Goal: Transaction & Acquisition: Purchase product/service

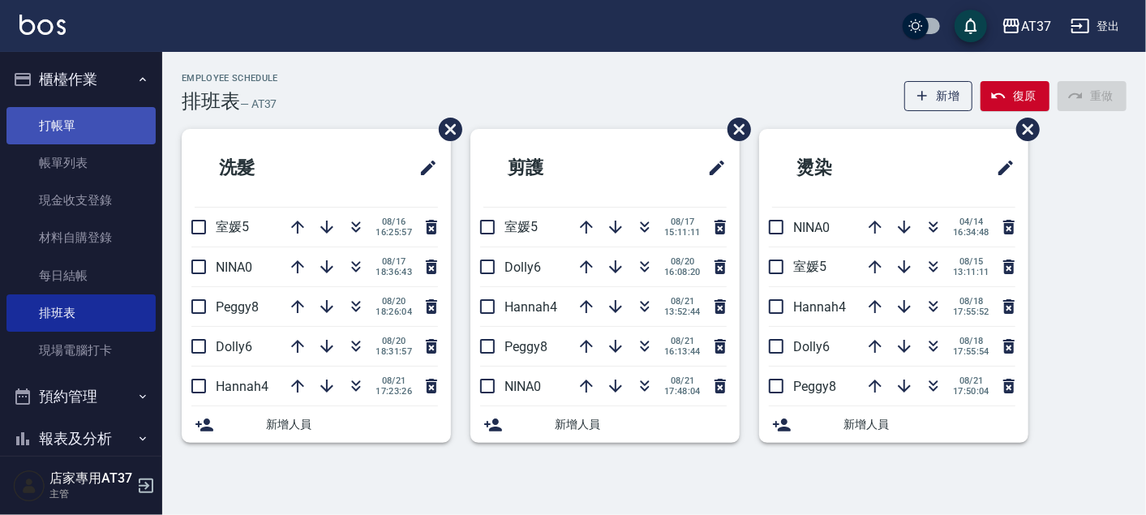
click at [115, 128] on link "打帳單" at bounding box center [80, 125] width 149 height 37
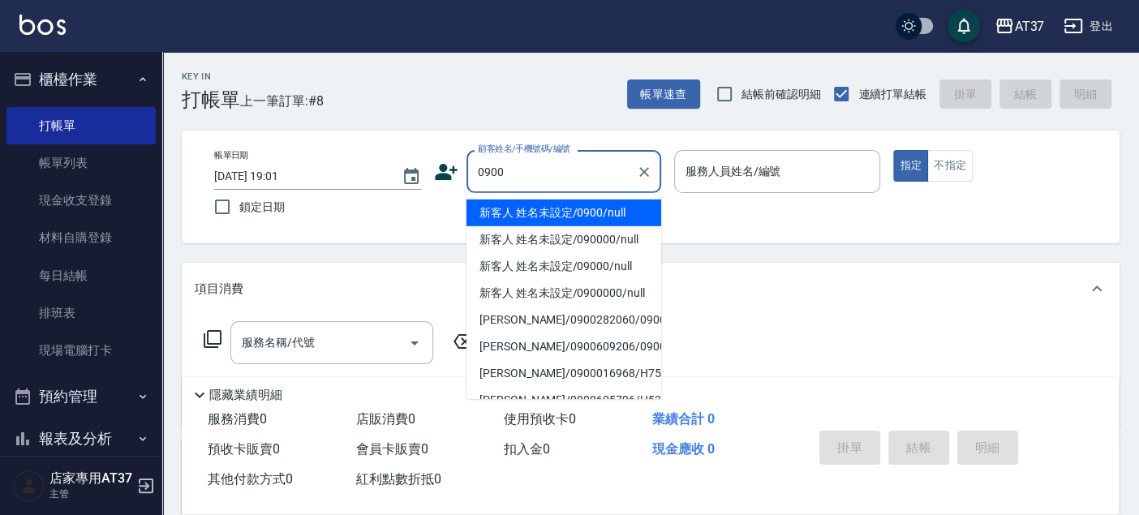
click at [562, 217] on li "新客人 姓名未設定/0900/null" at bounding box center [563, 212] width 195 height 27
type input "新客人 姓名未設定/0900/null"
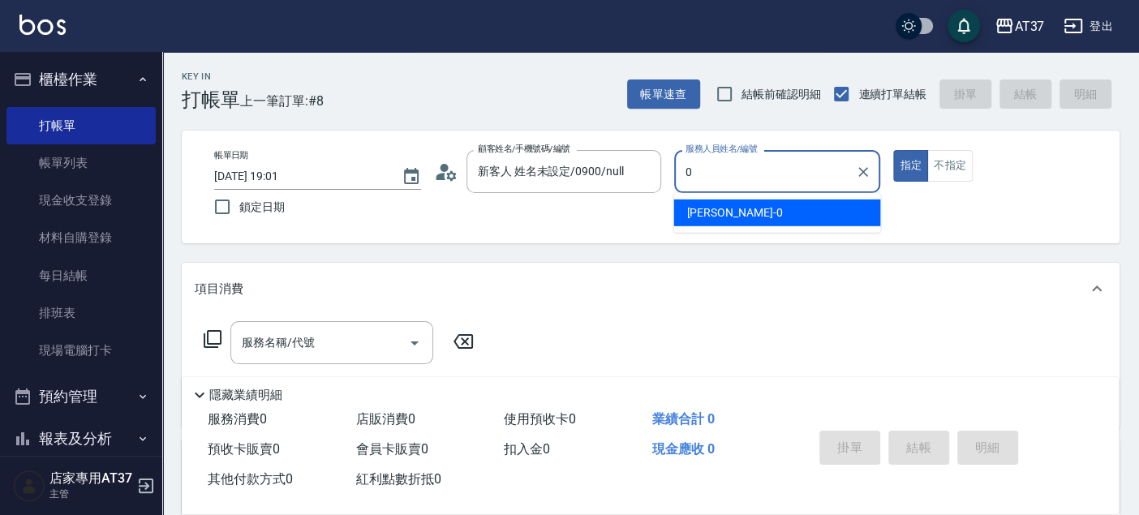
click at [709, 212] on span "[PERSON_NAME] -0" at bounding box center [734, 212] width 96 height 17
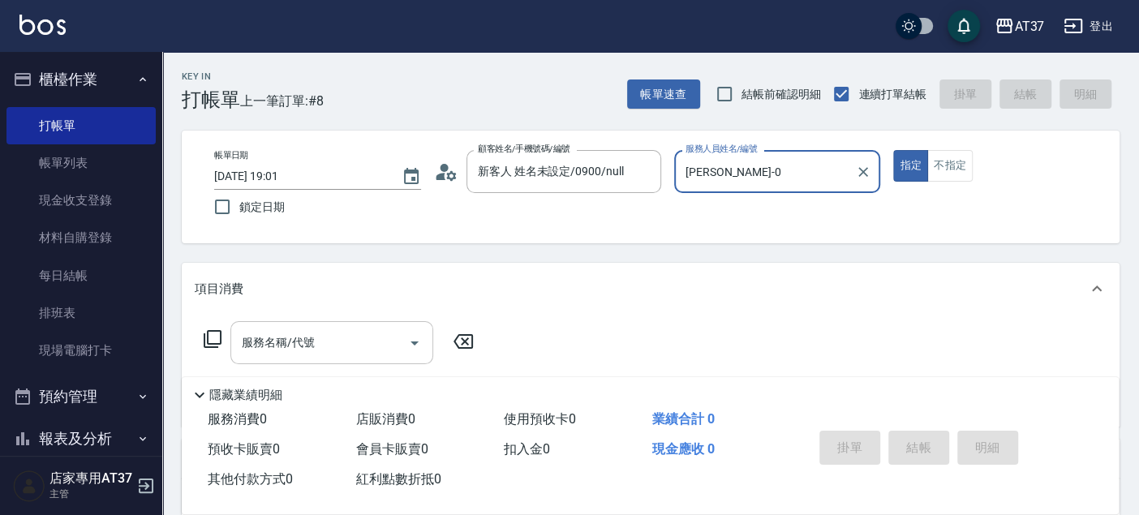
type input "[PERSON_NAME]-0"
click at [272, 350] on div "服務名稱/代號 服務名稱/代號" at bounding box center [331, 342] width 203 height 43
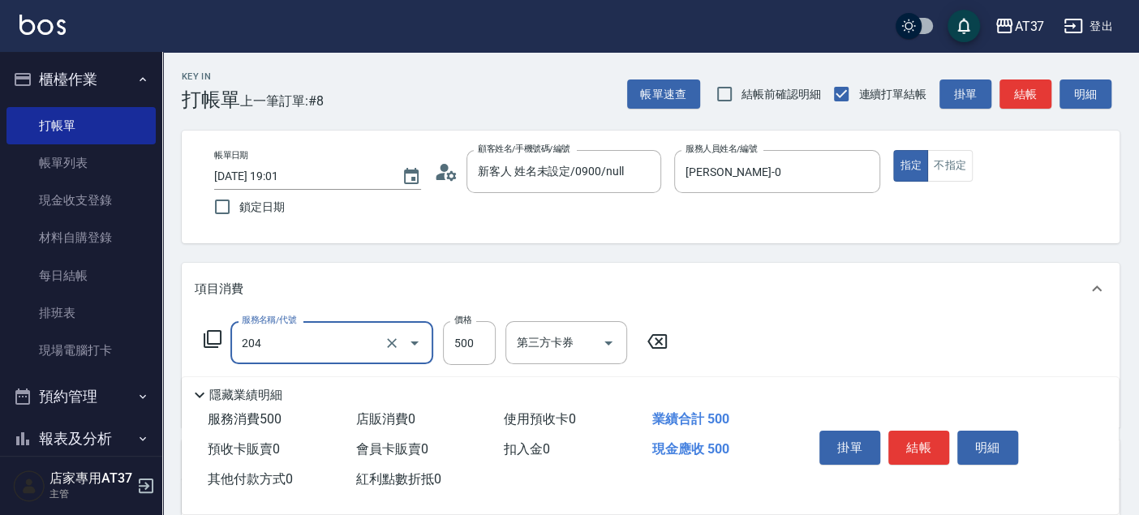
type input "A級洗+剪(204)"
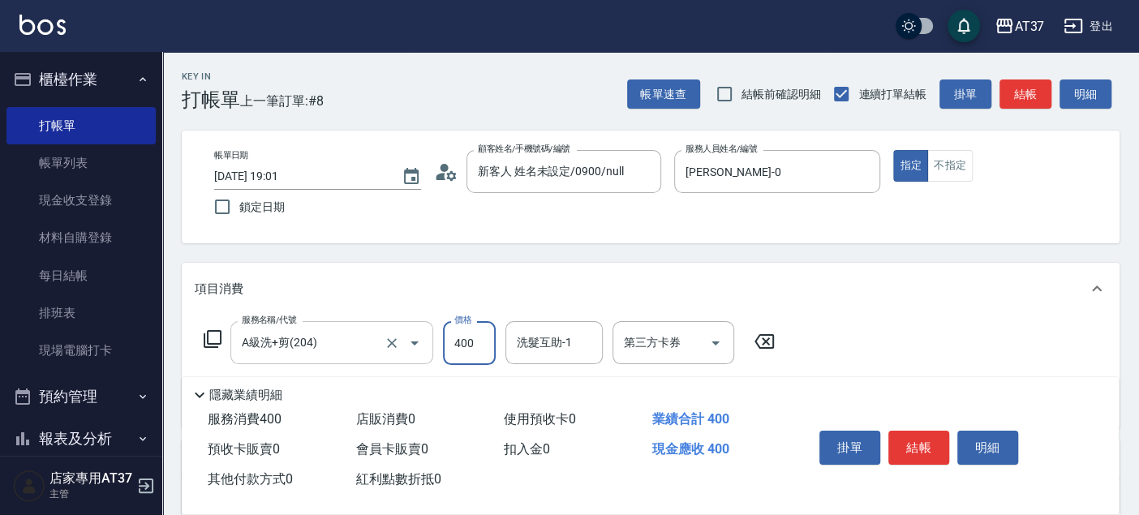
type input "400"
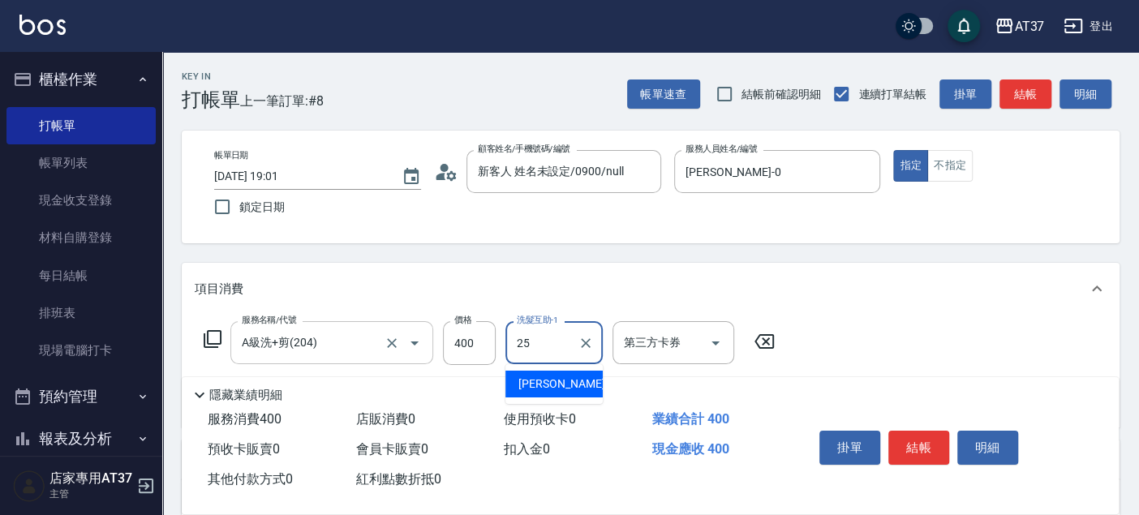
type input "[PERSON_NAME]-25"
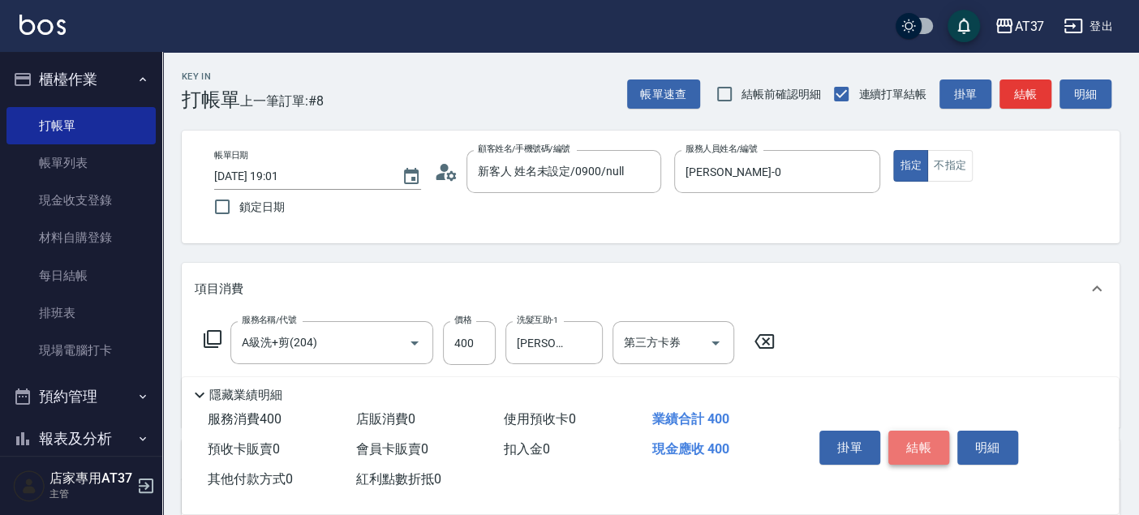
click at [895, 441] on button "結帳" at bounding box center [918, 448] width 61 height 34
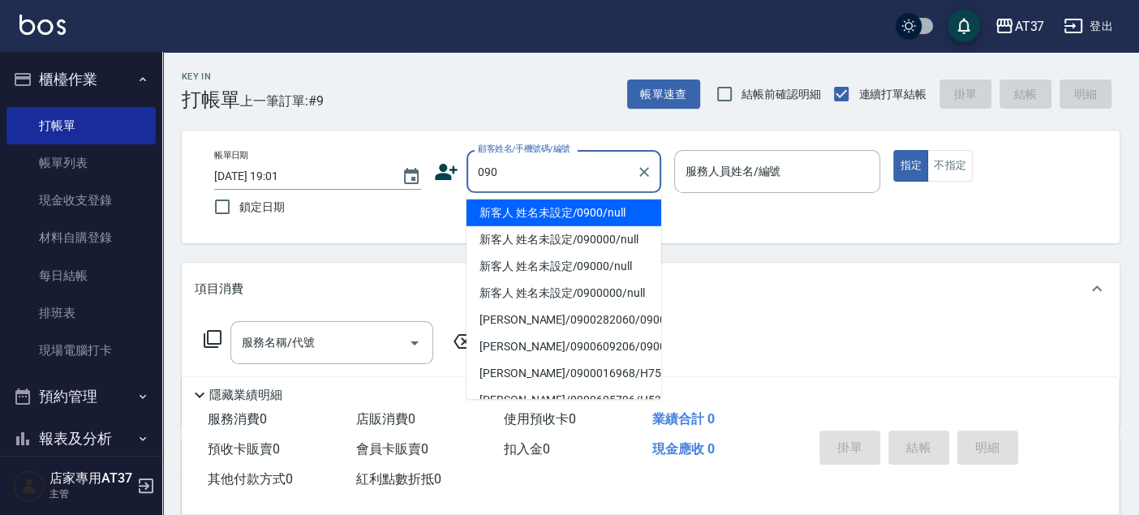
type input "新客人 姓名未設定/0900/null"
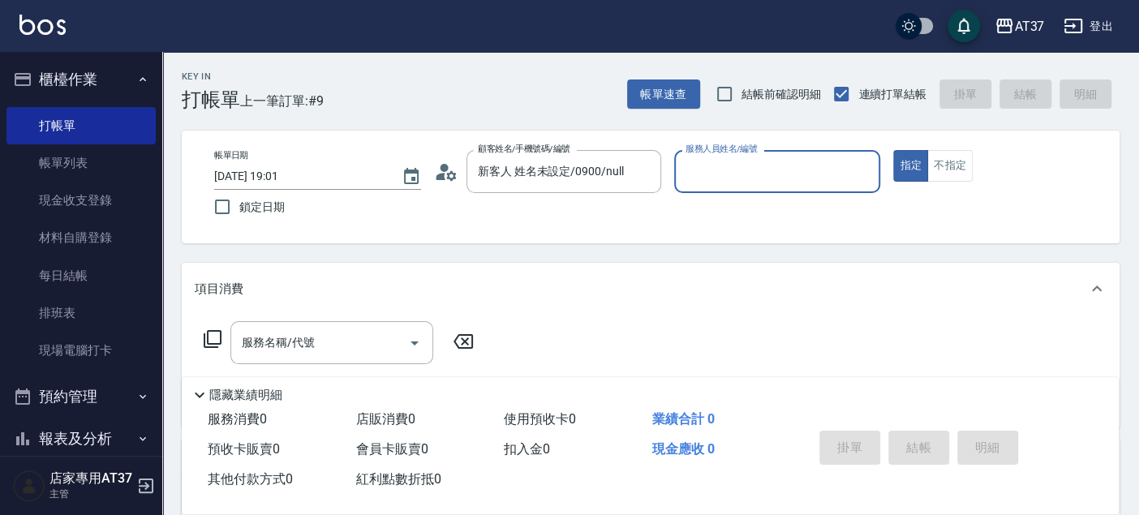
click at [698, 173] on input "服務人員姓名/編號" at bounding box center [777, 171] width 192 height 28
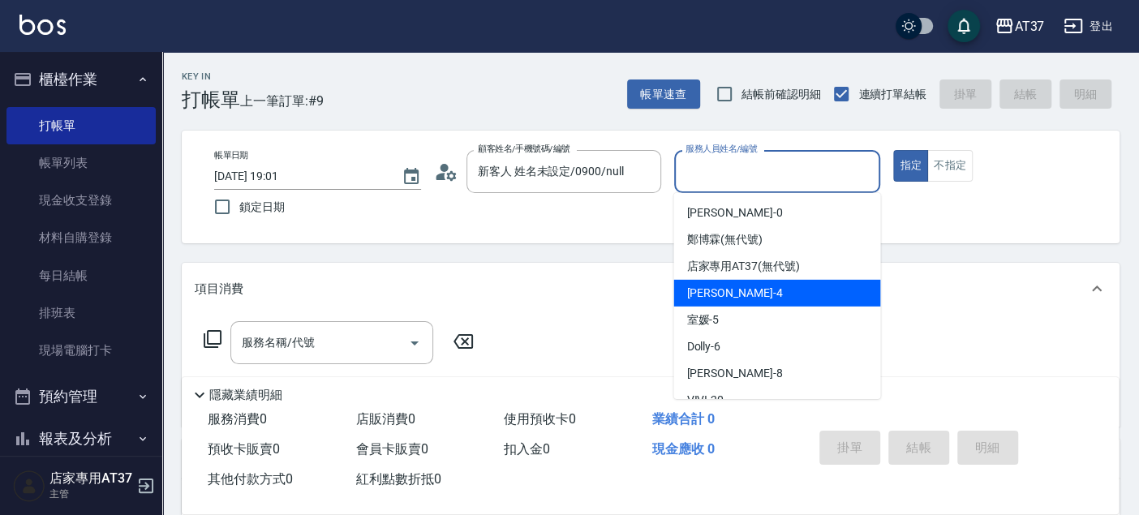
click at [727, 288] on span "[PERSON_NAME] -4" at bounding box center [734, 293] width 96 height 17
type input "[PERSON_NAME]-4"
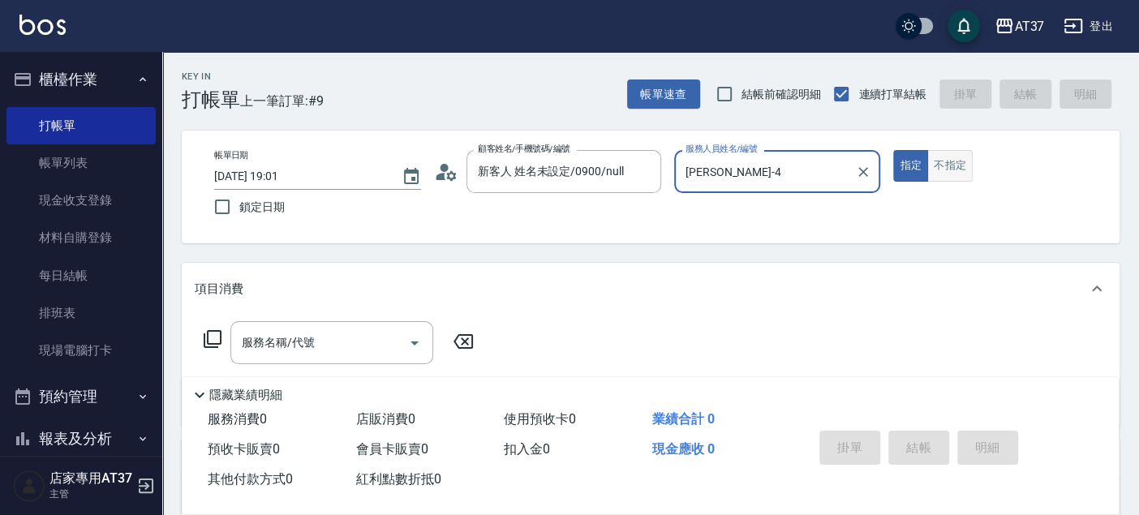
click at [944, 160] on button "不指定" at bounding box center [949, 166] width 45 height 32
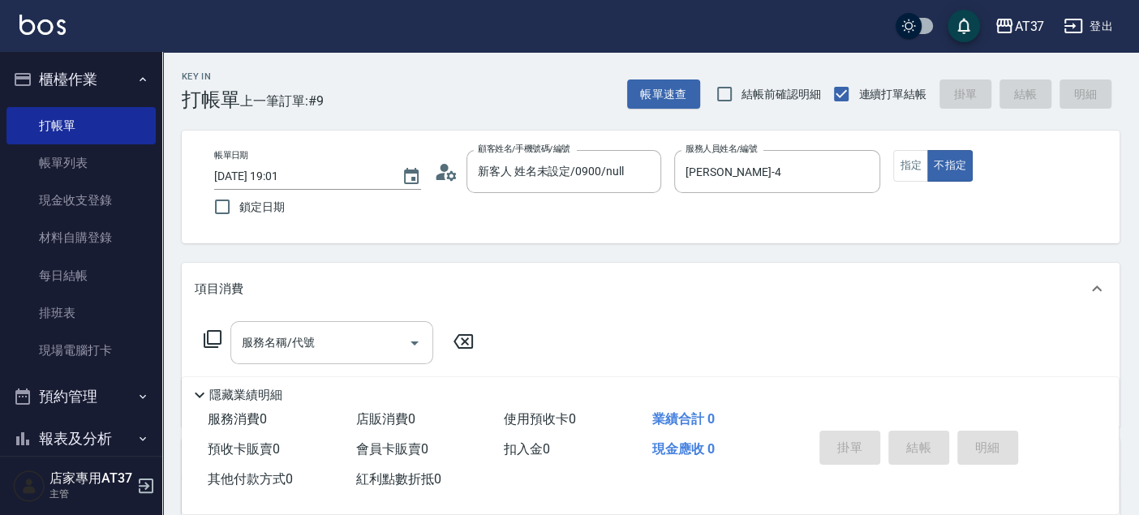
click at [352, 331] on input "服務名稱/代號" at bounding box center [320, 342] width 164 height 28
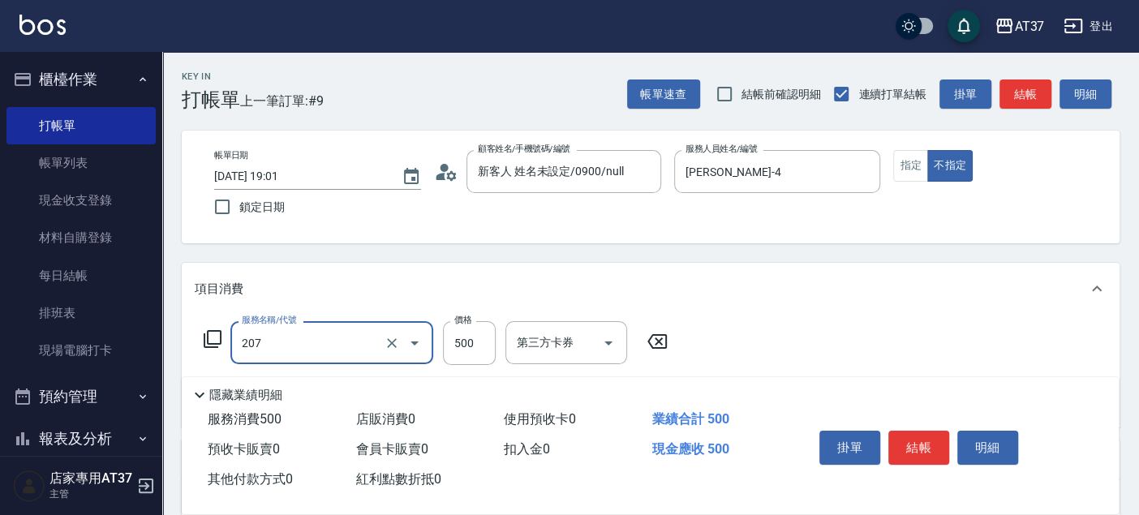
type input "B精油洗+剪(207)"
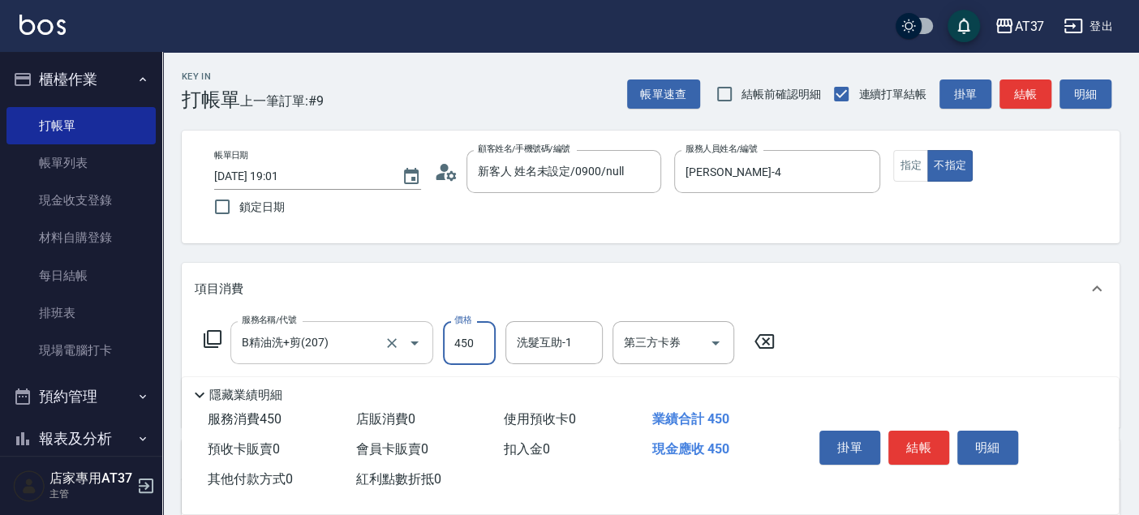
type input "450"
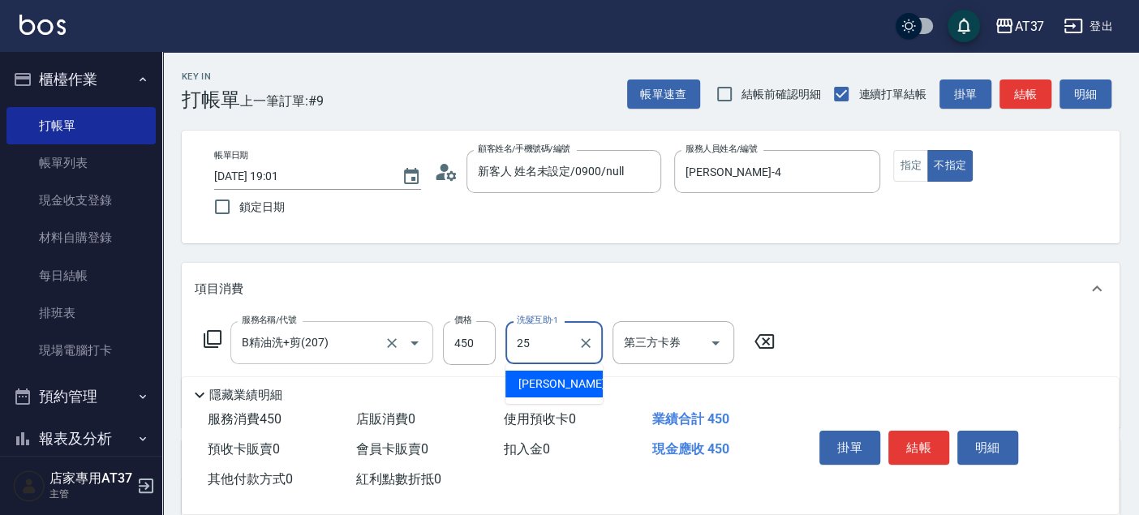
type input "[PERSON_NAME]-25"
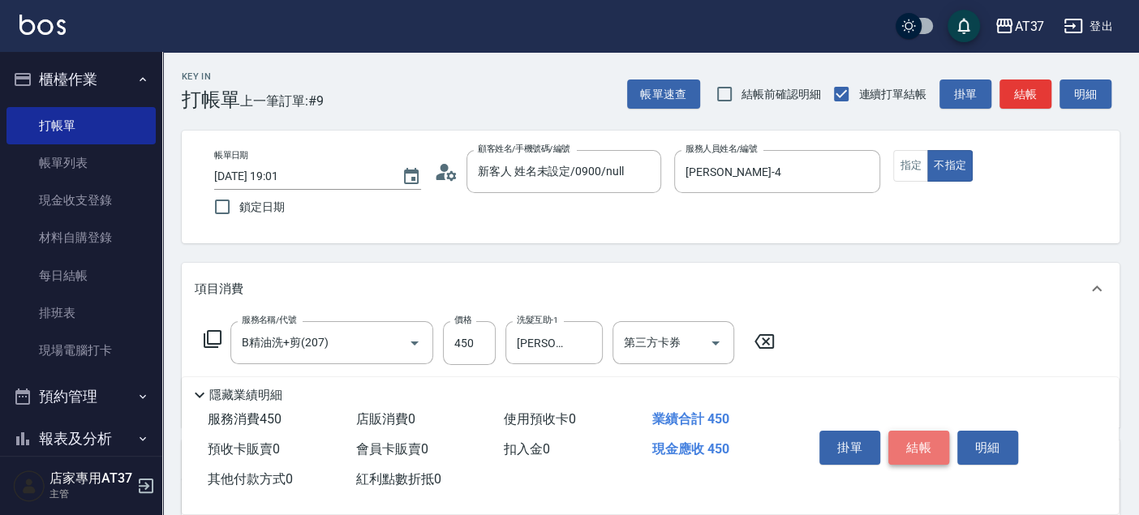
click at [899, 447] on button "結帳" at bounding box center [918, 448] width 61 height 34
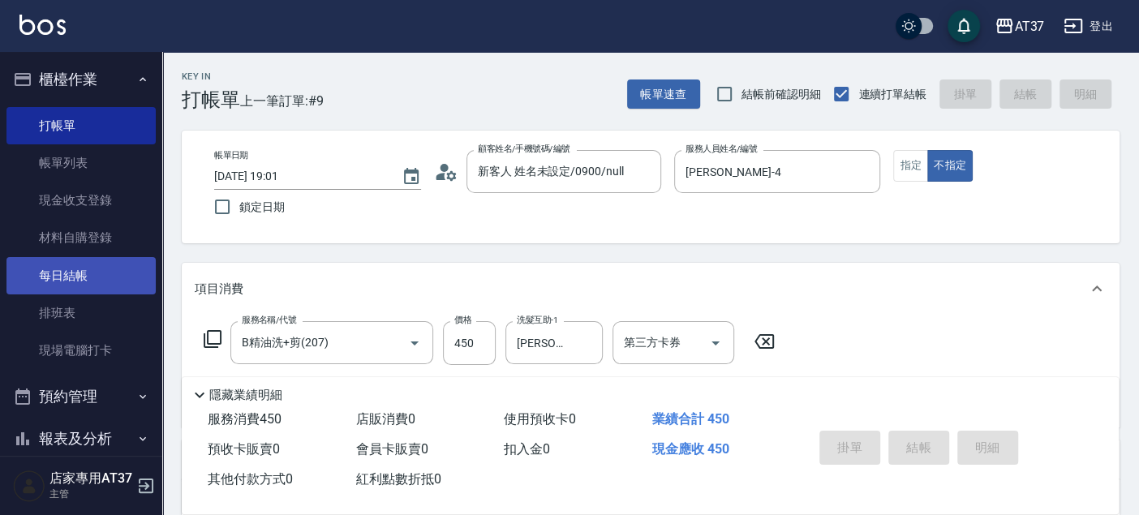
type input "[DATE] 19:29"
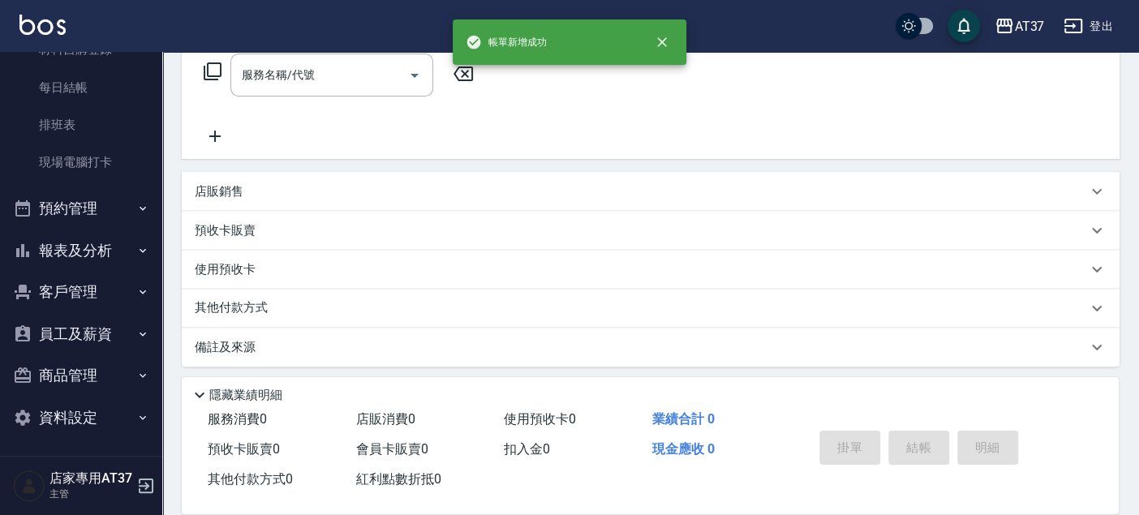
scroll to position [270, 0]
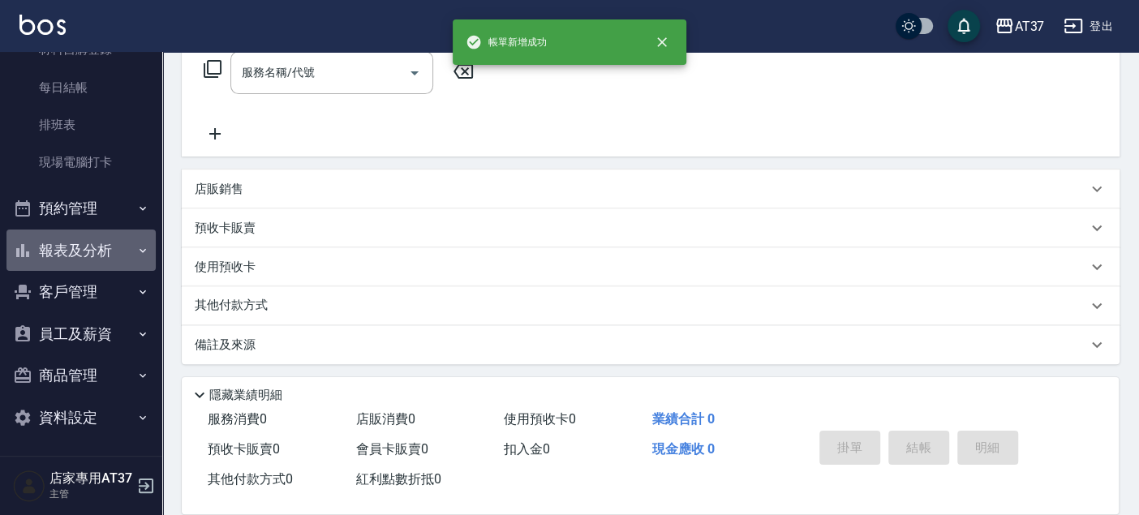
click at [97, 251] on button "報表及分析" at bounding box center [80, 250] width 149 height 42
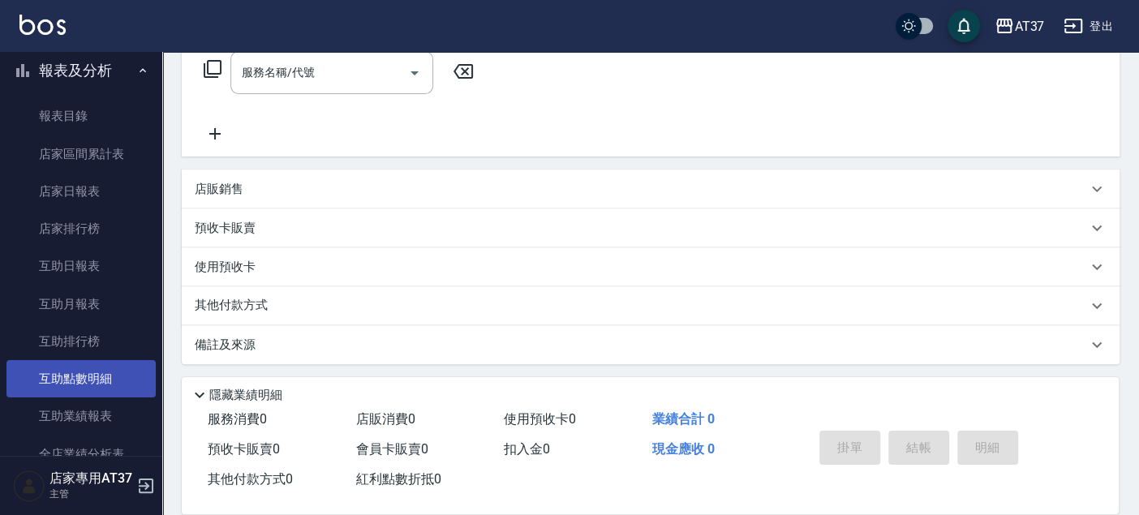
scroll to position [639, 0]
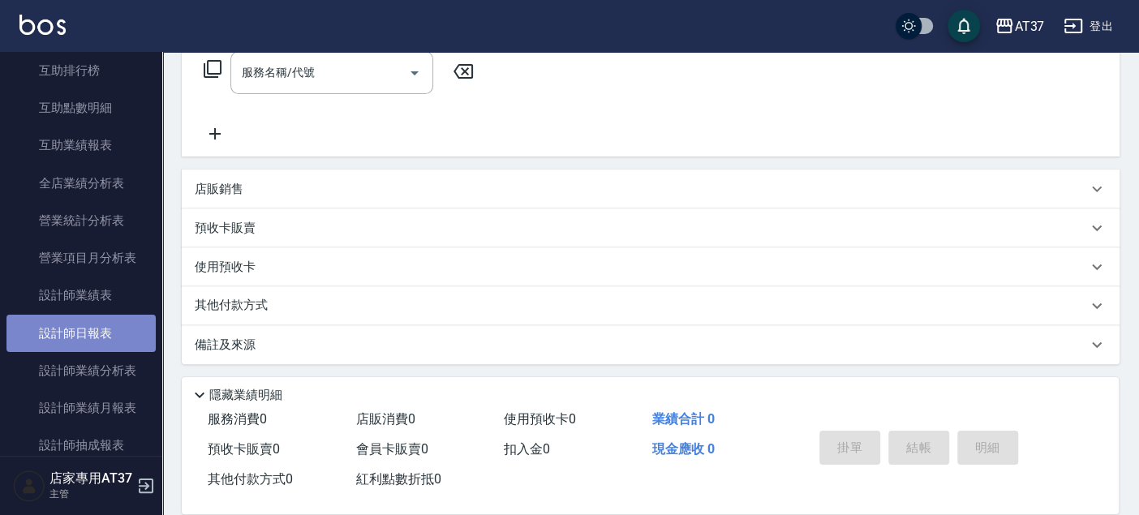
click at [100, 341] on link "設計師日報表" at bounding box center [80, 333] width 149 height 37
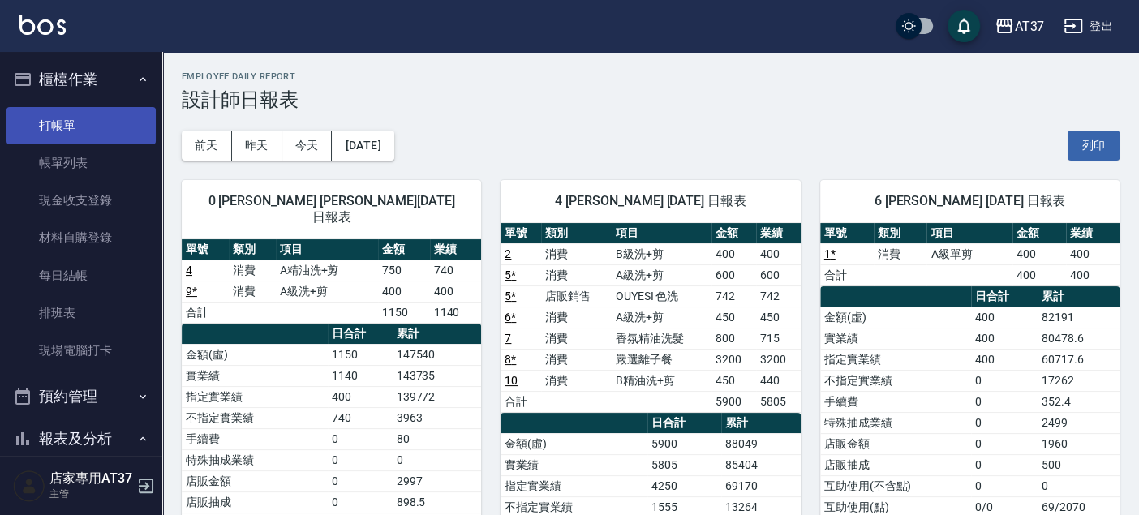
click at [99, 127] on link "打帳單" at bounding box center [80, 125] width 149 height 37
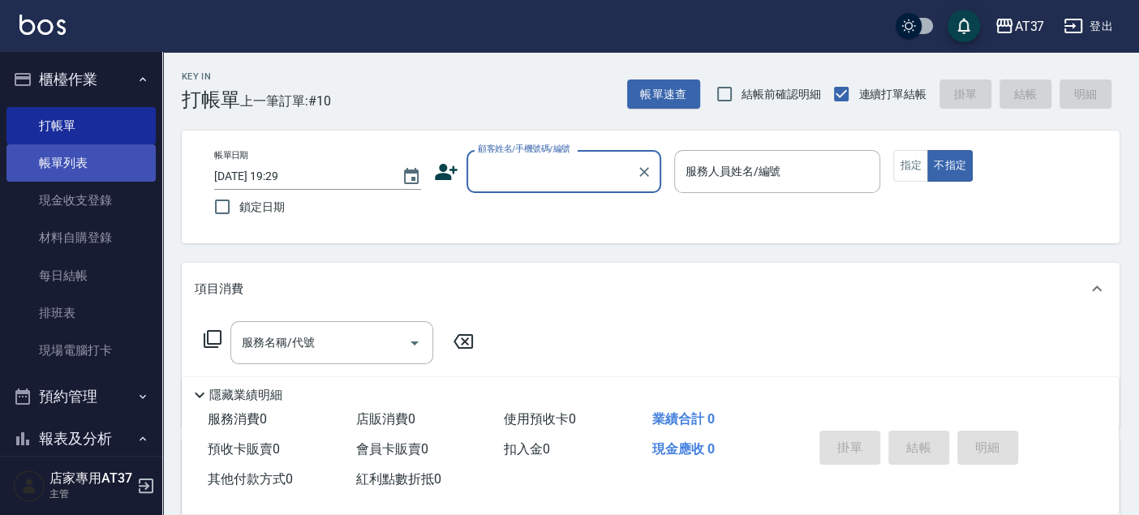
drag, startPoint x: 118, startPoint y: 164, endPoint x: 106, endPoint y: 175, distance: 16.1
click at [117, 164] on link "帳單列表" at bounding box center [80, 162] width 149 height 37
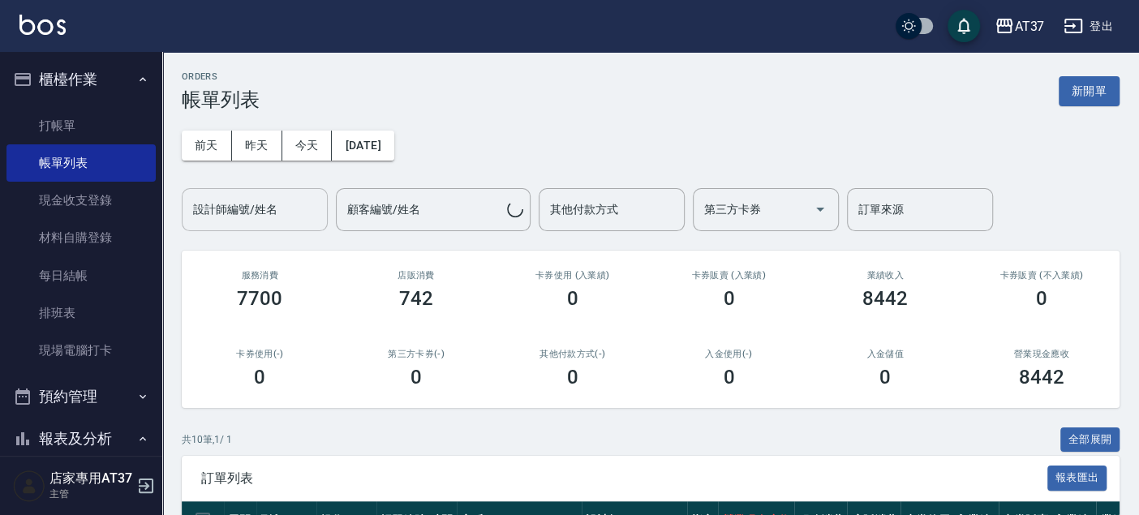
click at [292, 200] on input "設計師編號/姓名" at bounding box center [254, 209] width 131 height 28
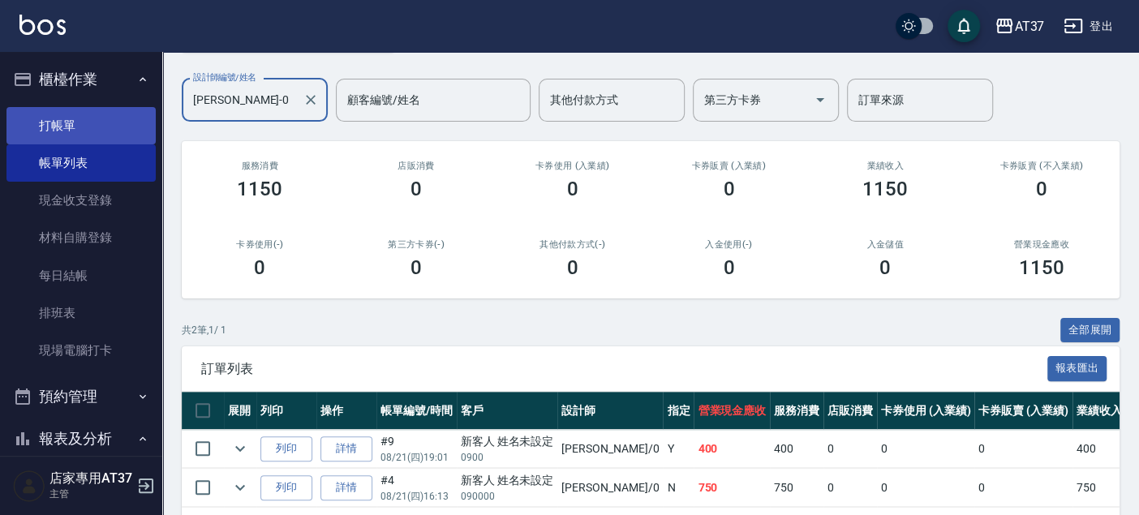
scroll to position [87, 0]
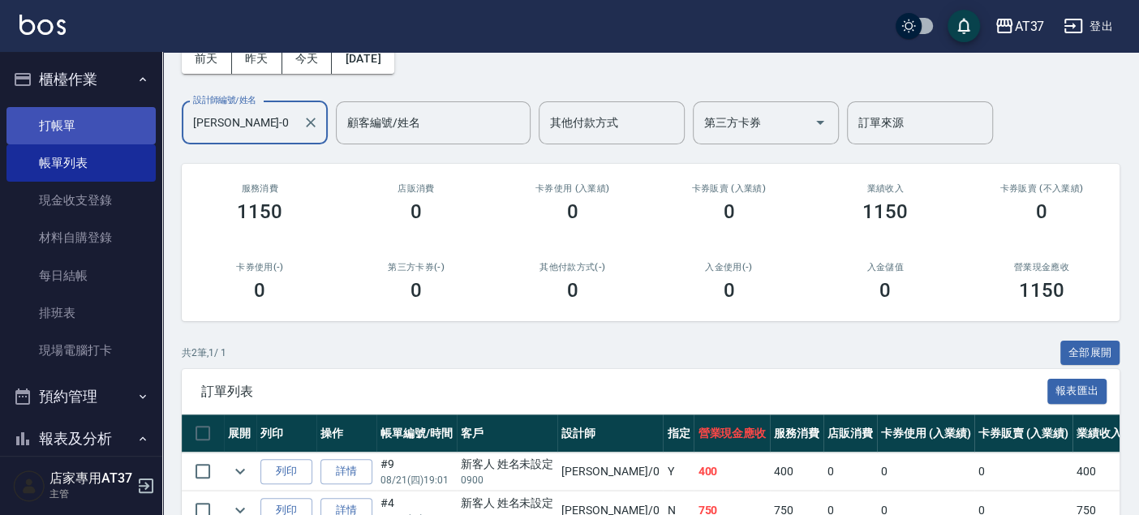
type input "[PERSON_NAME]-0"
click at [62, 122] on link "打帳單" at bounding box center [80, 125] width 149 height 37
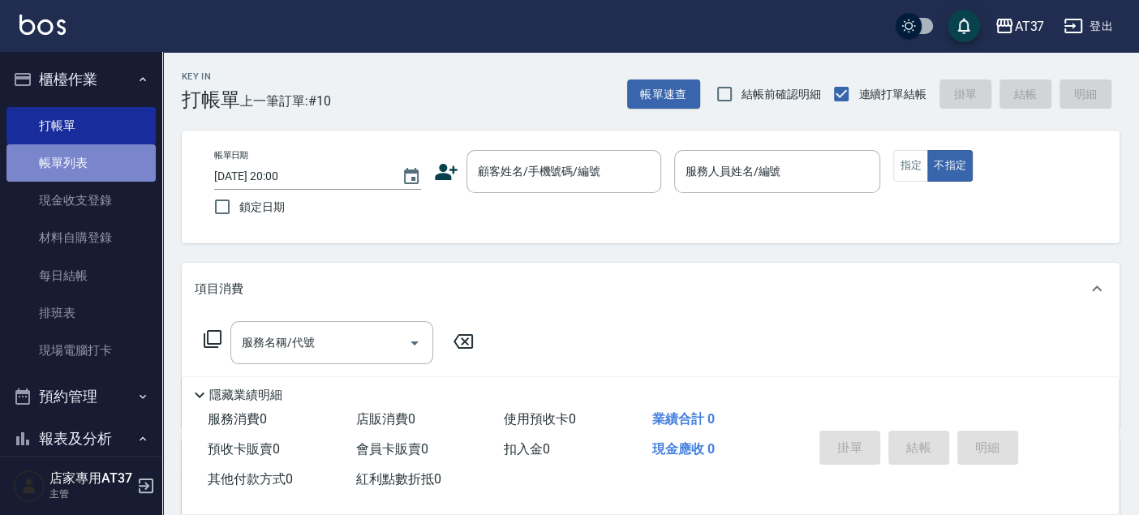
click at [93, 174] on link "帳單列表" at bounding box center [80, 162] width 149 height 37
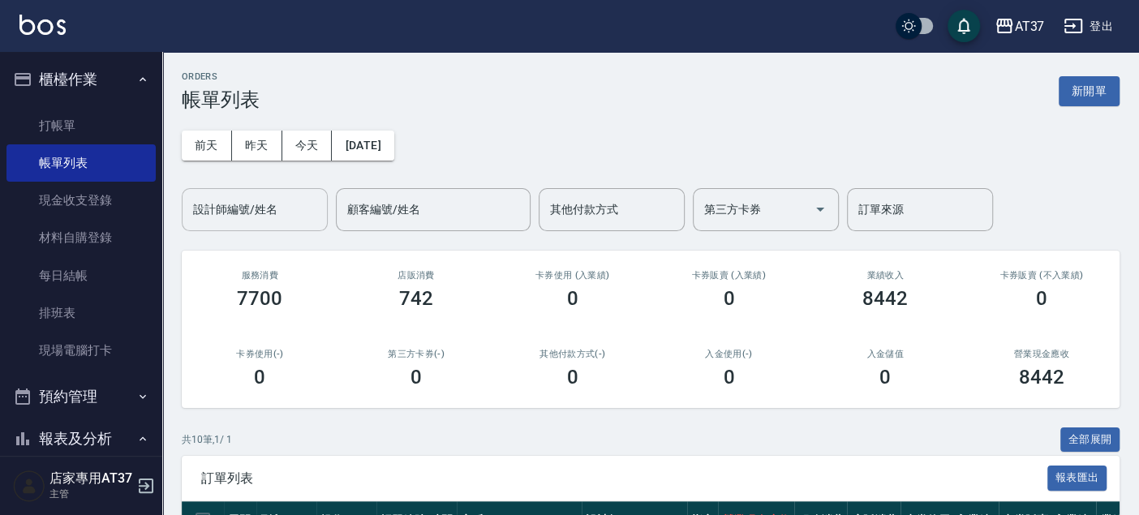
click at [265, 196] on div "設計師編號/姓名 設計師編號/姓名" at bounding box center [255, 209] width 146 height 43
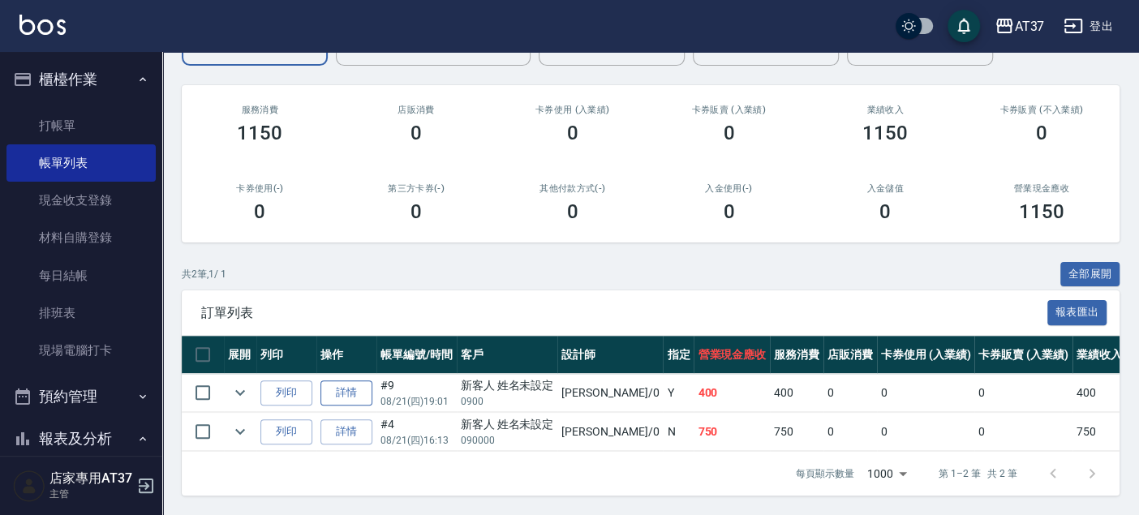
type input "[PERSON_NAME]-0"
click at [363, 389] on link "詳情" at bounding box center [346, 392] width 52 height 25
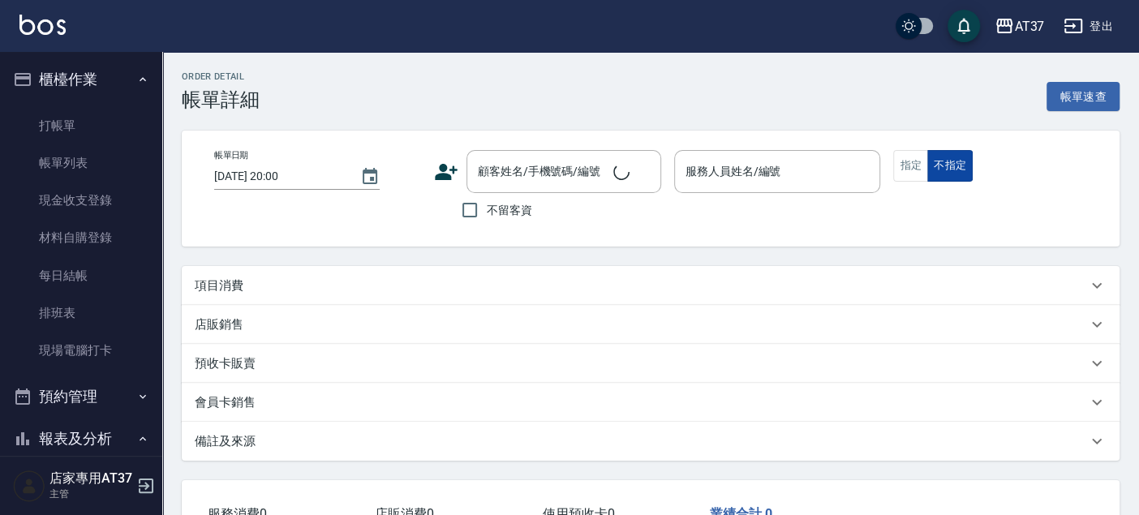
type input "[DATE] 19:01"
type input "[PERSON_NAME]-0"
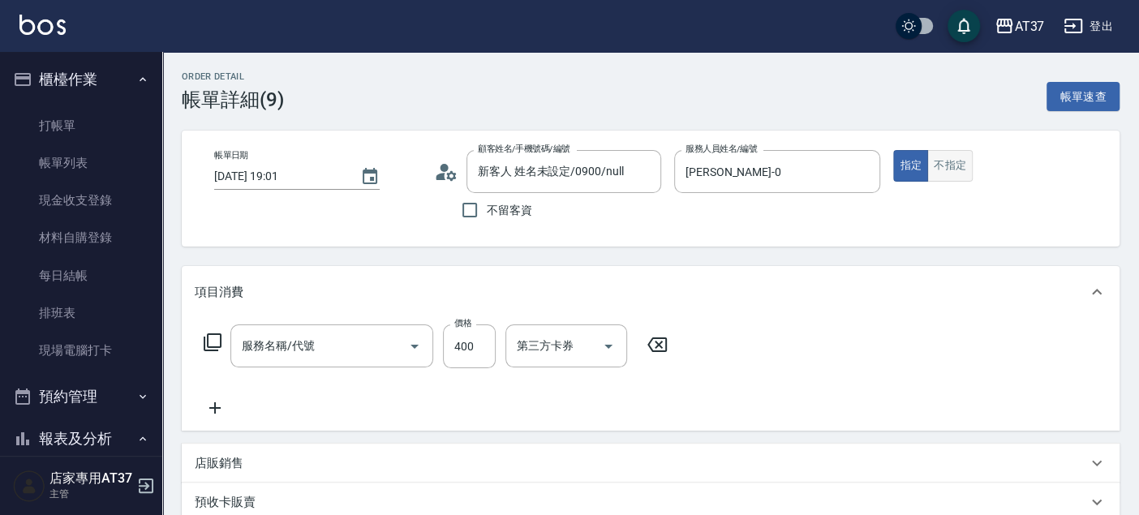
type input "新客人 姓名未設定/0900/null"
click at [950, 170] on button "不指定" at bounding box center [949, 166] width 45 height 32
type input "A級洗+剪(204)"
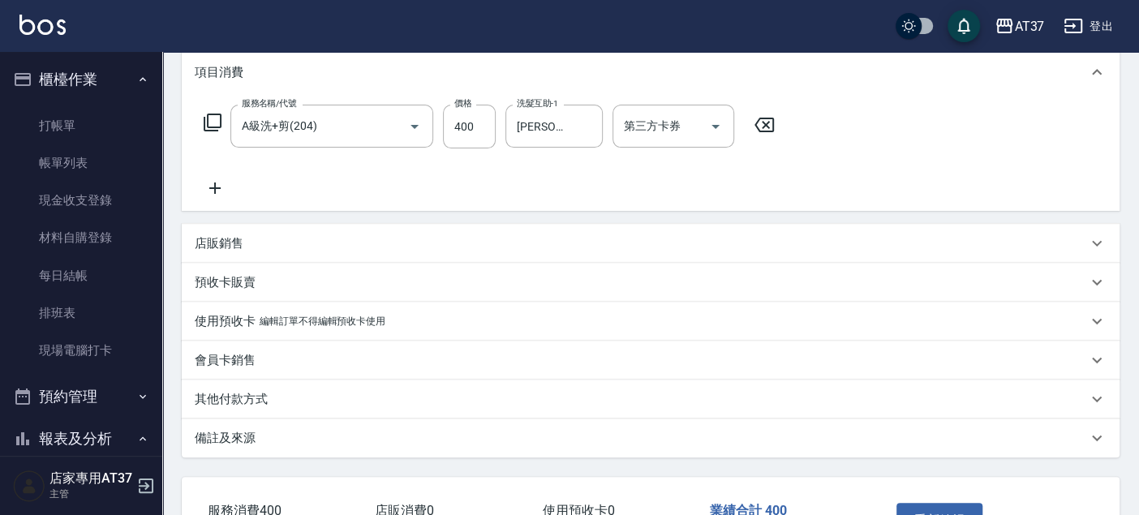
scroll to position [334, 0]
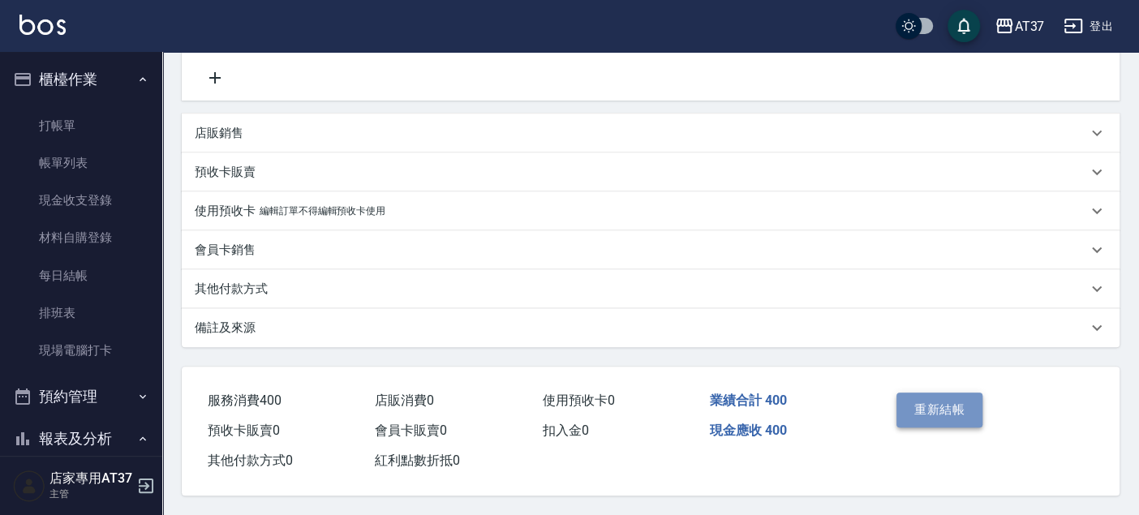
click at [956, 410] on button "重新結帳" at bounding box center [939, 410] width 86 height 34
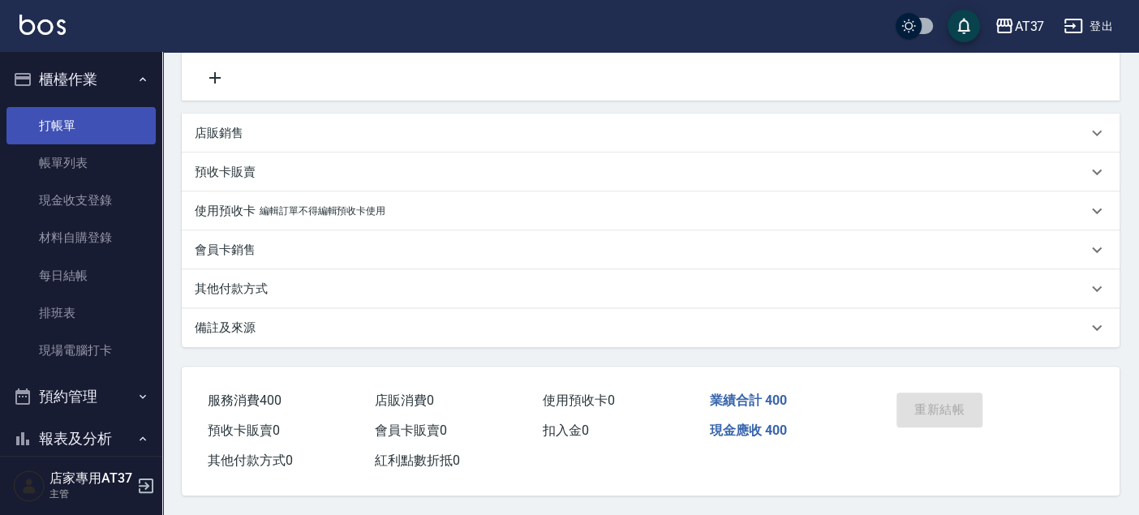
click at [90, 131] on link "打帳單" at bounding box center [80, 125] width 149 height 37
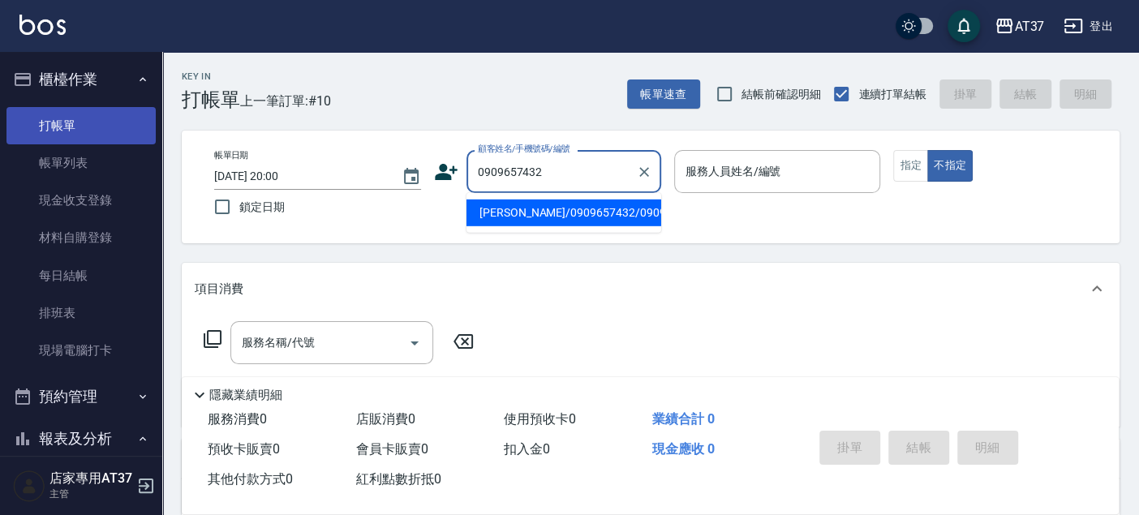
type input "[PERSON_NAME]/0909657432/0909657432"
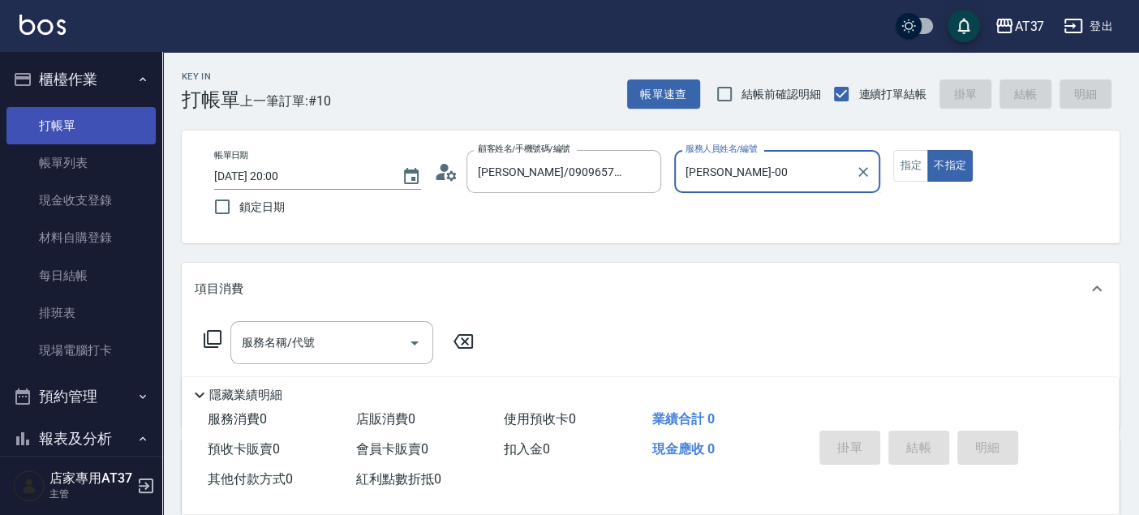
type input "[PERSON_NAME]-0"
click at [289, 350] on div "服務名稱/代號 服務名稱/代號" at bounding box center [331, 342] width 203 height 43
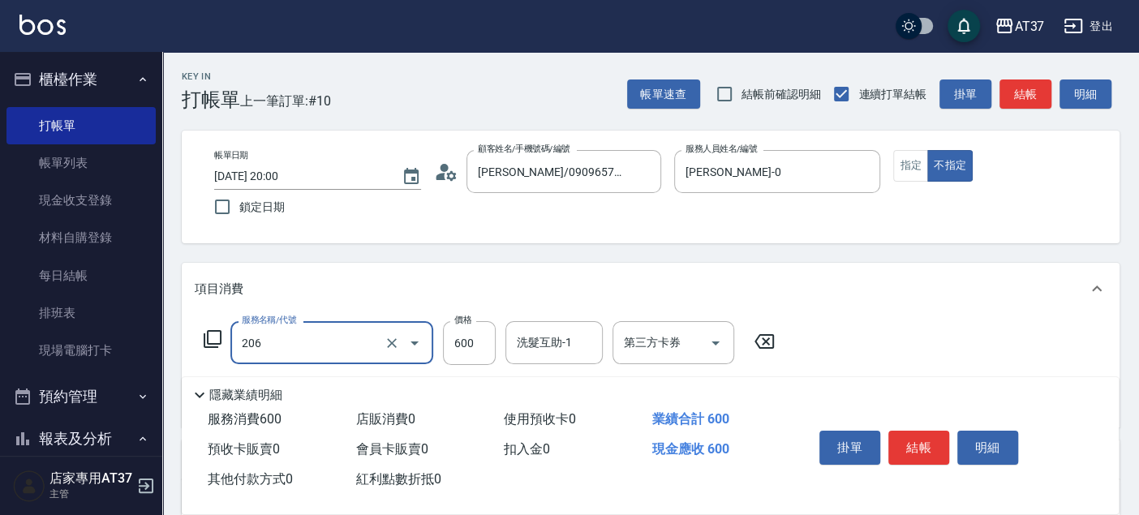
type input "A精油洗+剪(206)"
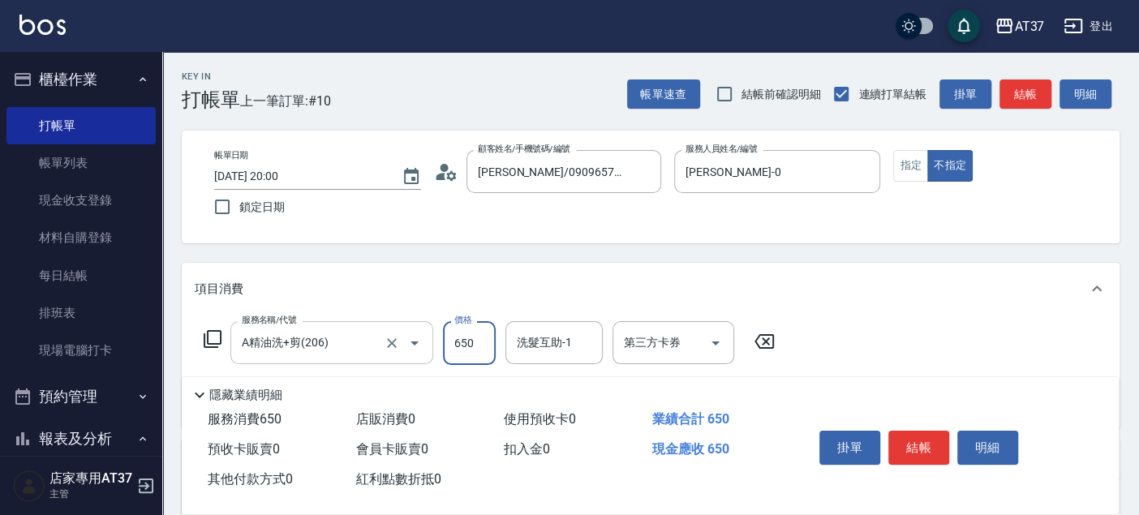
type input "650"
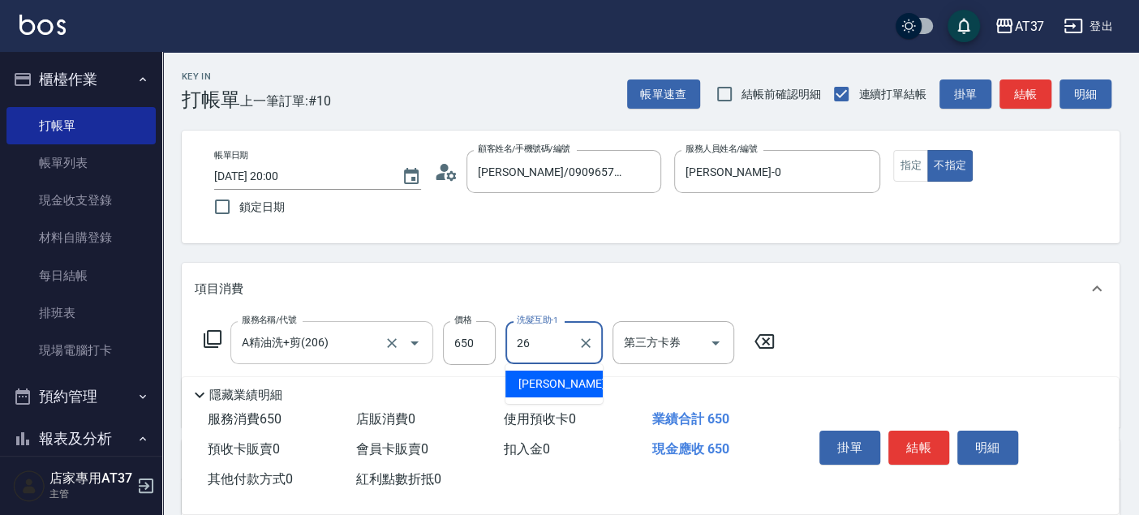
type input "[PERSON_NAME]-26"
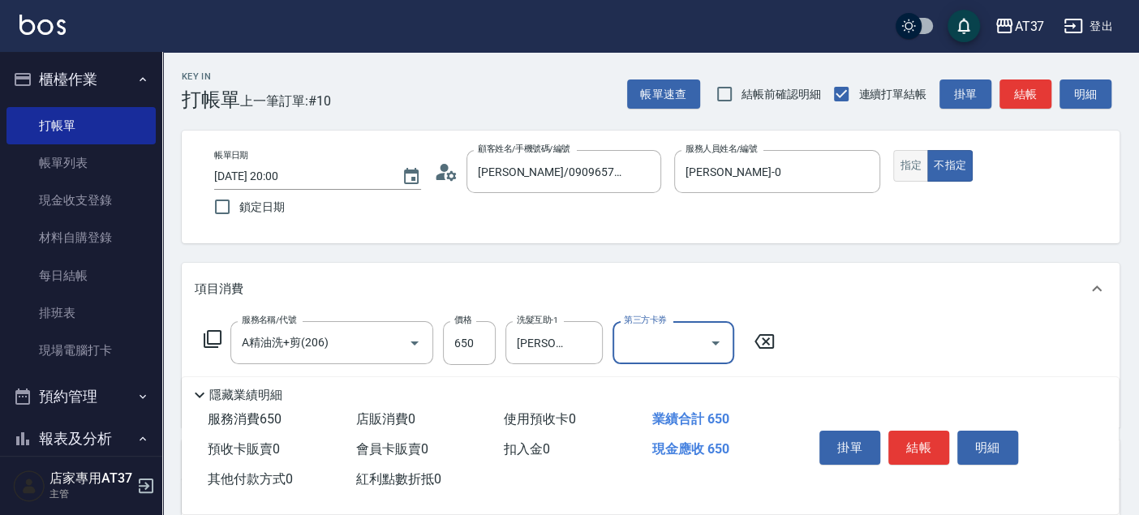
click at [921, 175] on button "指定" at bounding box center [910, 166] width 35 height 32
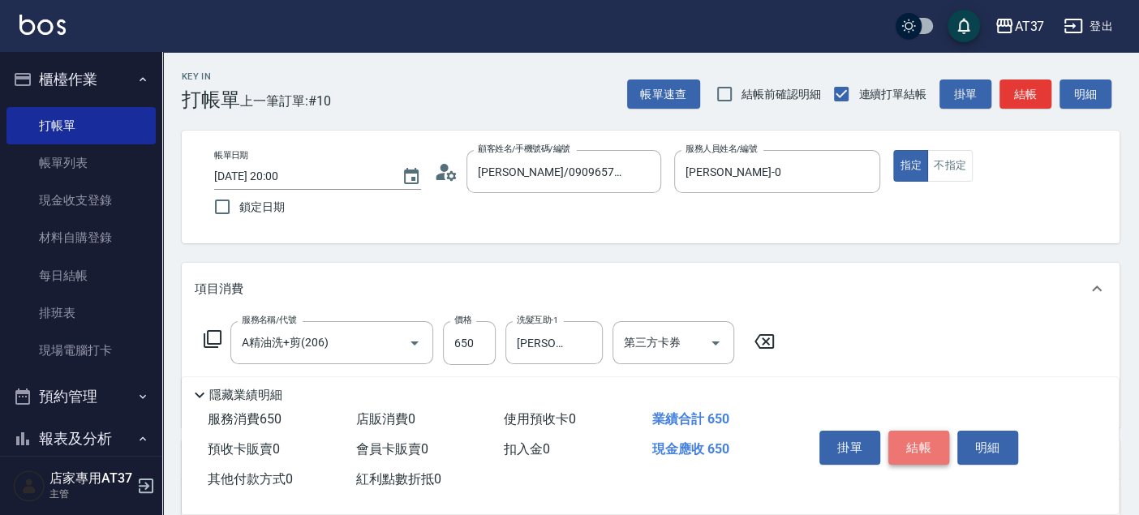
click at [926, 438] on button "結帳" at bounding box center [918, 448] width 61 height 34
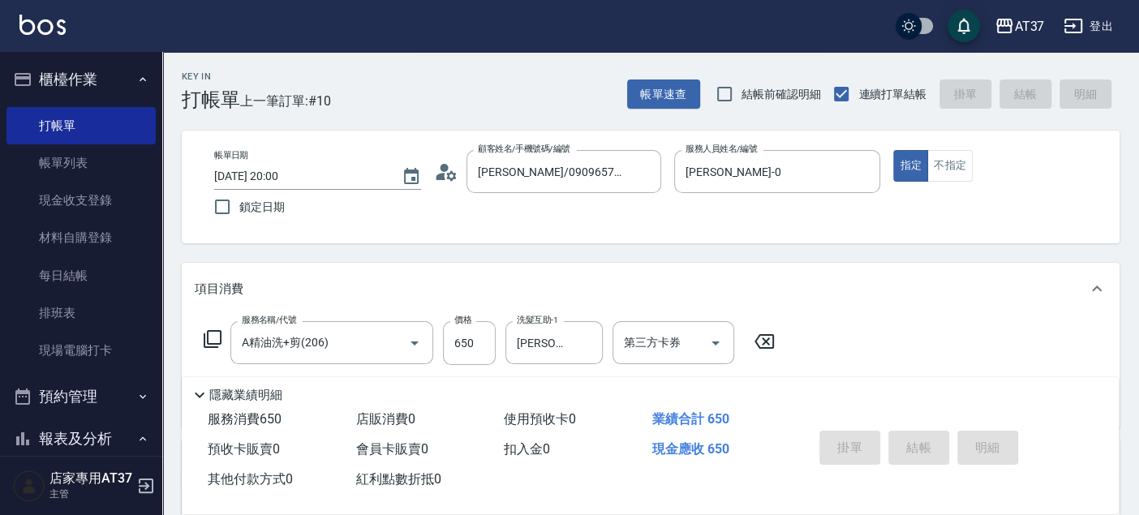
type input "[DATE] 20:01"
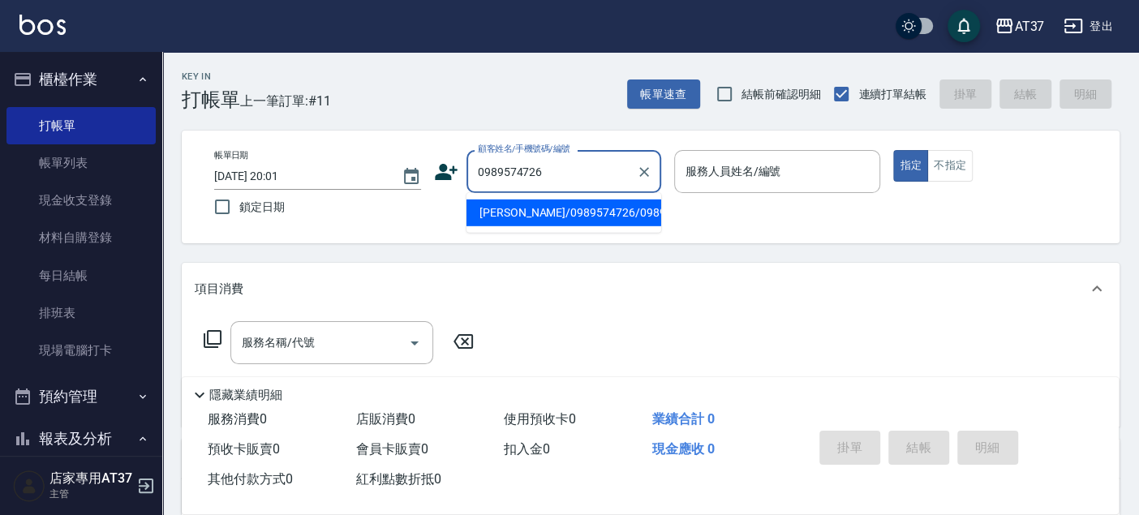
type input "[PERSON_NAME]/0989574726/0989574726"
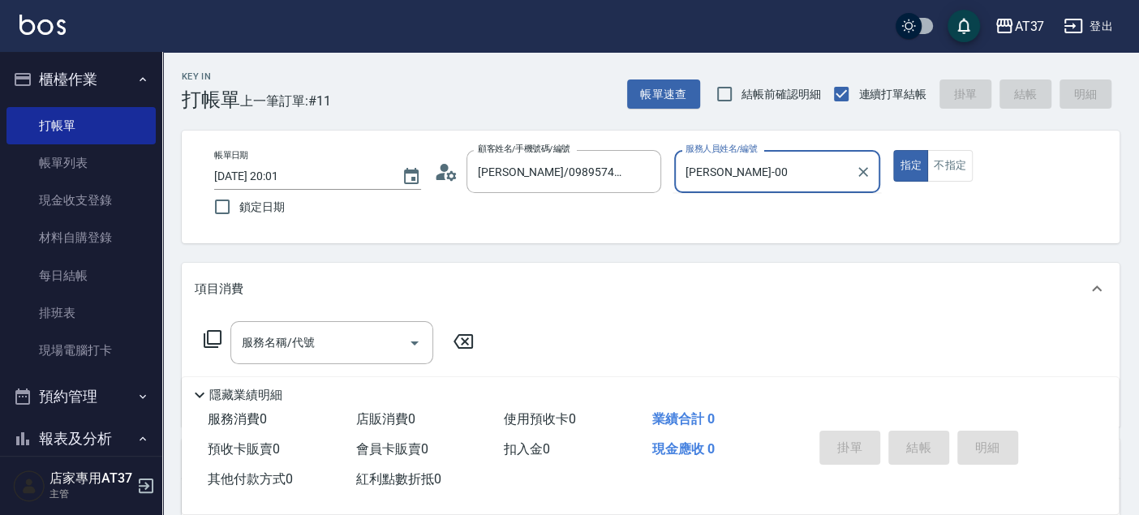
type input "[PERSON_NAME]-0"
click at [276, 338] on div "服務名稱/代號 服務名稱/代號" at bounding box center [331, 342] width 203 height 43
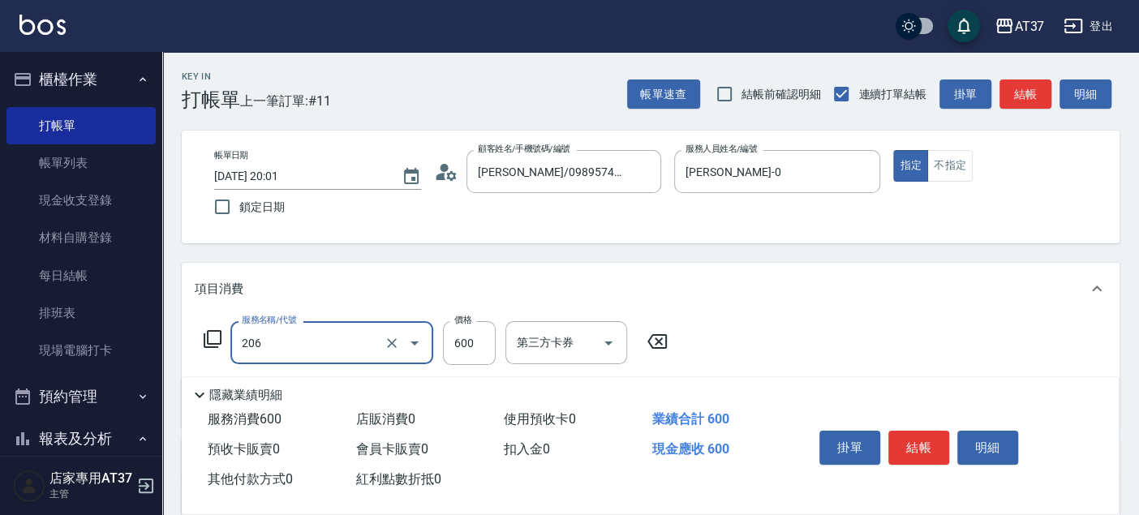
type input "A精油洗+剪(206)"
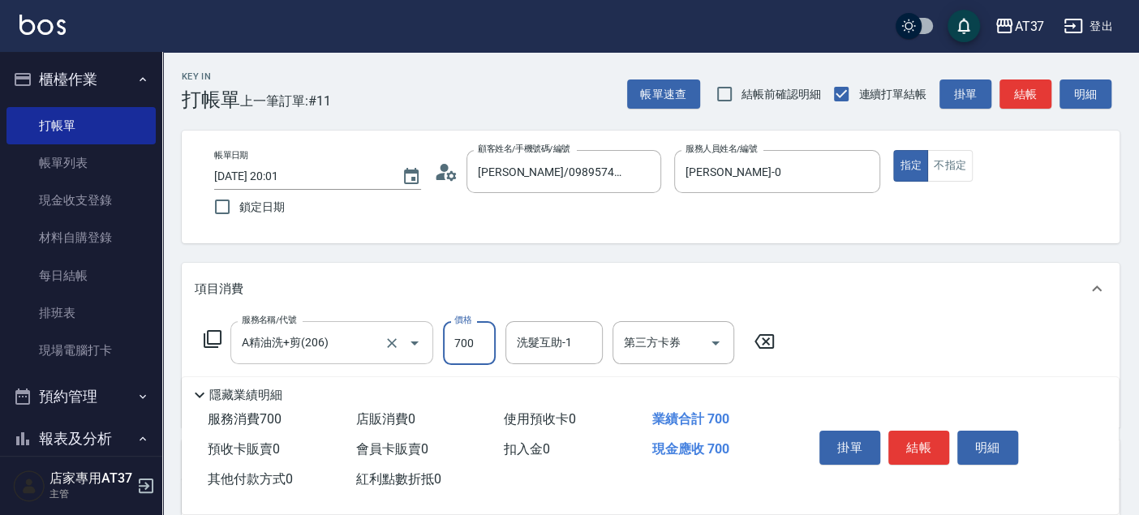
type input "700"
click at [907, 450] on button "結帳" at bounding box center [918, 448] width 61 height 34
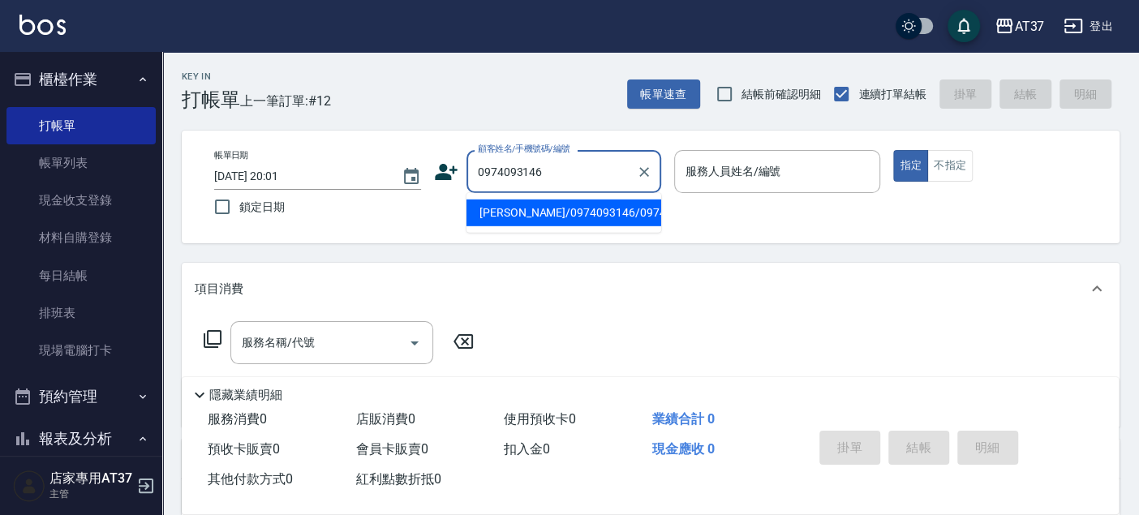
type input "[PERSON_NAME]/0974093146/0974093146"
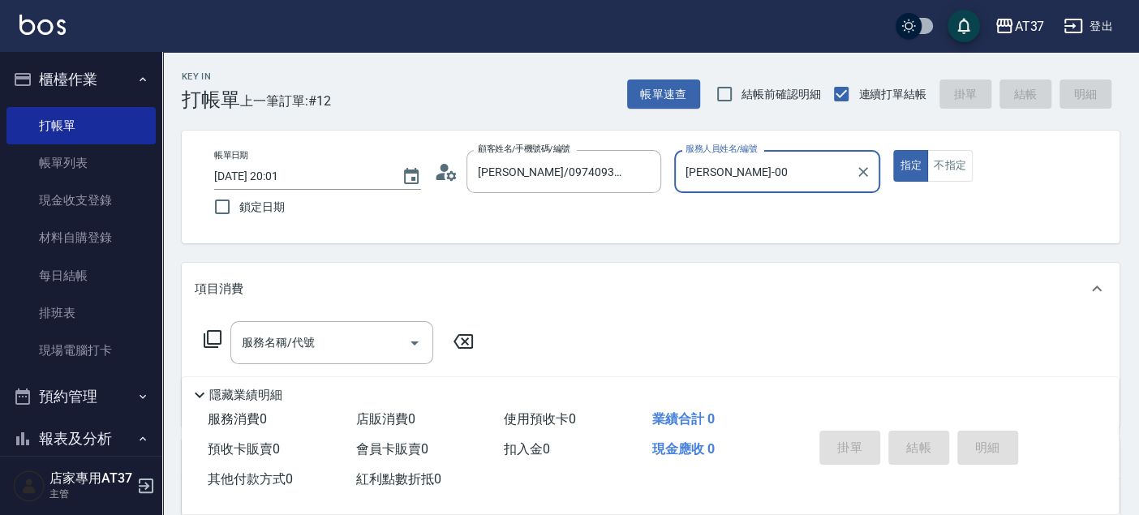
type input "[PERSON_NAME]-0"
click at [347, 349] on input "服務名稱/代號" at bounding box center [320, 342] width 164 height 28
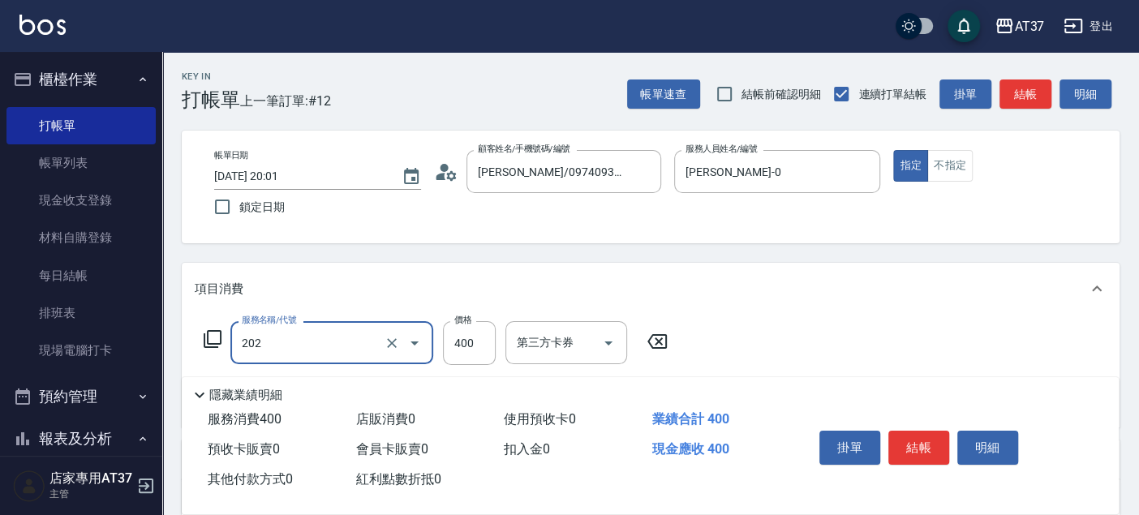
type input "A級單剪(202)"
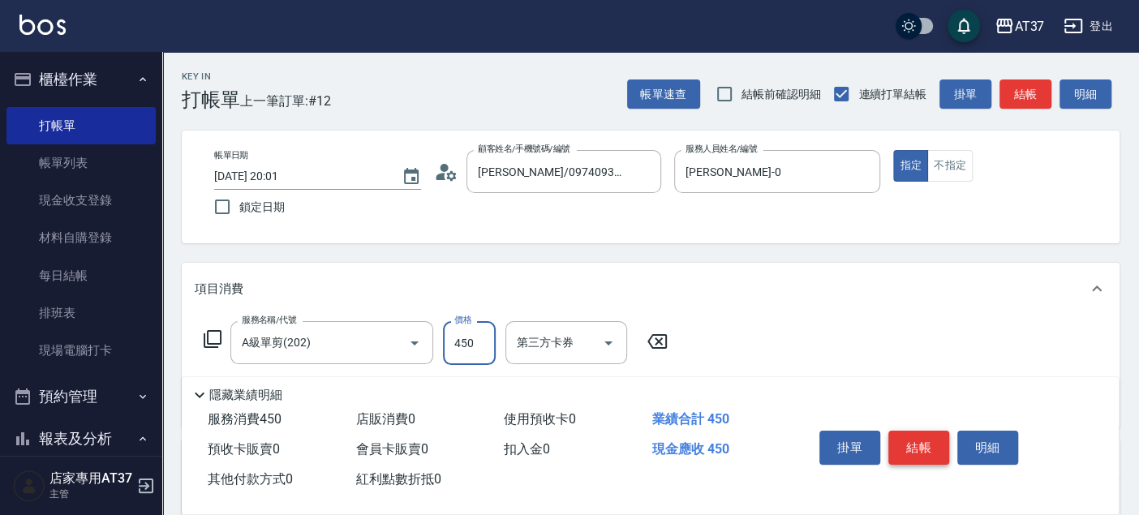
type input "450"
click at [918, 444] on button "結帳" at bounding box center [918, 448] width 61 height 34
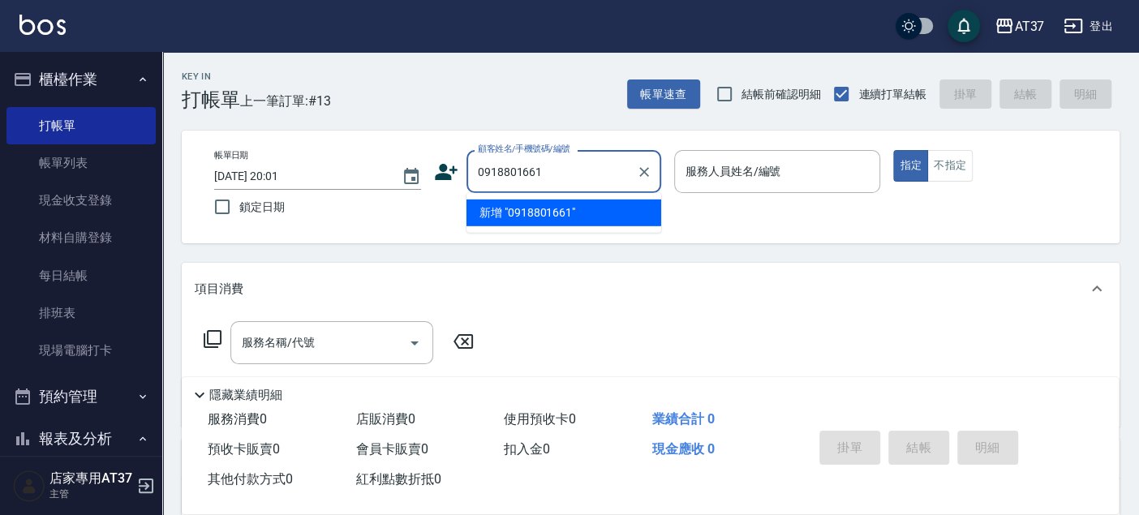
type input "0918801661"
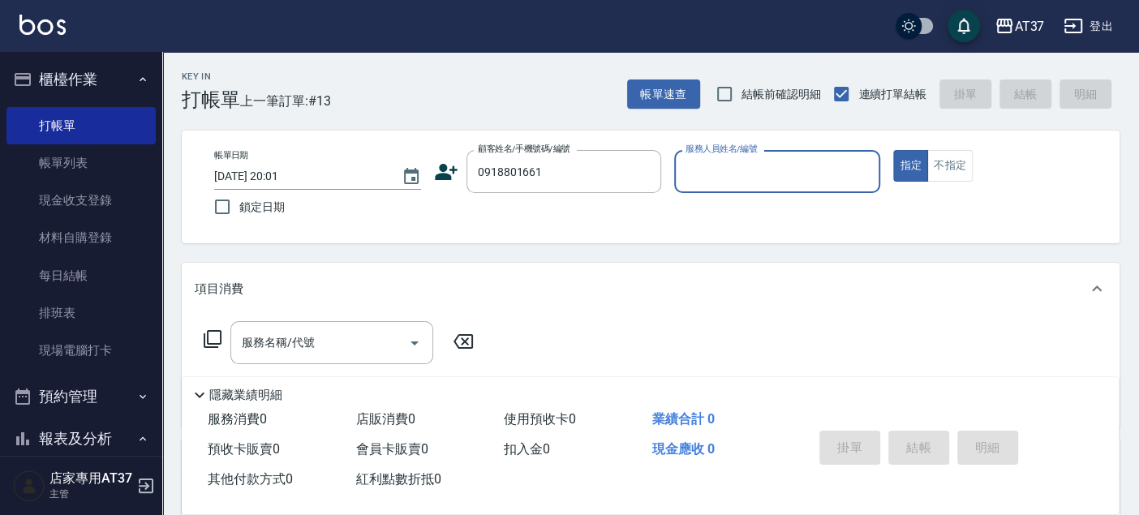
type input "0"
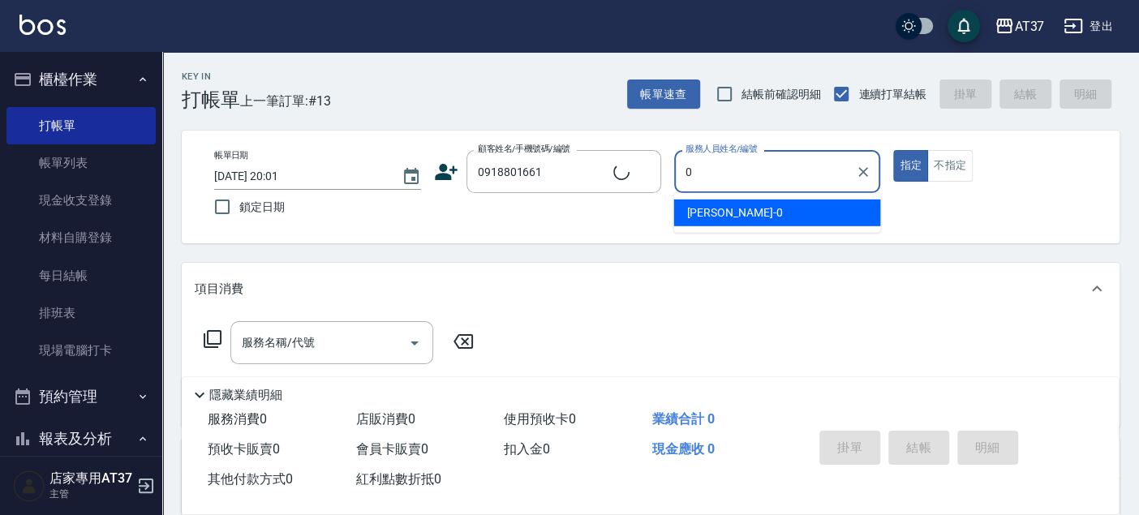
type input "[PERSON_NAME]/0918801661/0918801661"
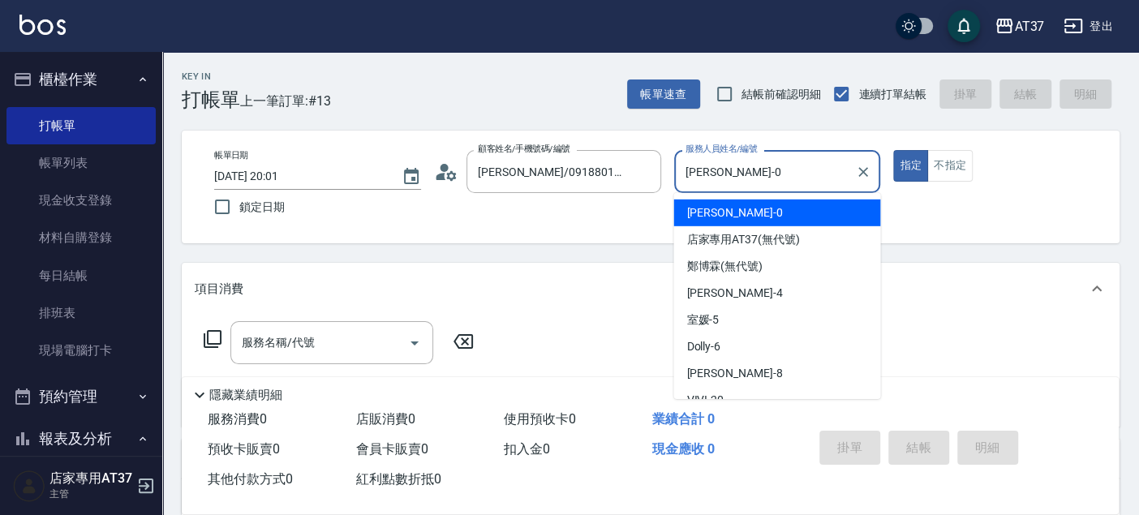
click at [723, 213] on div "[PERSON_NAME] -0" at bounding box center [776, 212] width 207 height 27
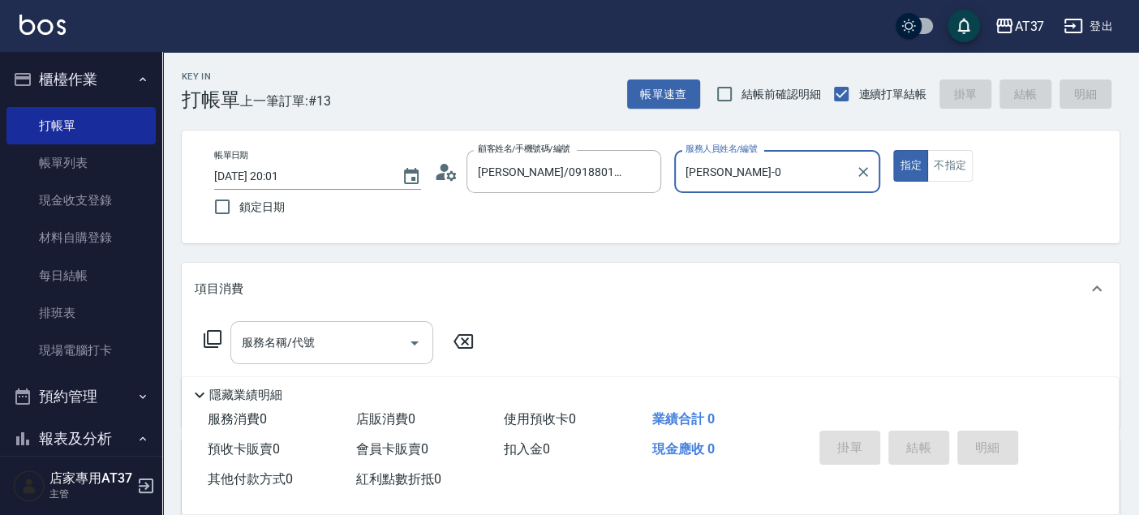
type input "[PERSON_NAME]-0"
click at [292, 350] on div "服務名稱/代號 服務名稱/代號" at bounding box center [331, 342] width 203 height 43
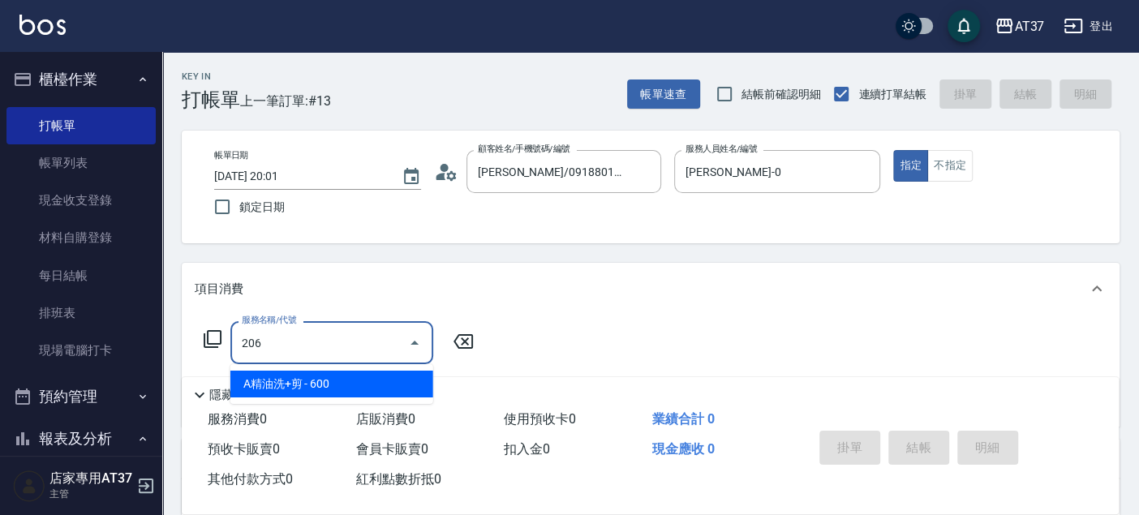
type input "A精油洗+剪(206)"
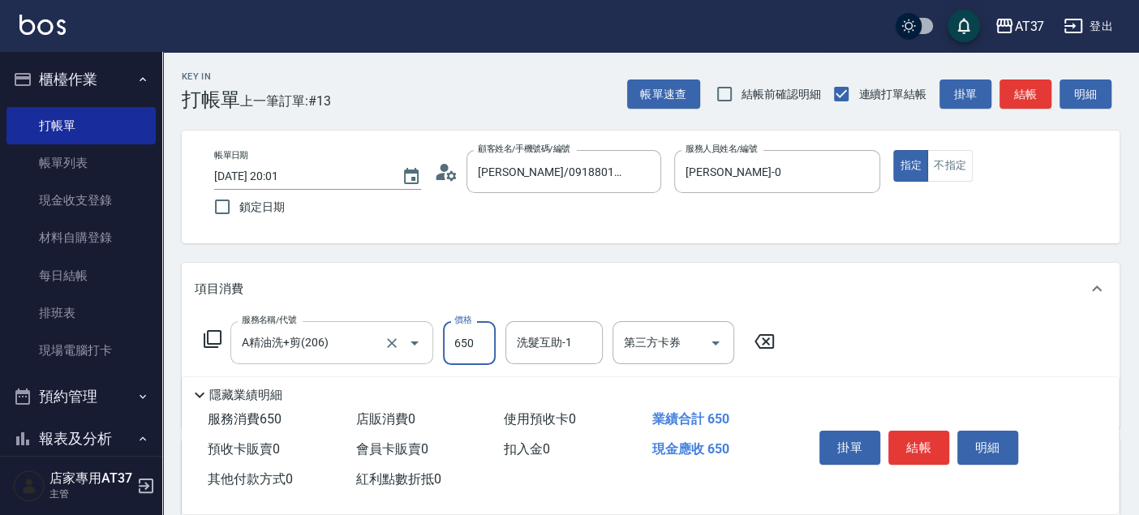
type input "650"
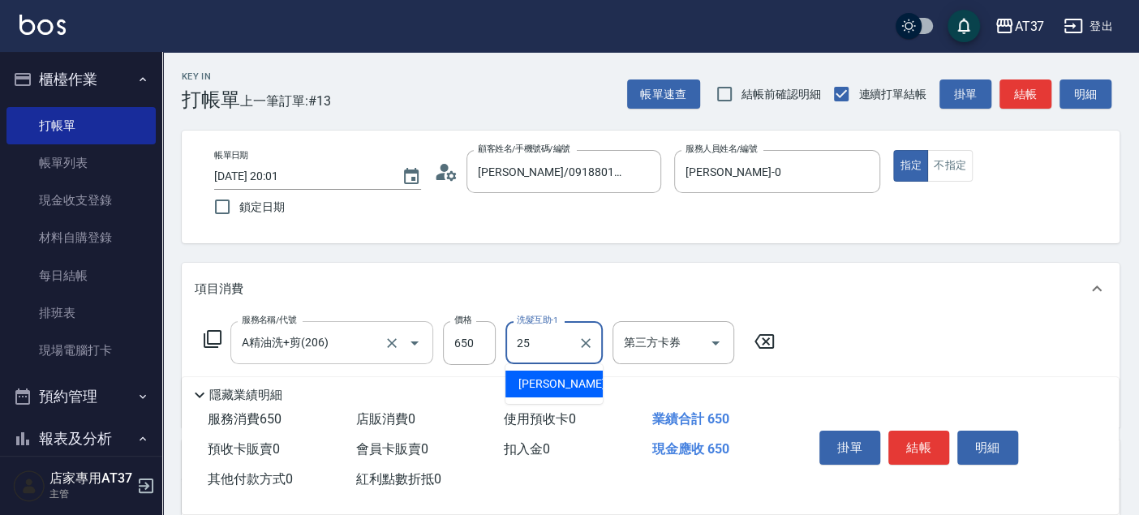
type input "[PERSON_NAME]-25"
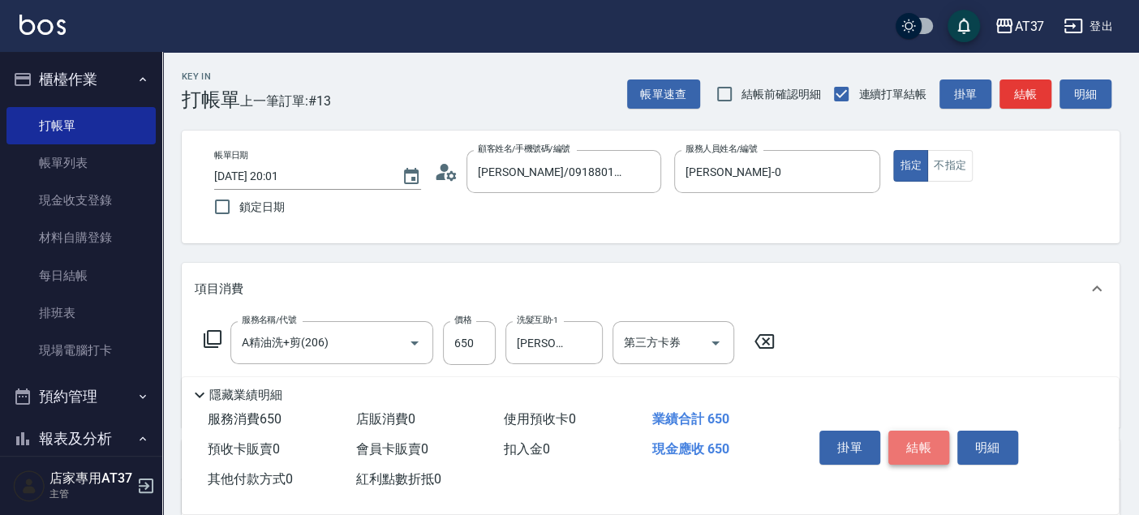
click at [920, 438] on button "結帳" at bounding box center [918, 448] width 61 height 34
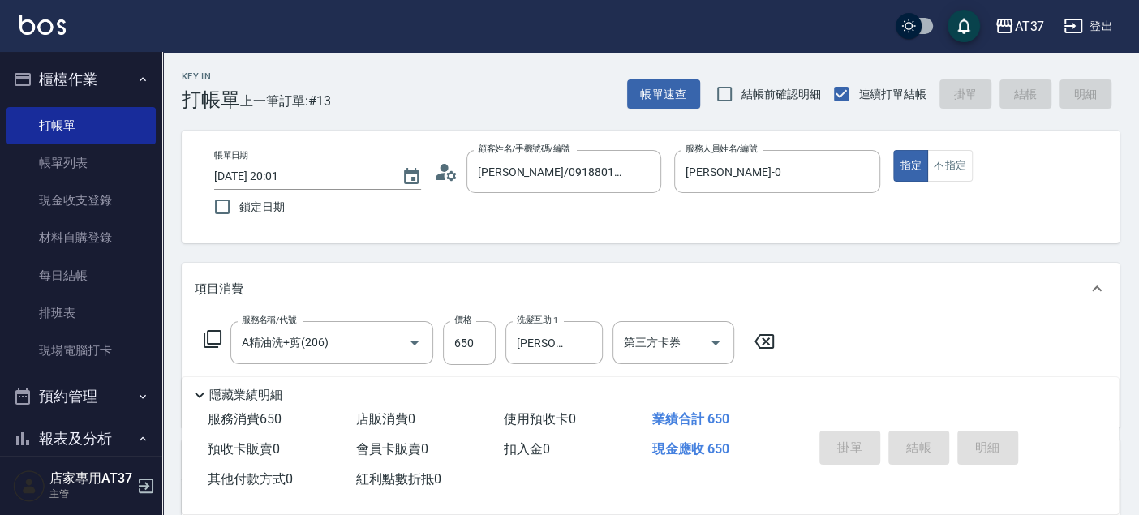
type input "[DATE] 20:02"
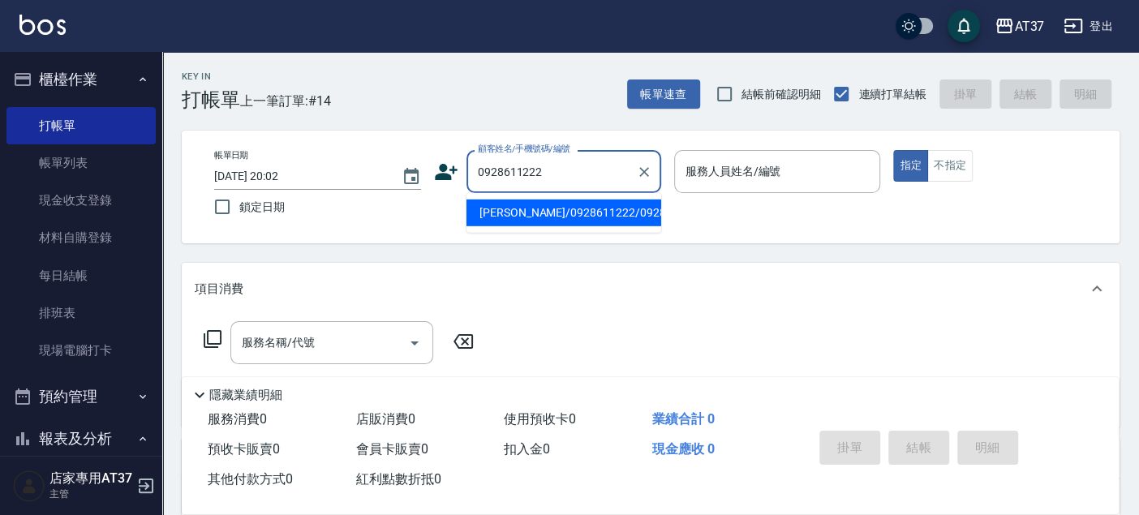
type input "[PERSON_NAME]/0928611222/0928611222"
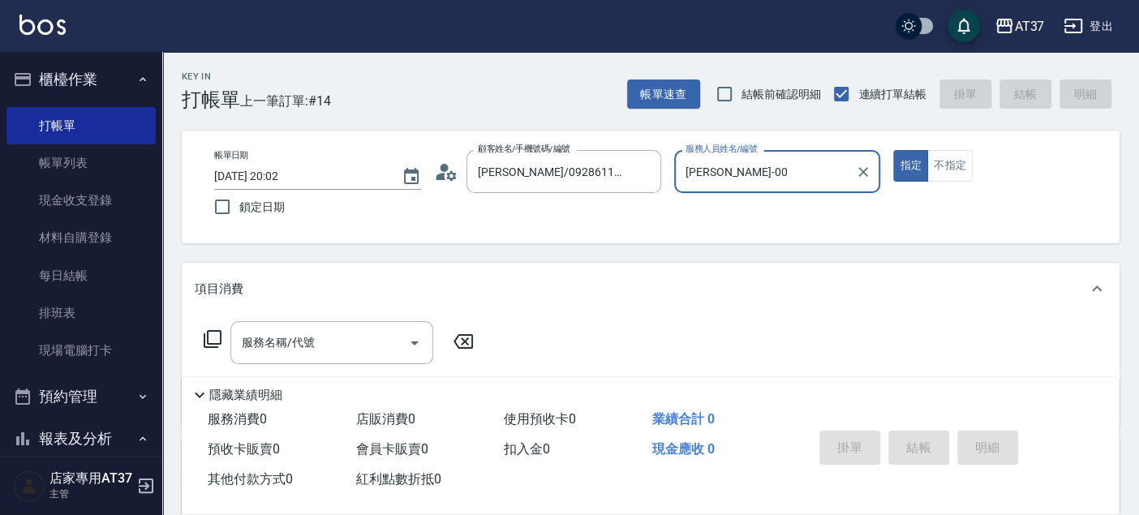
type input "[PERSON_NAME]-0"
click at [354, 336] on input "服務名稱/代號" at bounding box center [320, 342] width 164 height 28
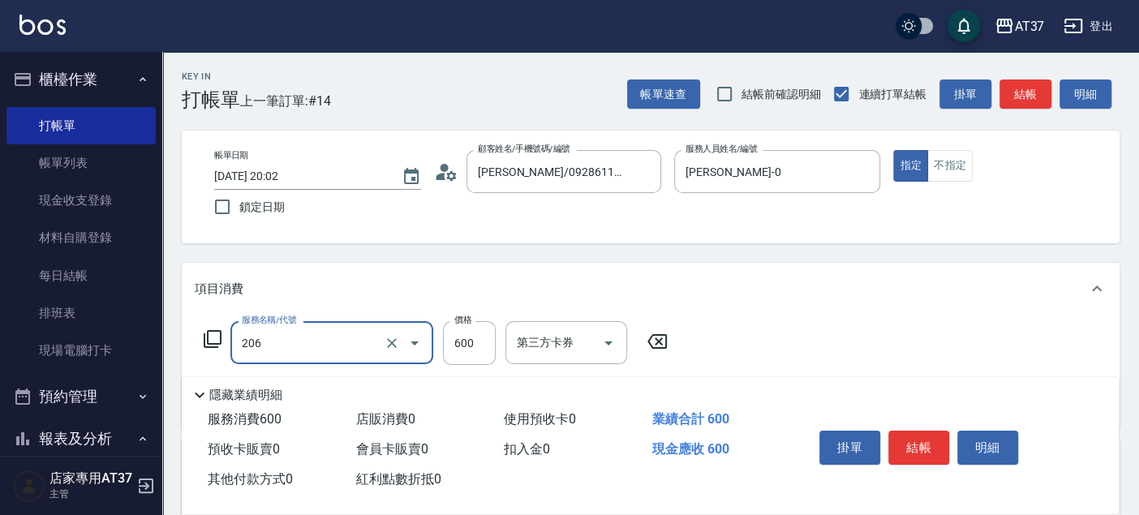
type input "A精油洗+剪(206)"
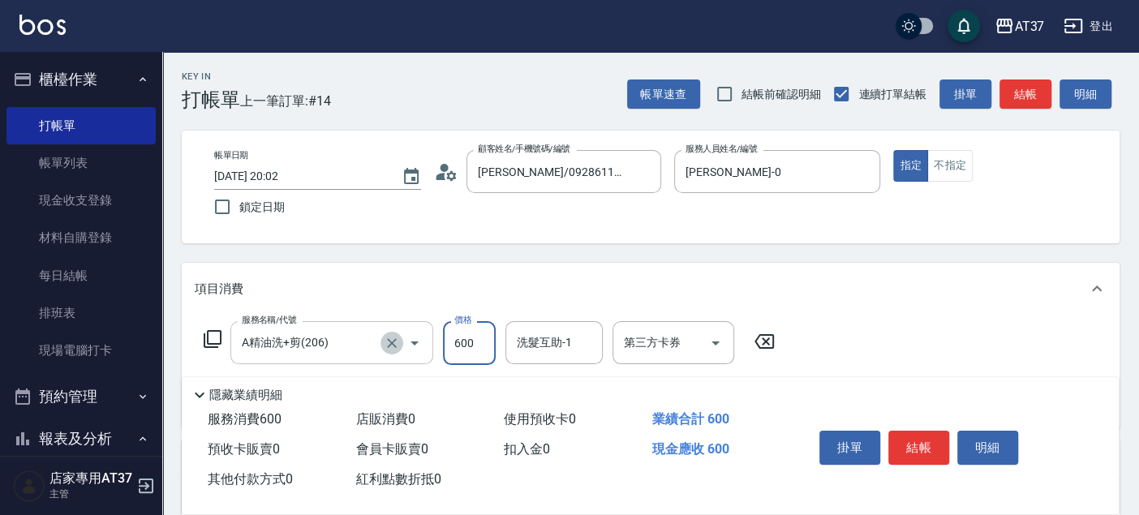
click at [398, 340] on icon "Clear" at bounding box center [392, 343] width 16 height 16
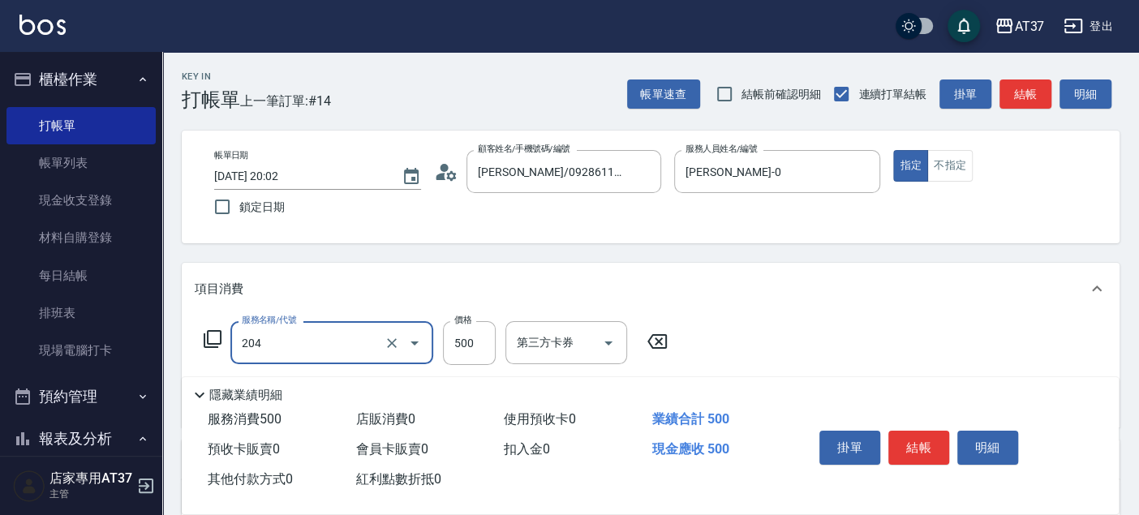
type input "A級洗+剪(204)"
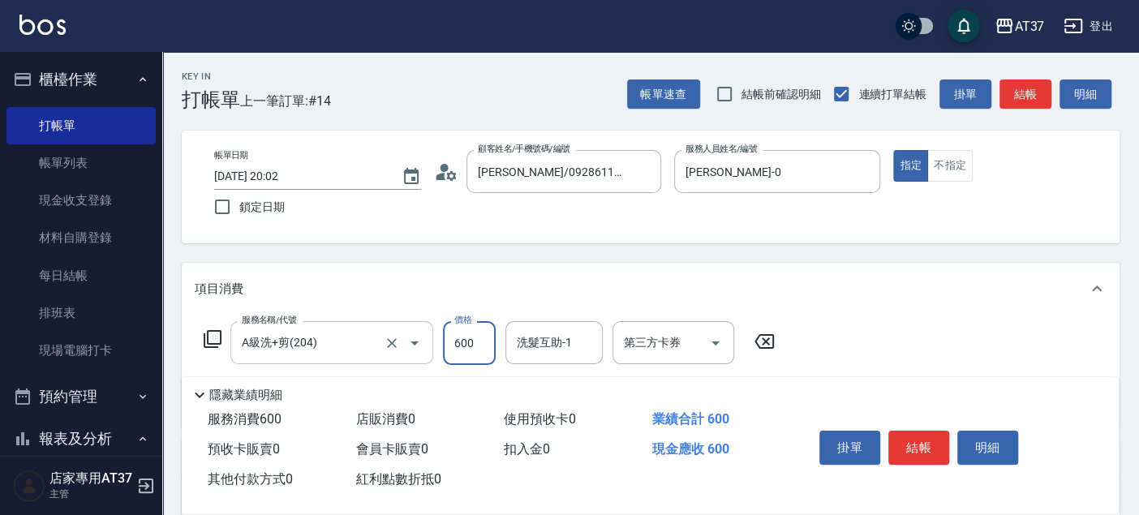
type input "600"
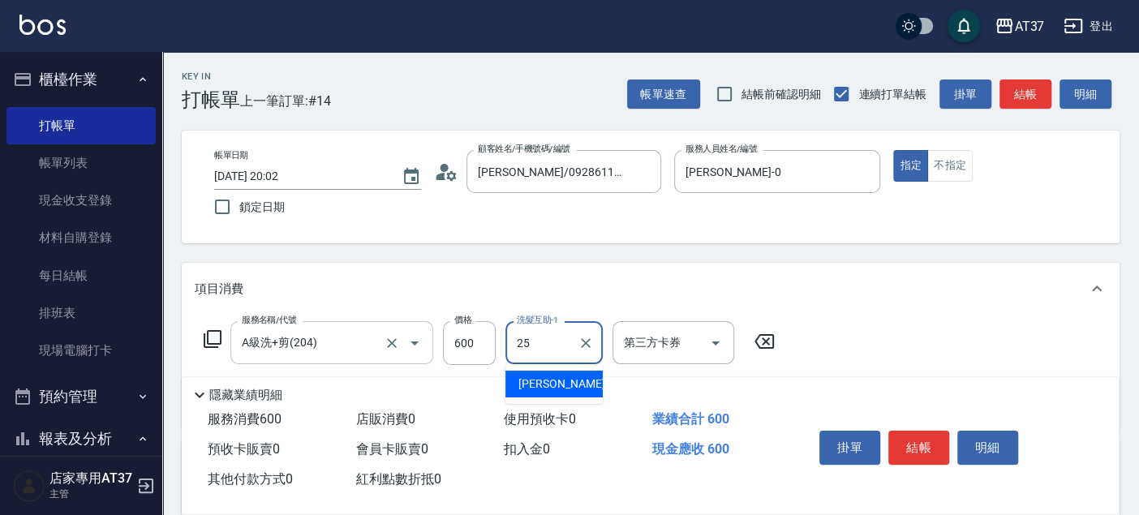
type input "[PERSON_NAME]-25"
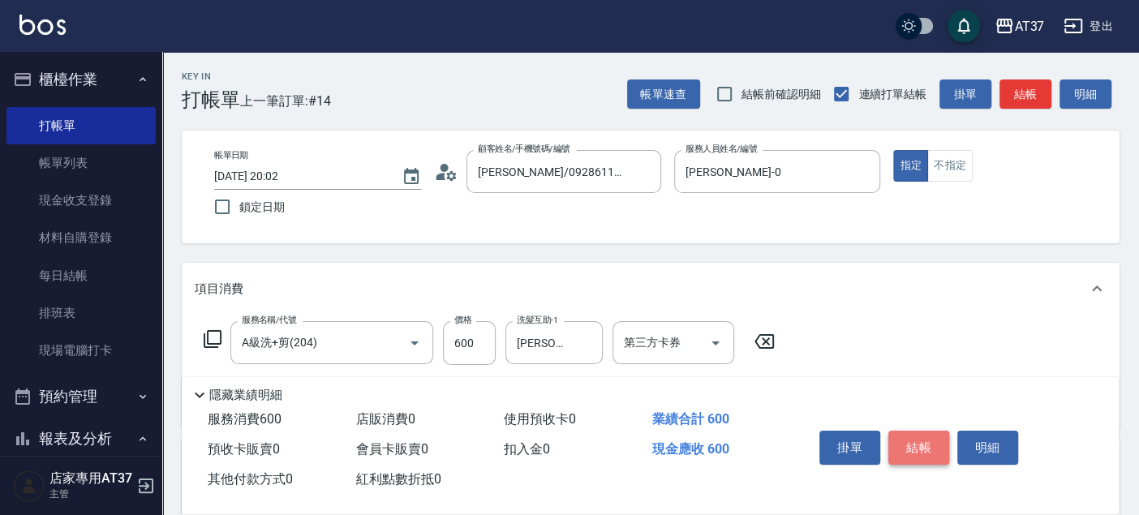
click at [908, 452] on button "結帳" at bounding box center [918, 448] width 61 height 34
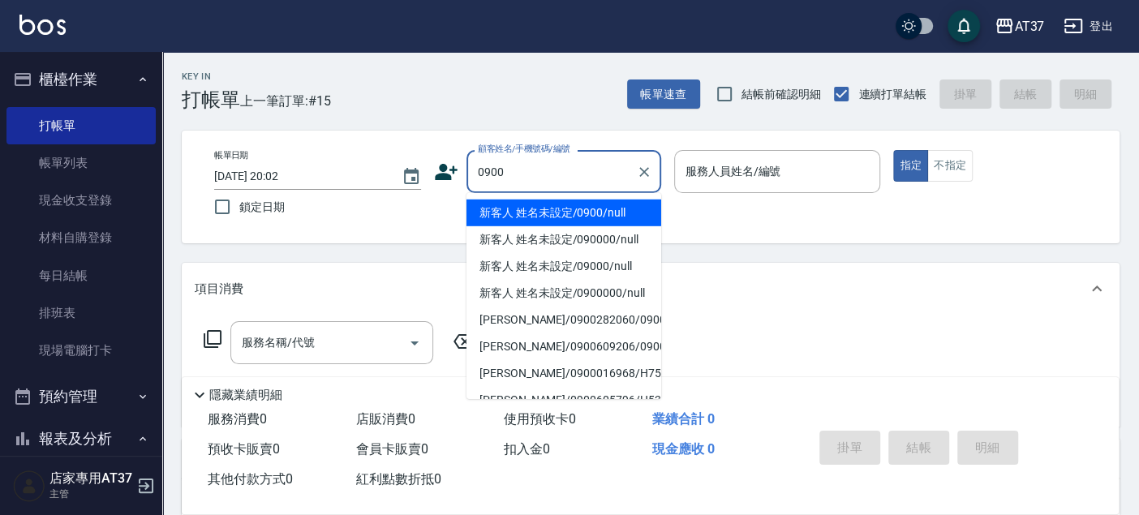
click at [633, 206] on li "新客人 姓名未設定/0900/null" at bounding box center [563, 212] width 195 height 27
type input "新客人 姓名未設定/0900/null"
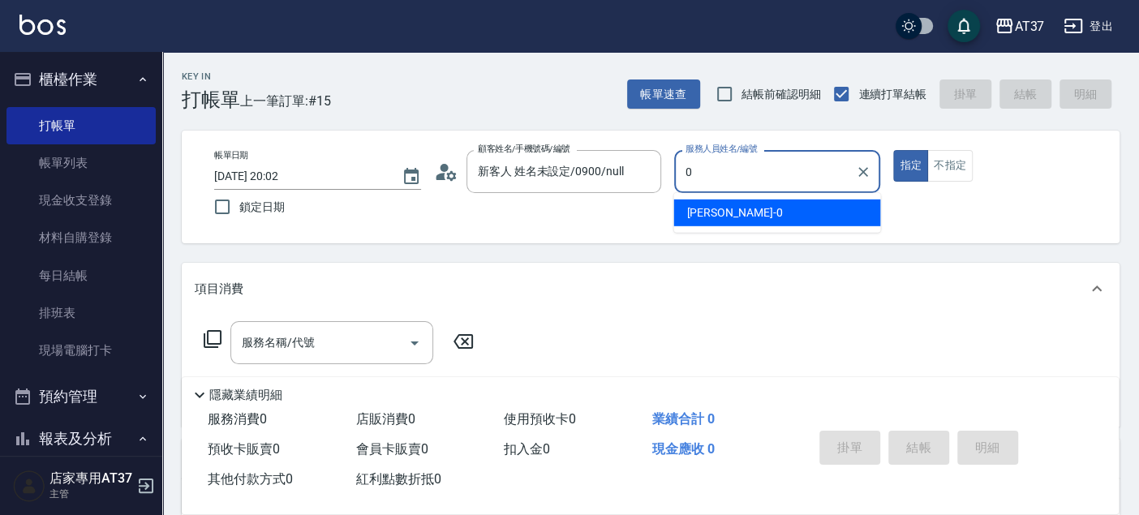
click at [746, 212] on div "[PERSON_NAME] -0" at bounding box center [776, 212] width 207 height 27
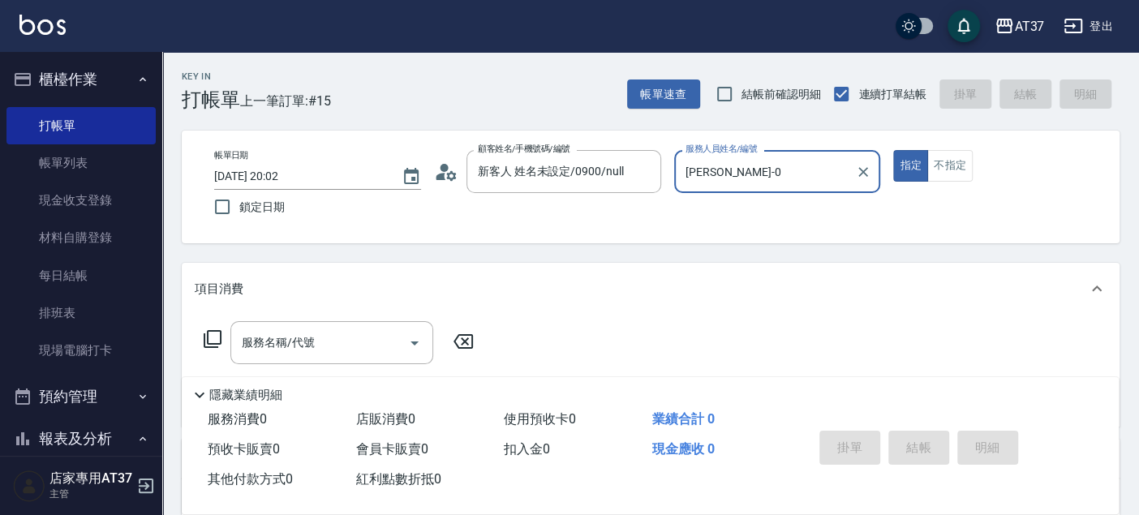
type input "[PERSON_NAME]-0"
click at [204, 332] on icon at bounding box center [212, 338] width 19 height 19
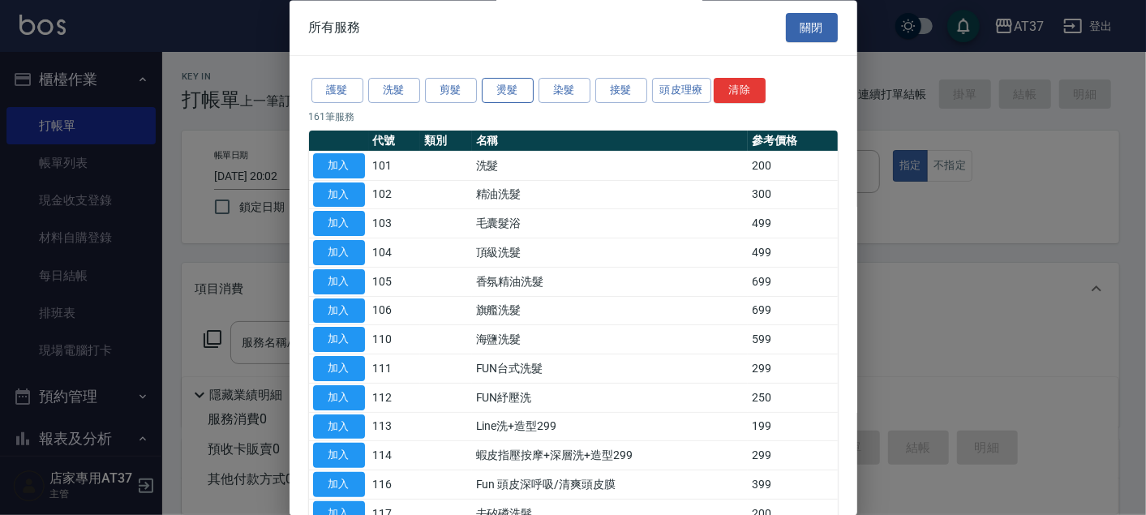
click at [521, 93] on button "燙髮" at bounding box center [508, 91] width 52 height 25
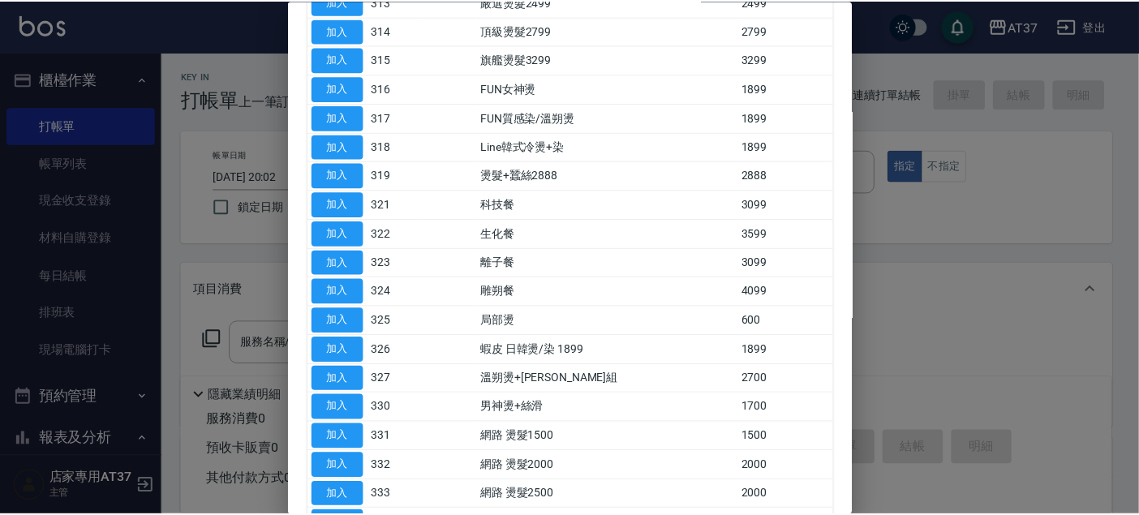
scroll to position [540, 0]
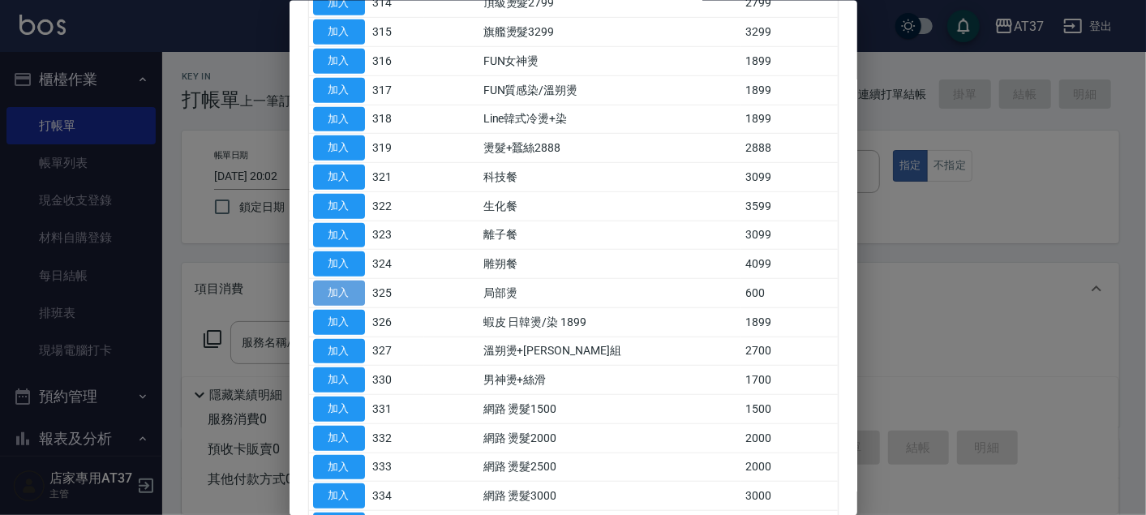
click at [354, 285] on button "加入" at bounding box center [339, 293] width 52 height 25
type input "局部燙(325)"
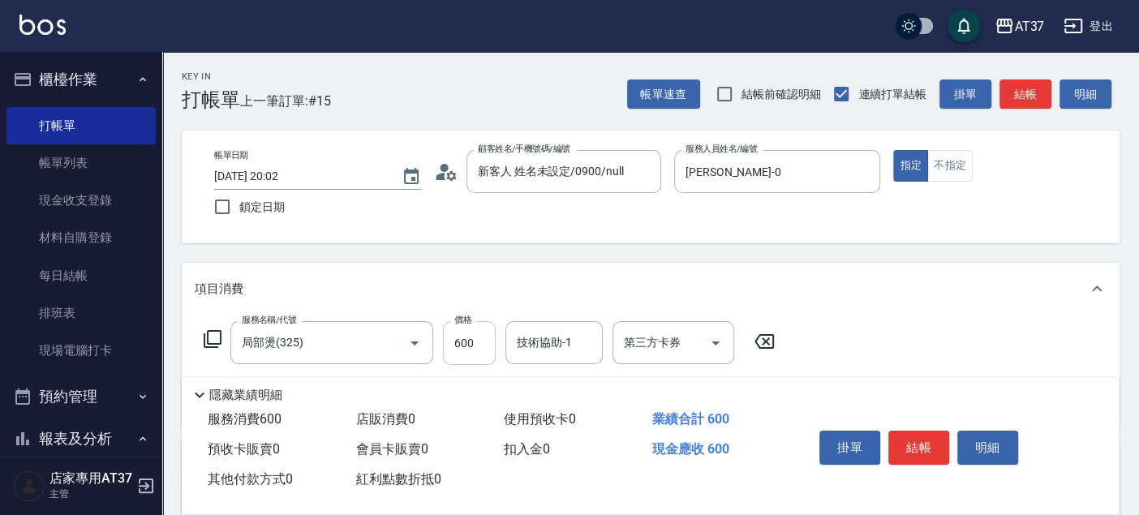
click at [466, 328] on input "600" at bounding box center [469, 343] width 53 height 44
type input "1300"
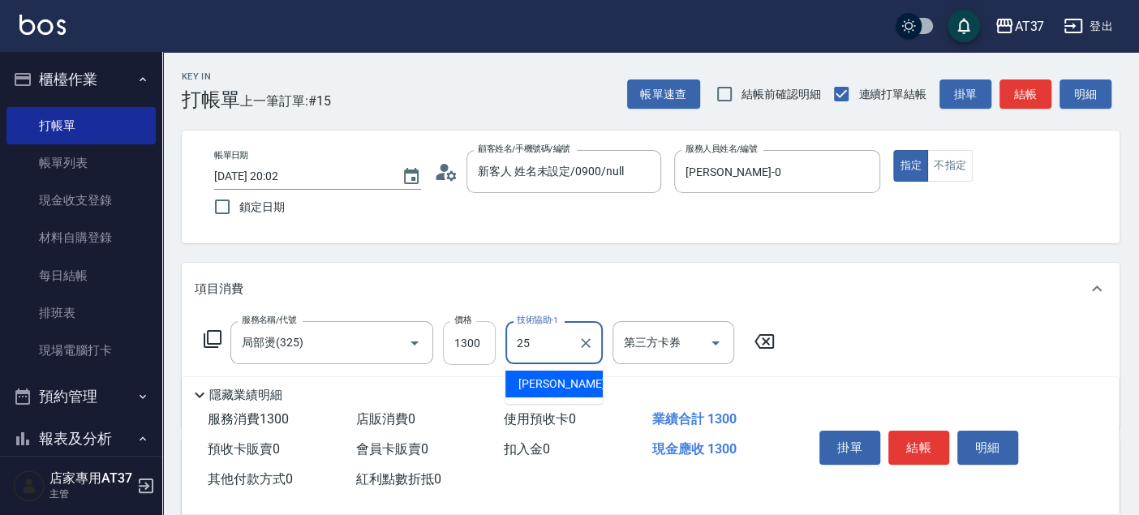
type input "[PERSON_NAME]-25"
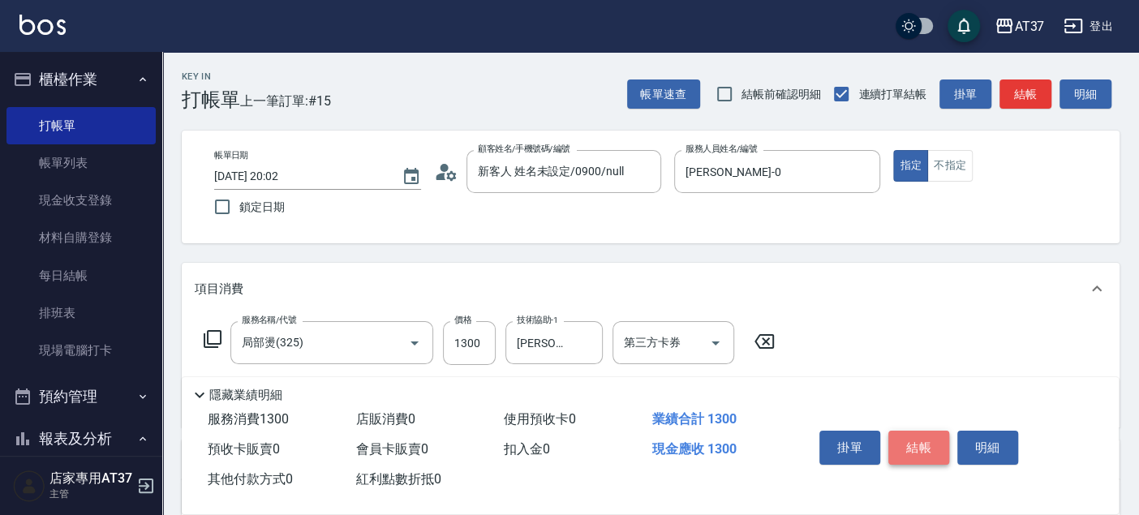
click at [937, 440] on button "結帳" at bounding box center [918, 448] width 61 height 34
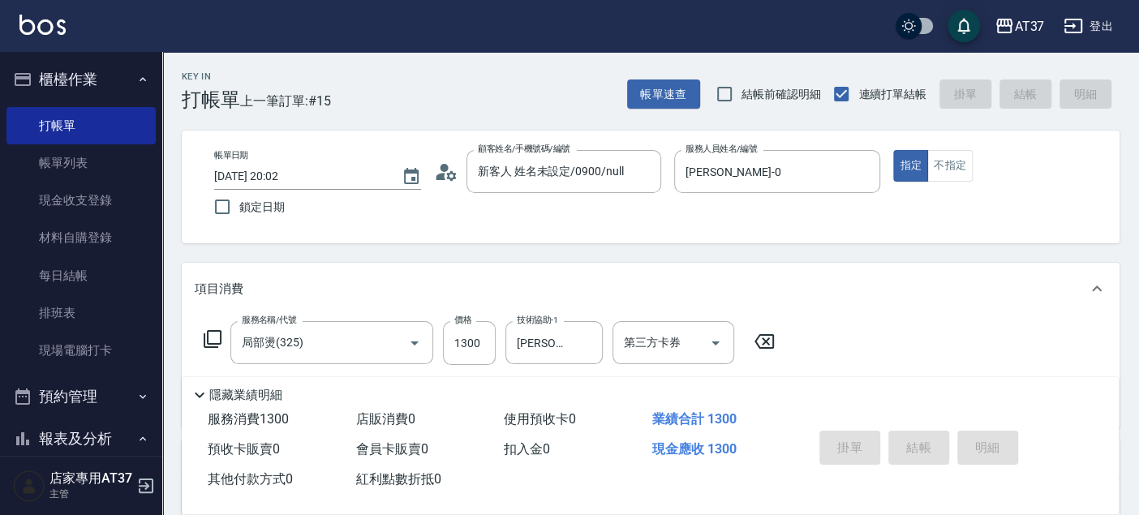
type input "[DATE] 20:04"
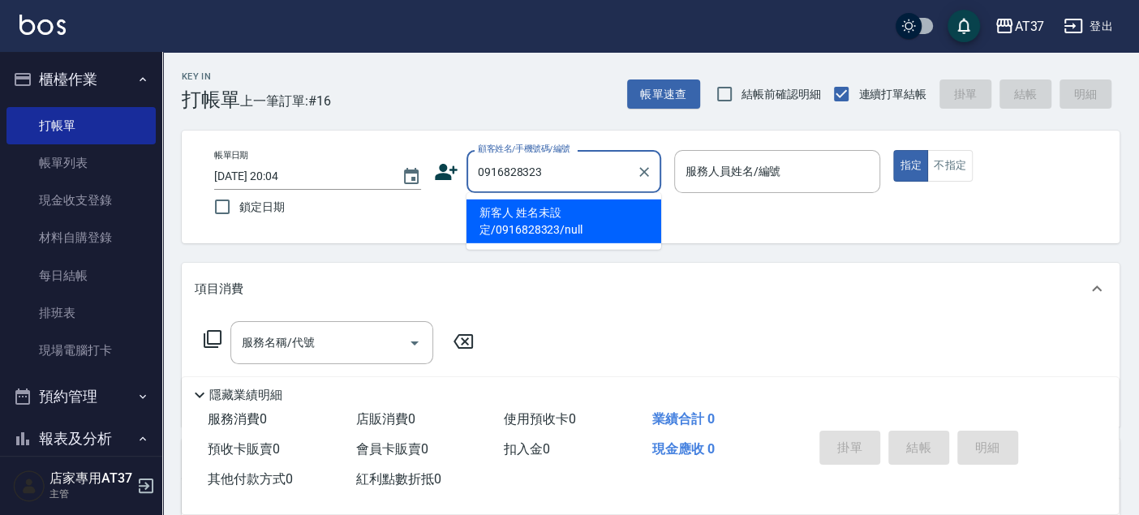
type input "新客人 姓名未設定/0916828323/null"
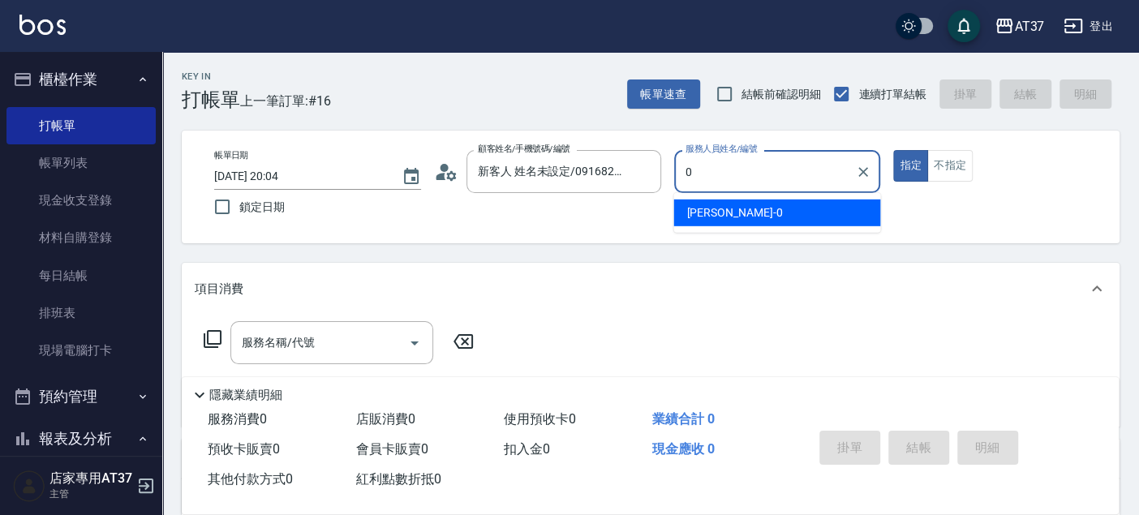
click at [762, 220] on div "[PERSON_NAME] -0" at bounding box center [776, 212] width 207 height 27
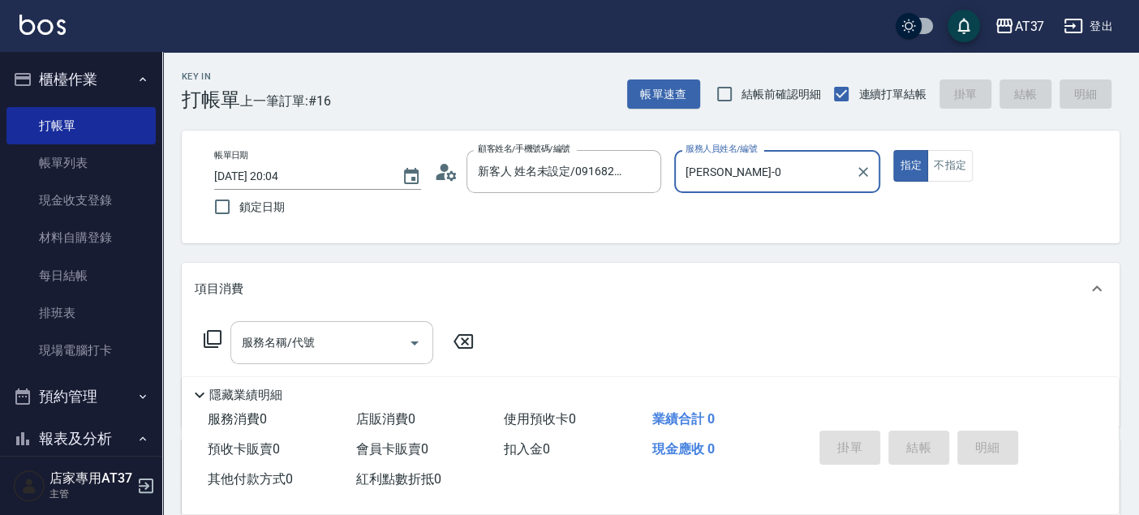
type input "[PERSON_NAME]-0"
click at [291, 338] on div "服務名稱/代號 服務名稱/代號" at bounding box center [331, 342] width 203 height 43
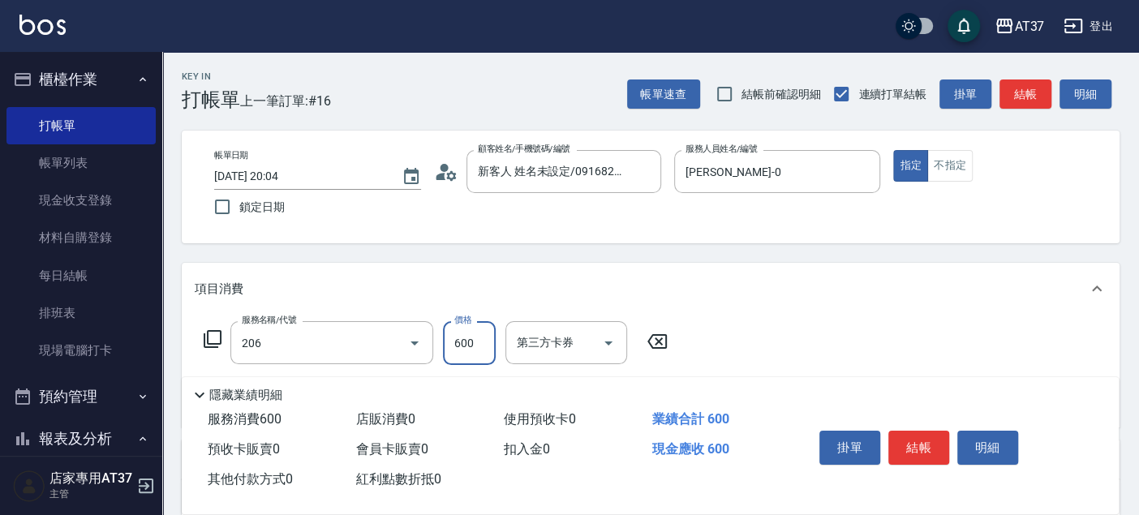
type input "A精油洗+剪(206)"
type input "650"
click at [931, 448] on button "結帳" at bounding box center [918, 448] width 61 height 34
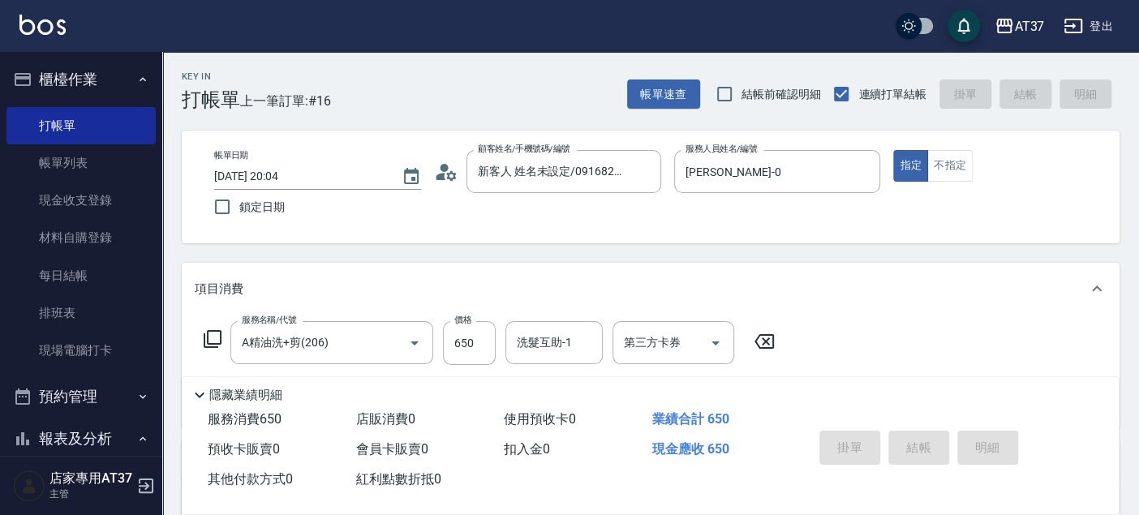
type input "[DATE] 20:05"
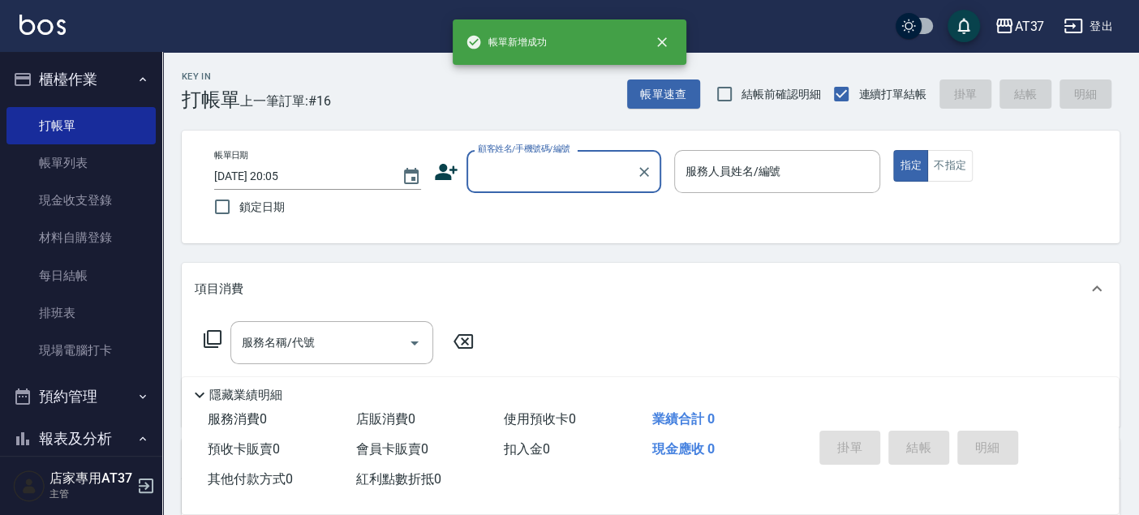
scroll to position [0, 0]
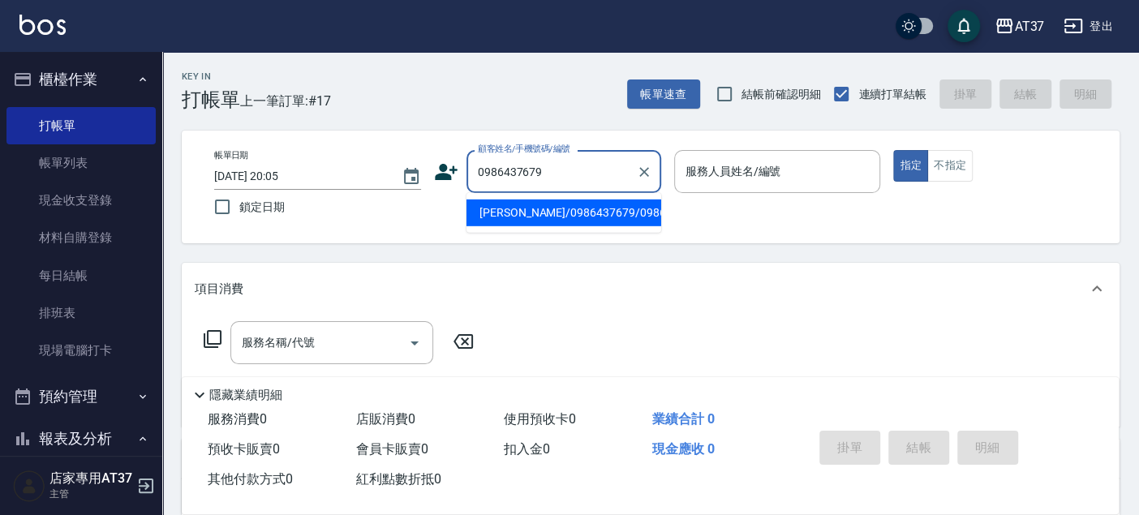
type input "[PERSON_NAME]/0986437679/0986437679"
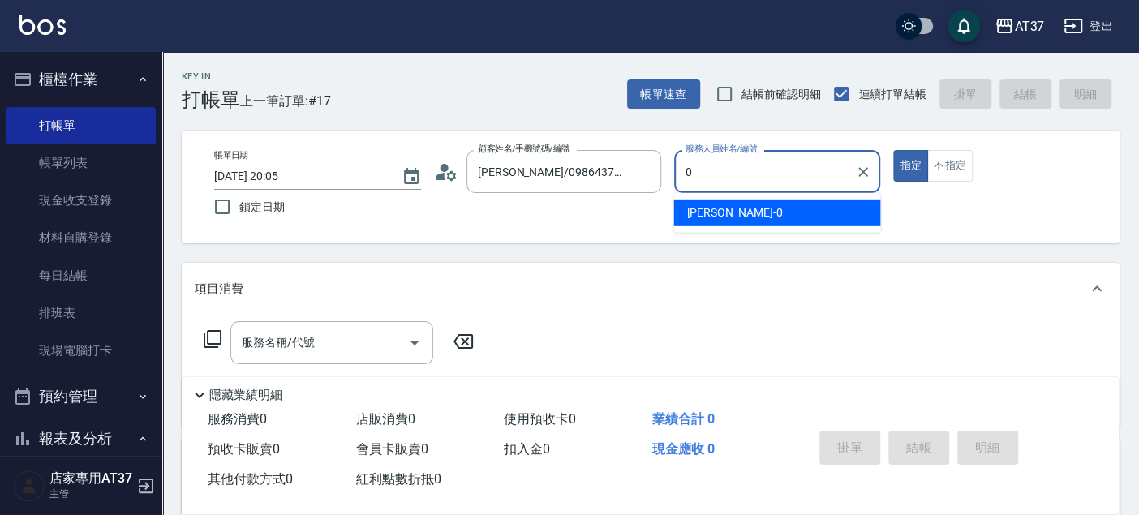
click at [717, 209] on span "[PERSON_NAME] -0" at bounding box center [734, 212] width 96 height 17
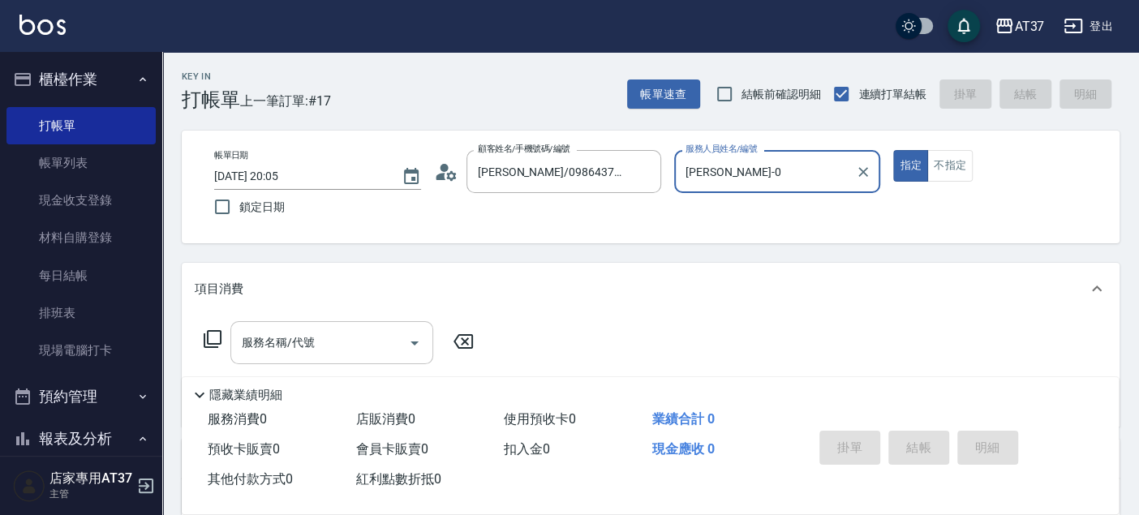
type input "[PERSON_NAME]-0"
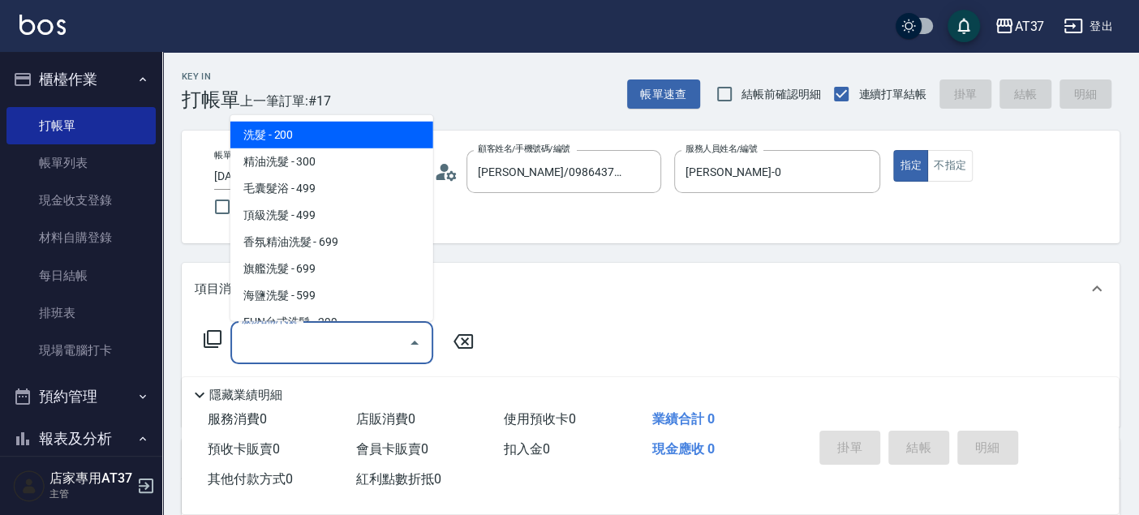
click at [307, 345] on div "服務名稱/代號 服務名稱/代號" at bounding box center [331, 342] width 203 height 43
click at [206, 338] on icon at bounding box center [212, 338] width 19 height 19
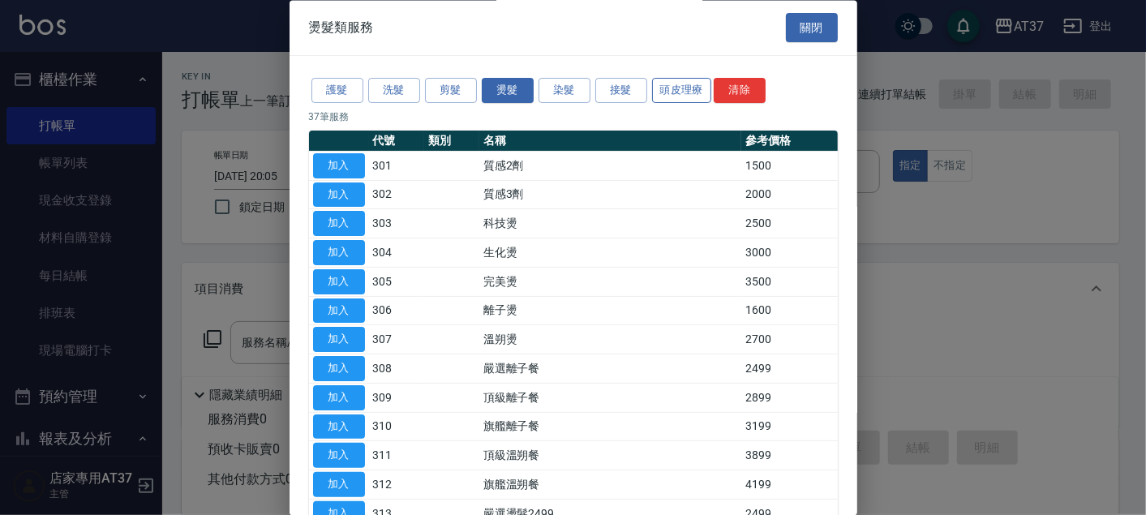
click at [668, 88] on button "頭皮理療" at bounding box center [682, 91] width 60 height 25
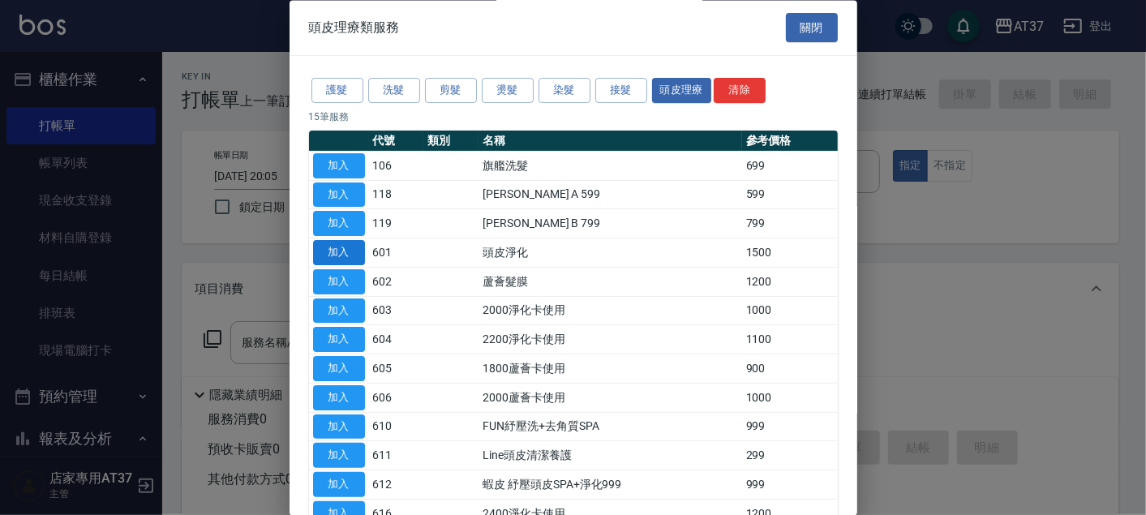
click at [348, 243] on button "加入" at bounding box center [339, 253] width 52 height 25
type input "頭皮淨化(601)"
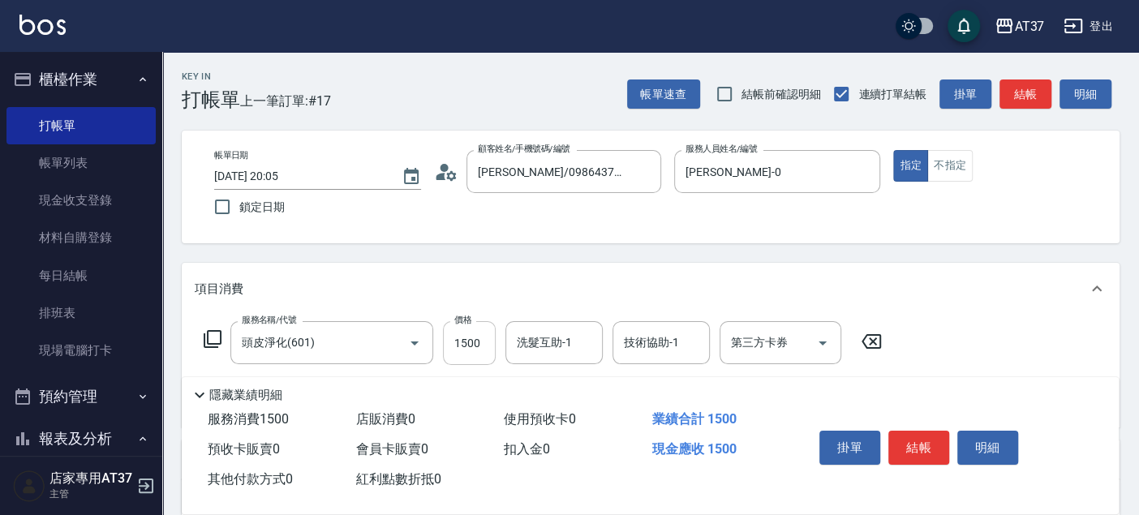
click at [459, 346] on input "1500" at bounding box center [469, 343] width 53 height 44
type input "1350"
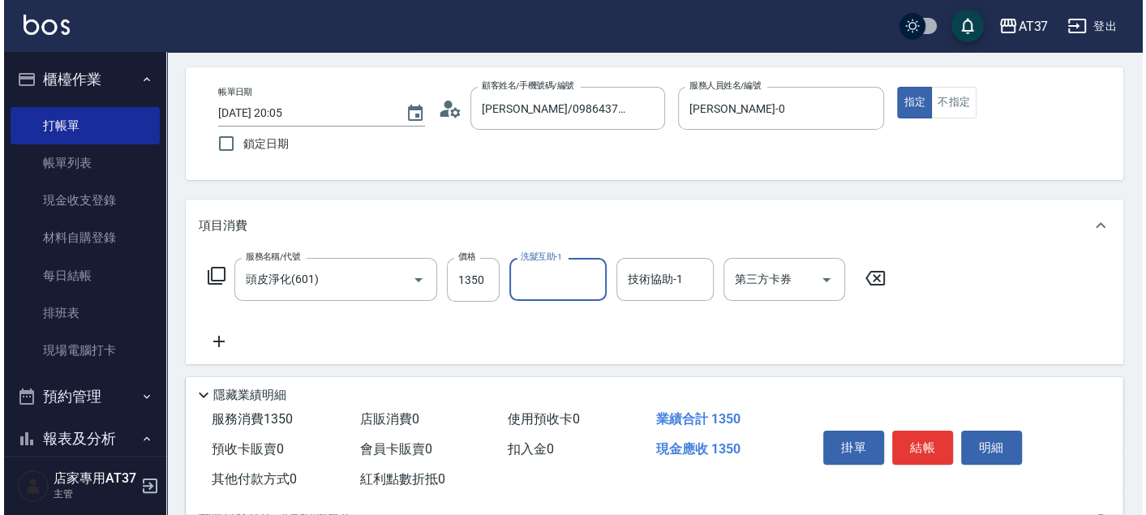
scroll to position [90, 0]
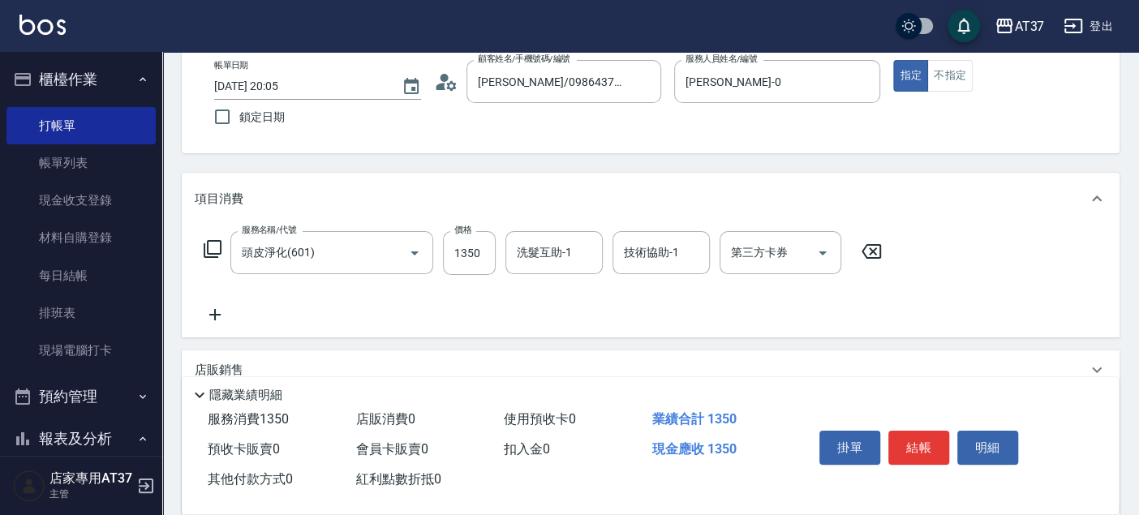
click at [211, 245] on icon at bounding box center [212, 248] width 19 height 19
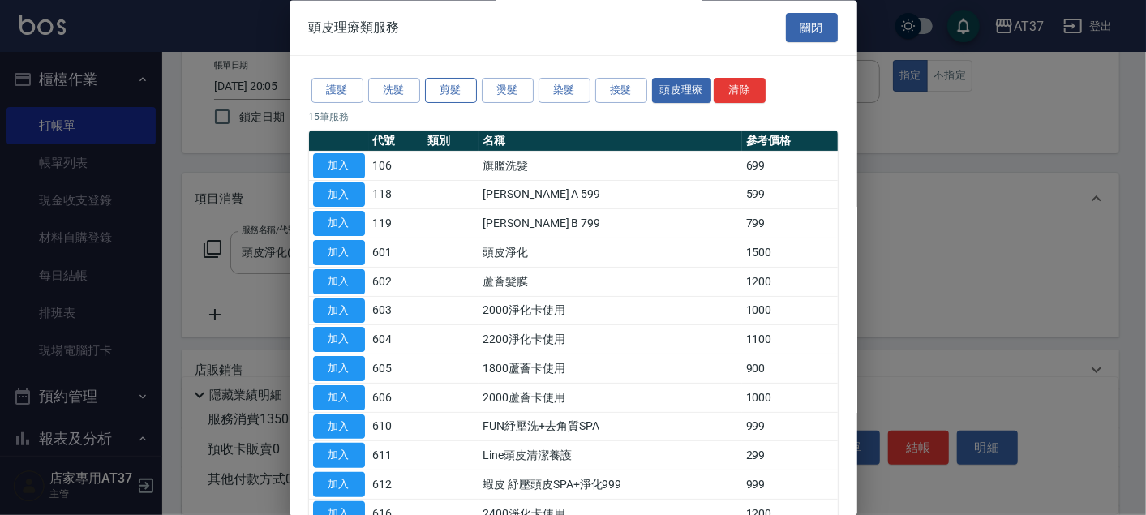
click at [461, 85] on button "剪髮" at bounding box center [451, 91] width 52 height 25
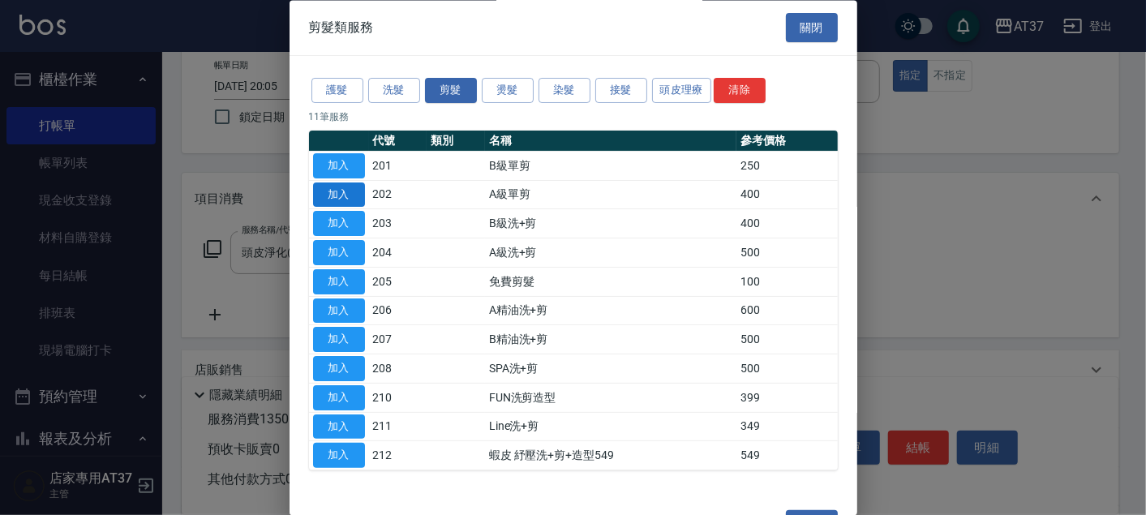
click at [351, 193] on button "加入" at bounding box center [339, 194] width 52 height 25
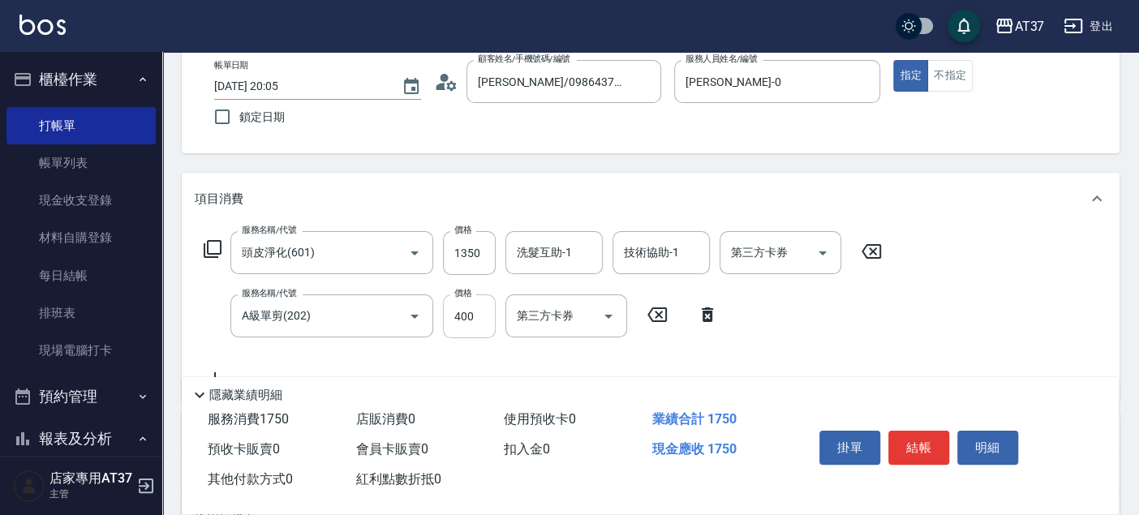
click at [479, 315] on input "400" at bounding box center [469, 316] width 53 height 44
type input "450"
click at [212, 242] on icon at bounding box center [212, 248] width 19 height 19
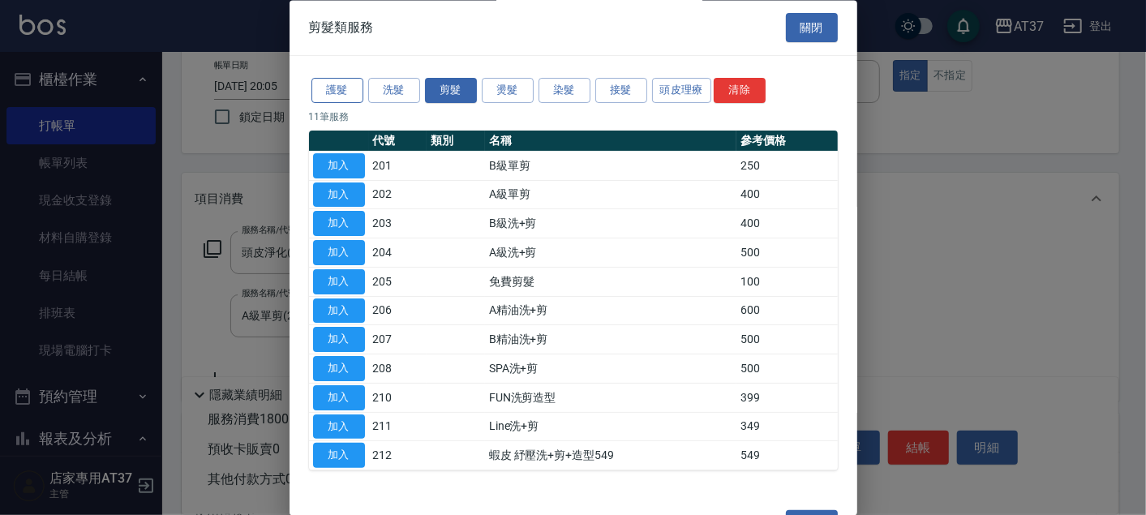
click at [345, 99] on button "護髮" at bounding box center [337, 91] width 52 height 25
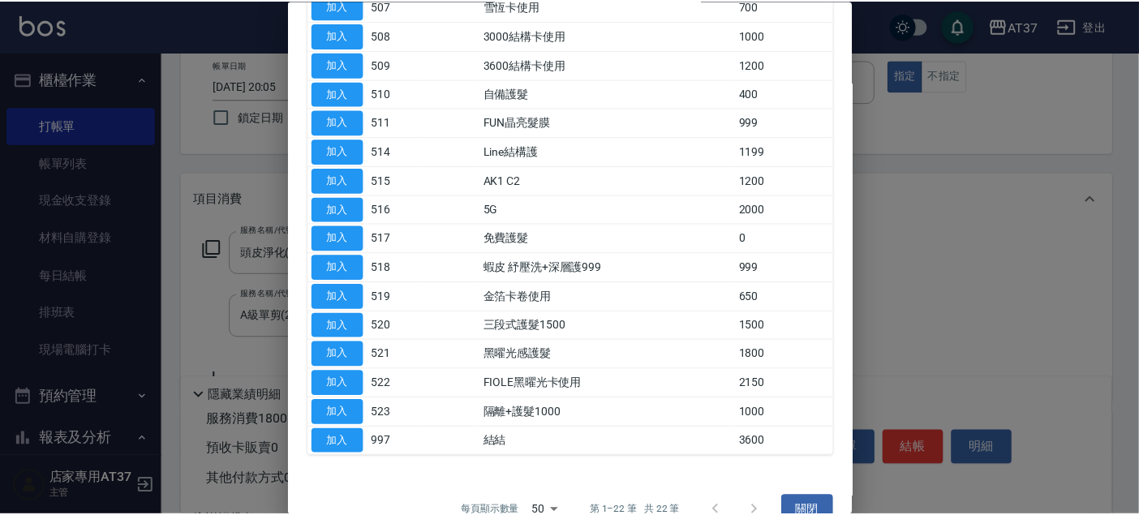
scroll to position [358, 0]
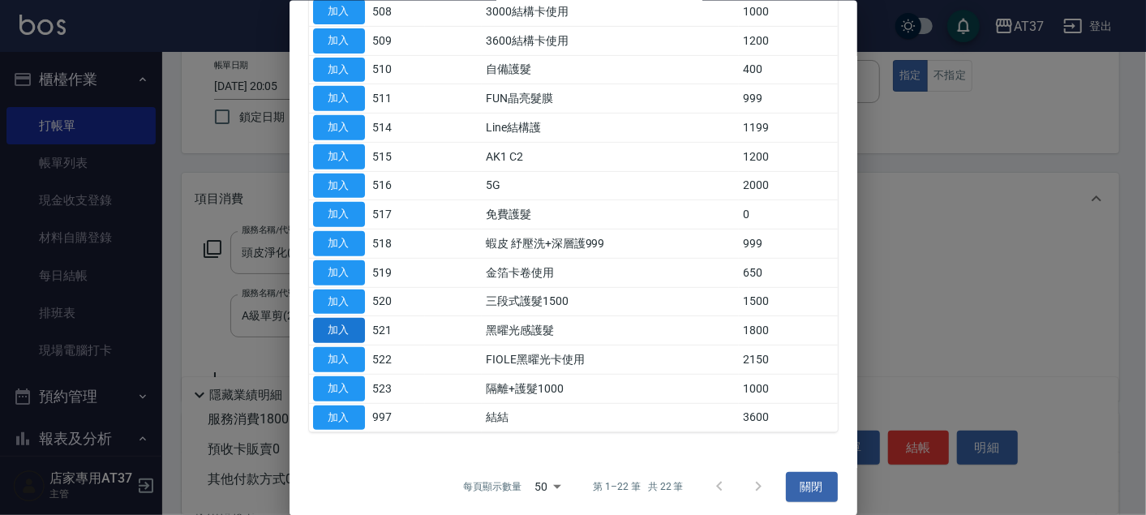
click at [329, 328] on button "加入" at bounding box center [339, 330] width 52 height 25
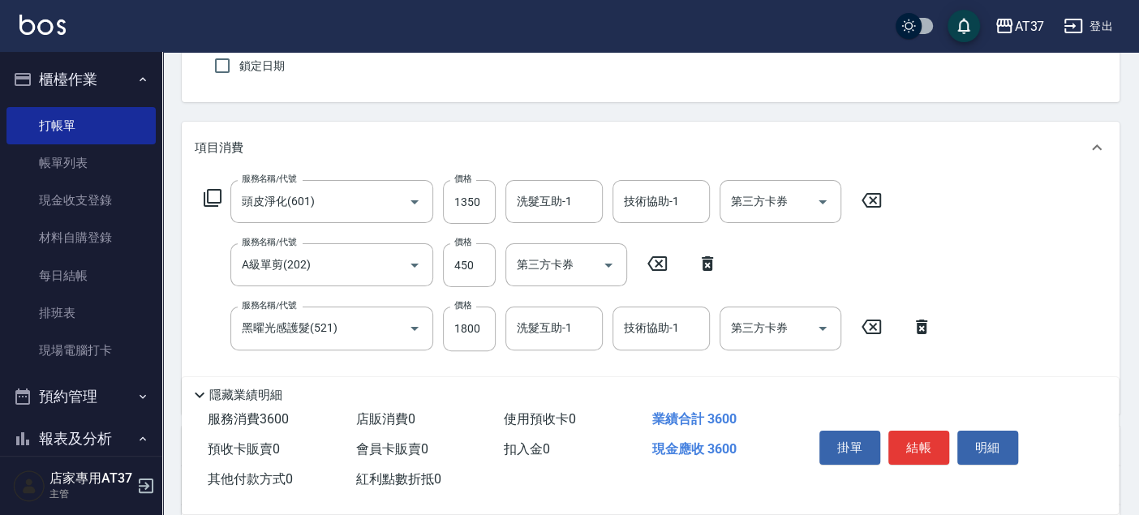
scroll to position [180, 0]
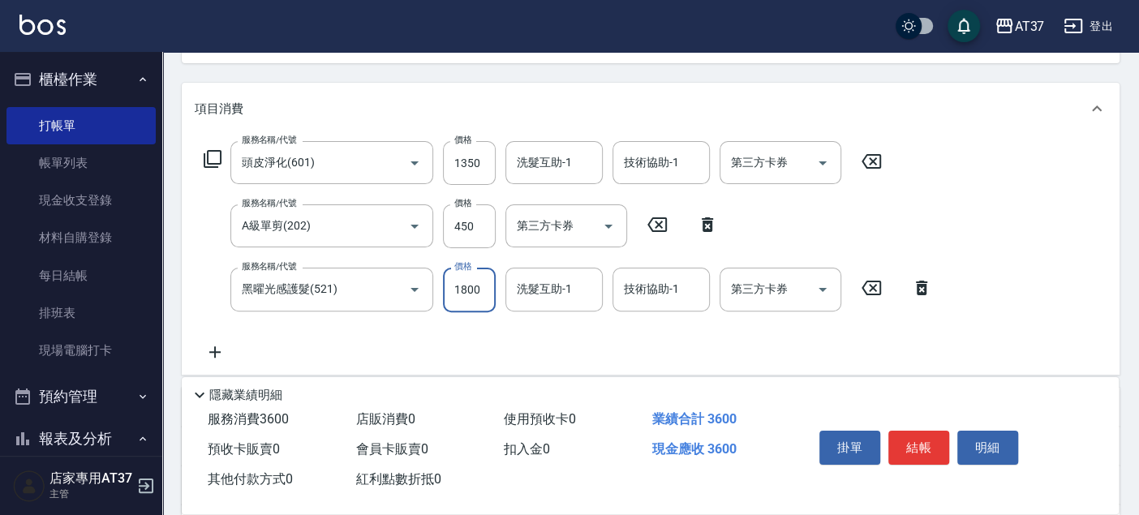
click at [474, 296] on input "1800" at bounding box center [469, 290] width 53 height 44
click at [474, 296] on input "18021600" at bounding box center [469, 290] width 53 height 44
type input "2160"
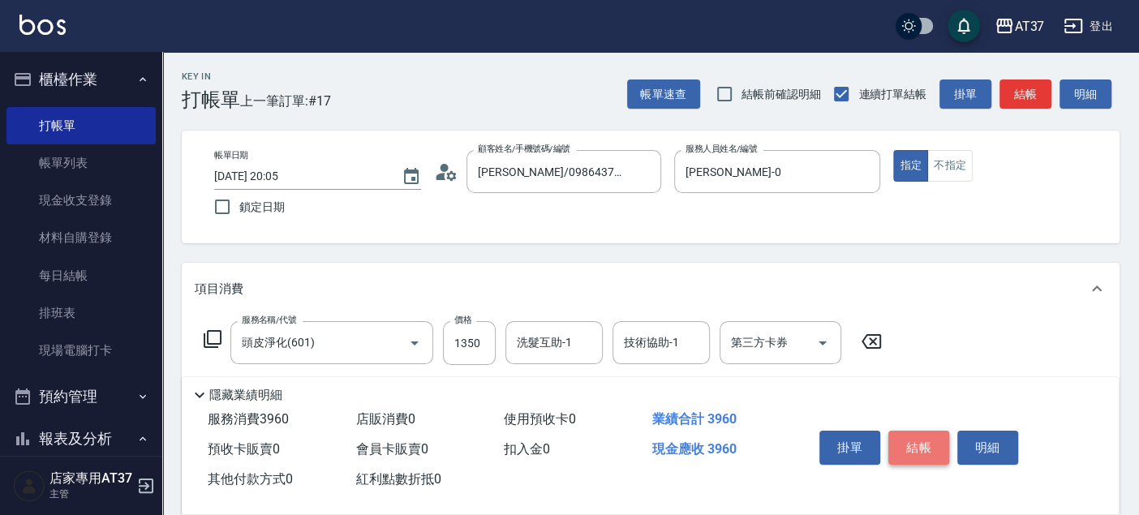
click at [926, 438] on button "結帳" at bounding box center [918, 448] width 61 height 34
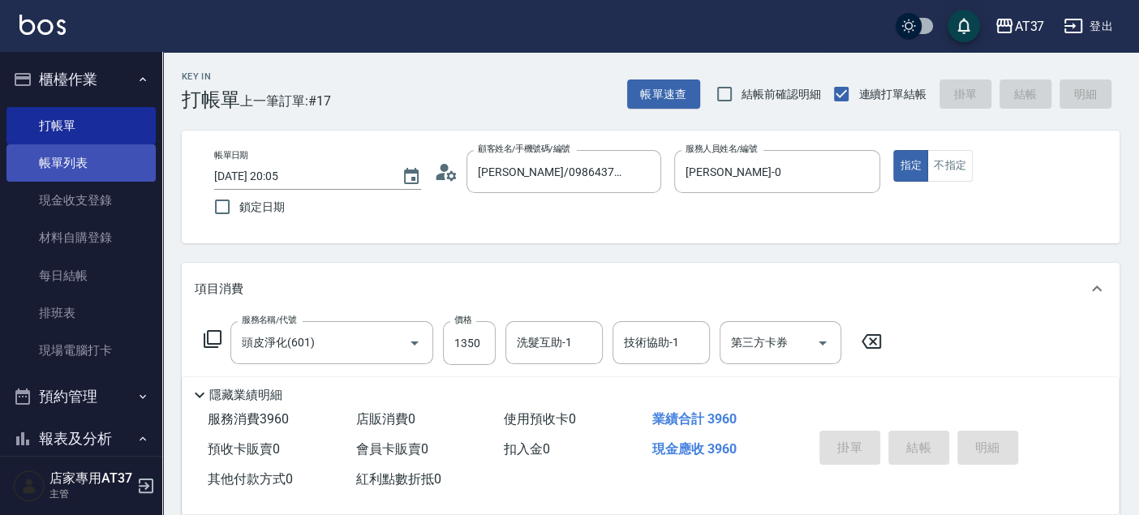
type input "[DATE] 20:06"
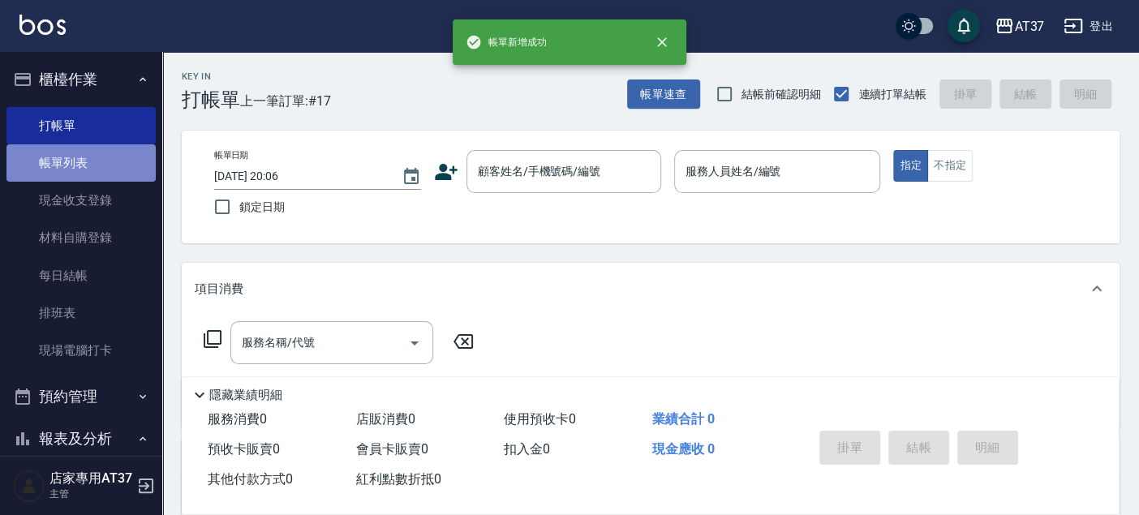
click at [90, 169] on link "帳單列表" at bounding box center [80, 162] width 149 height 37
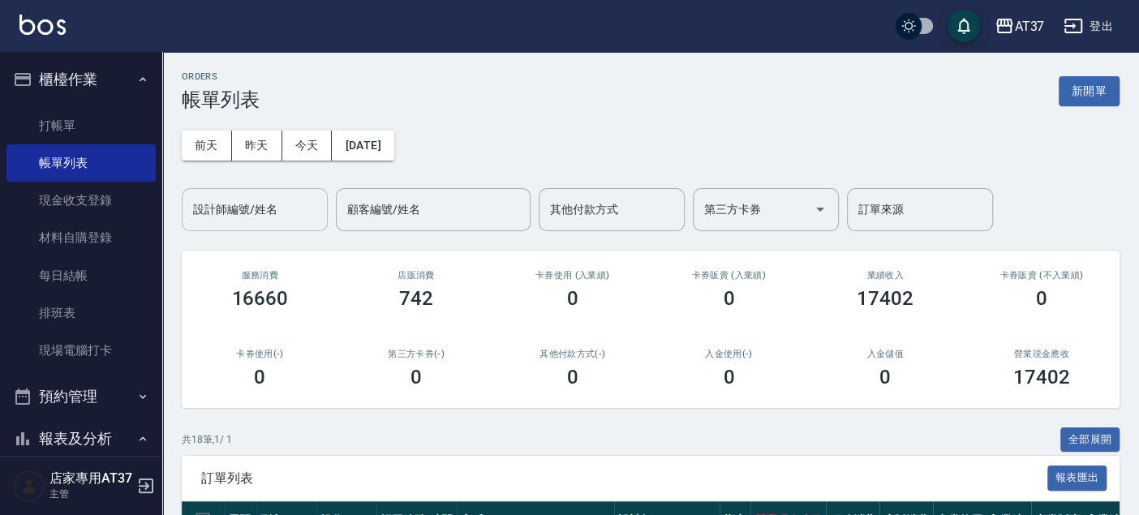
click at [287, 214] on input "設計師編號/姓名" at bounding box center [254, 209] width 131 height 28
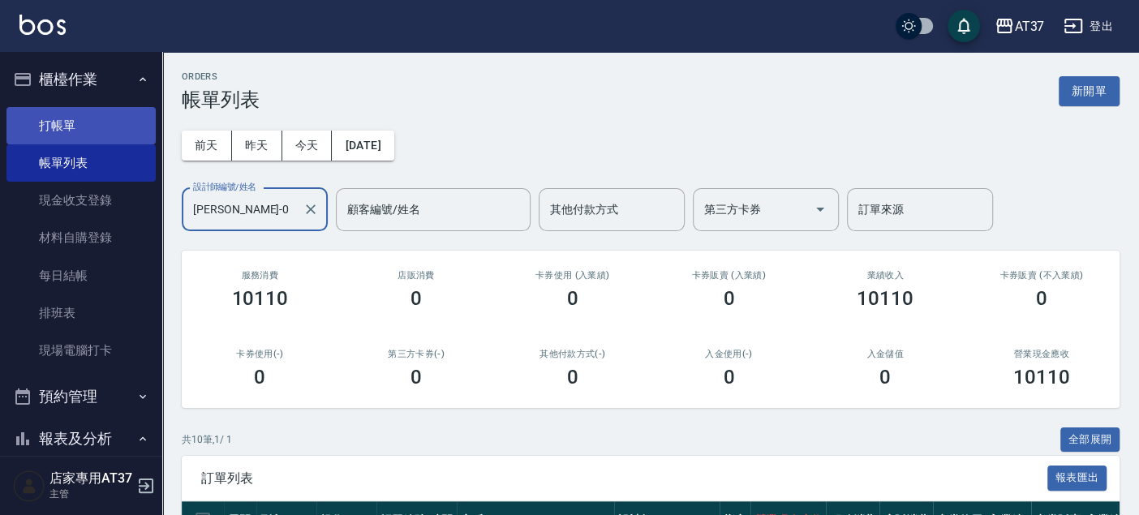
type input "[PERSON_NAME]-0"
click at [127, 130] on link "打帳單" at bounding box center [80, 125] width 149 height 37
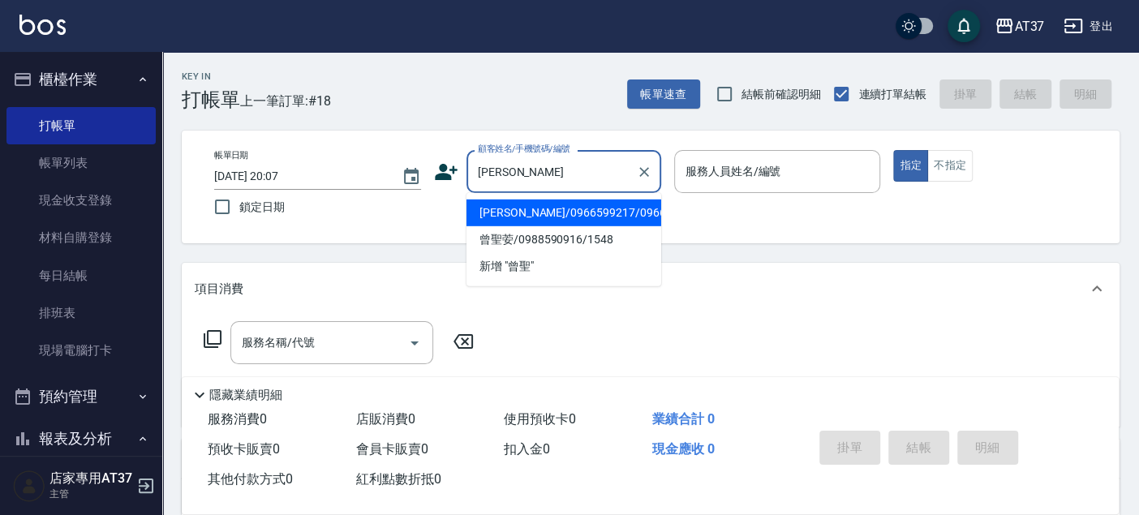
click at [585, 224] on li "[PERSON_NAME]/0966599217/0966599217" at bounding box center [563, 212] width 195 height 27
type input "[PERSON_NAME]/0966599217/0966599217"
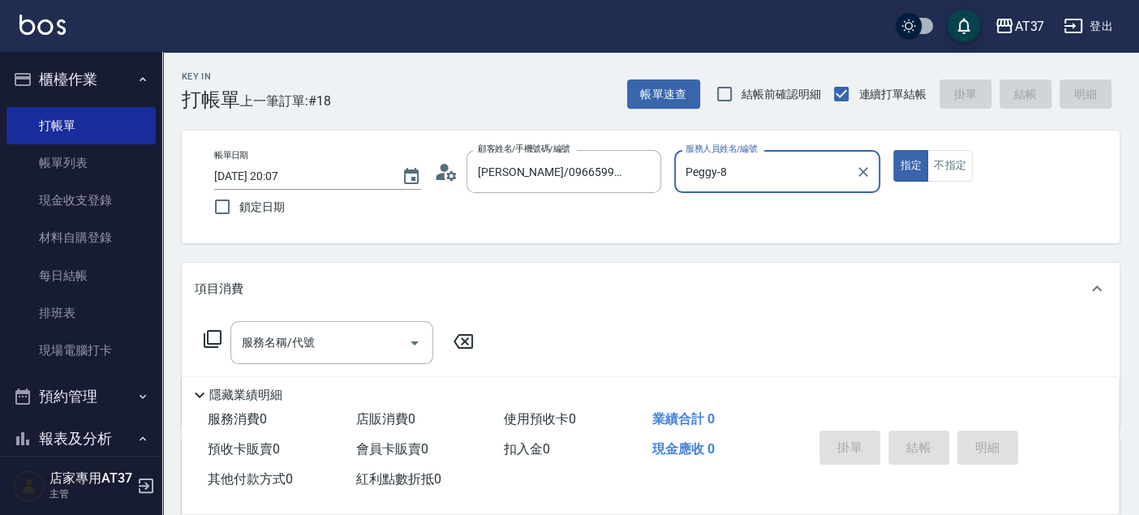
type input "Peggy-8"
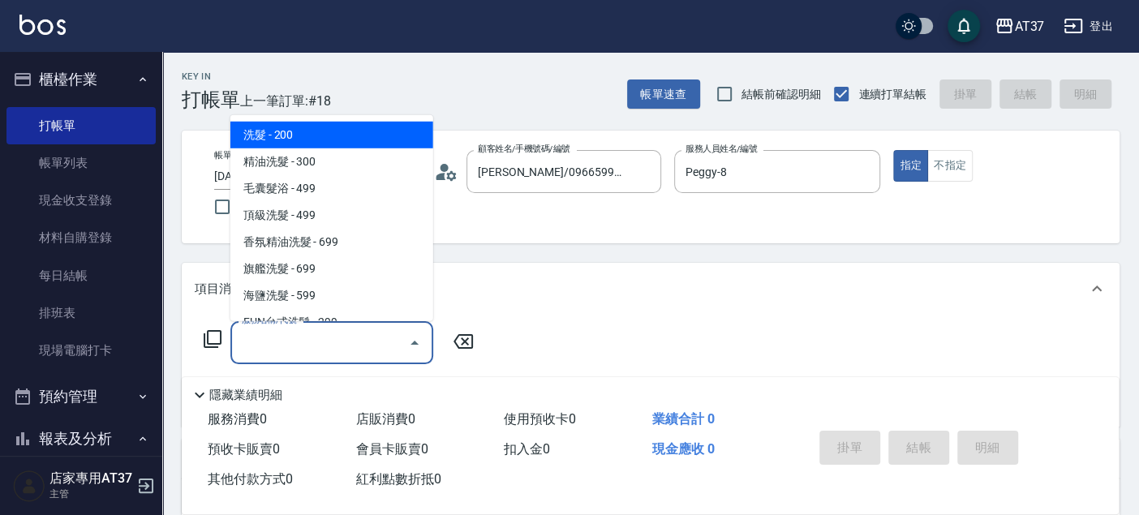
click at [301, 333] on input "服務名稱/代號" at bounding box center [320, 342] width 164 height 28
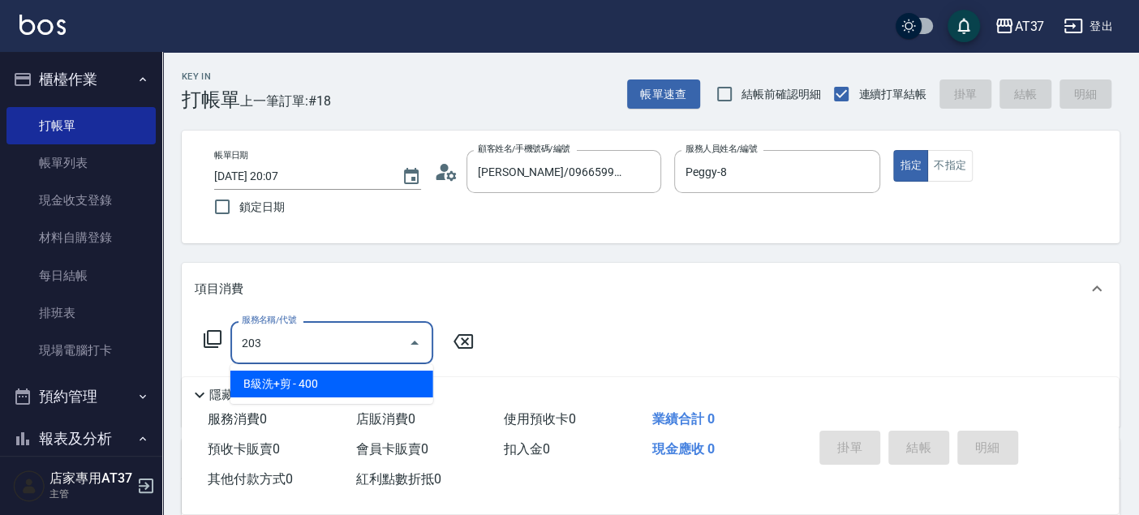
type input "B級洗+剪(203)"
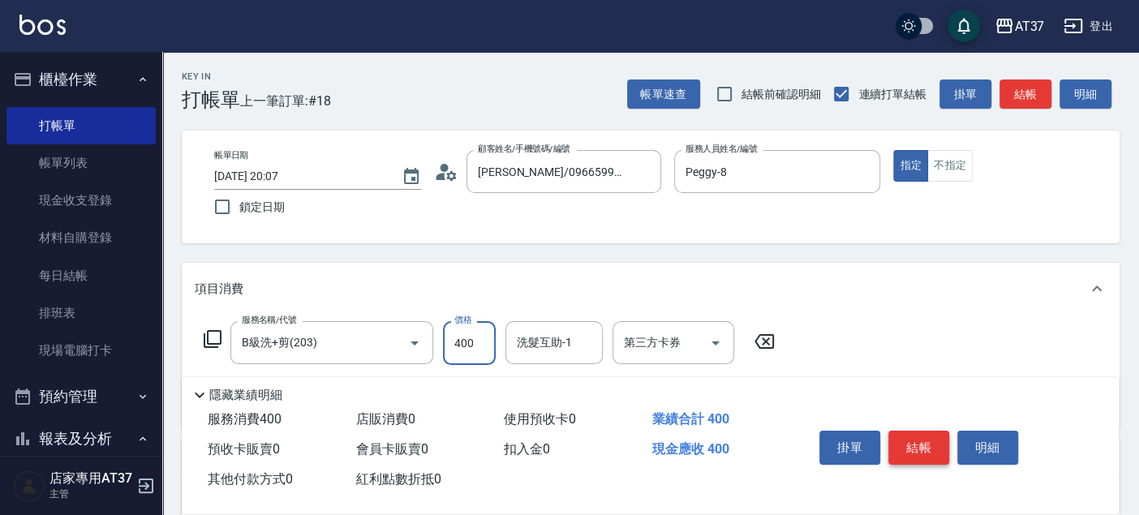
click at [937, 451] on button "結帳" at bounding box center [918, 448] width 61 height 34
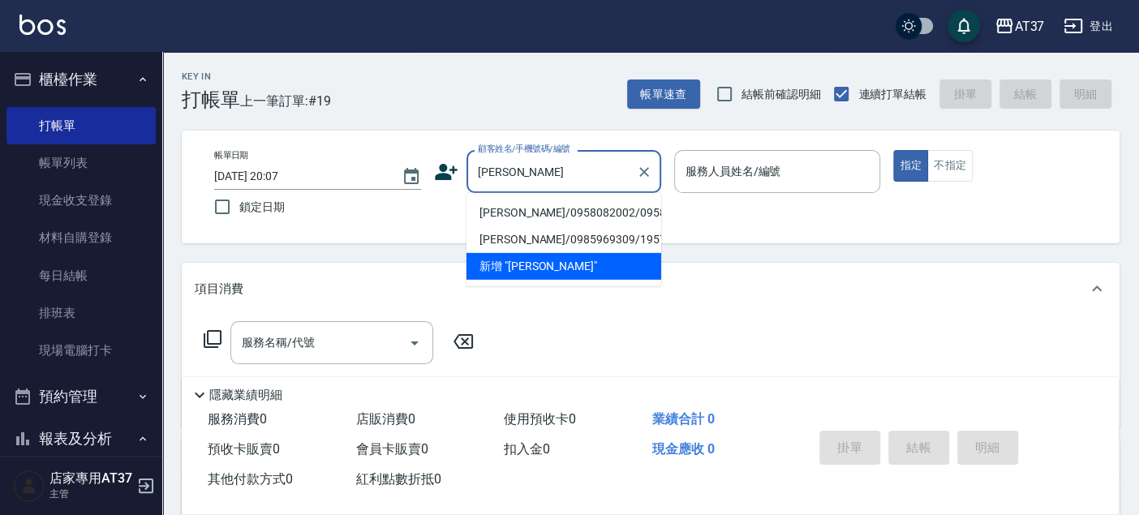
click at [555, 226] on li "[PERSON_NAME]/0958082002/0958082002" at bounding box center [563, 212] width 195 height 27
type input "[PERSON_NAME]/0958082002/0958082002"
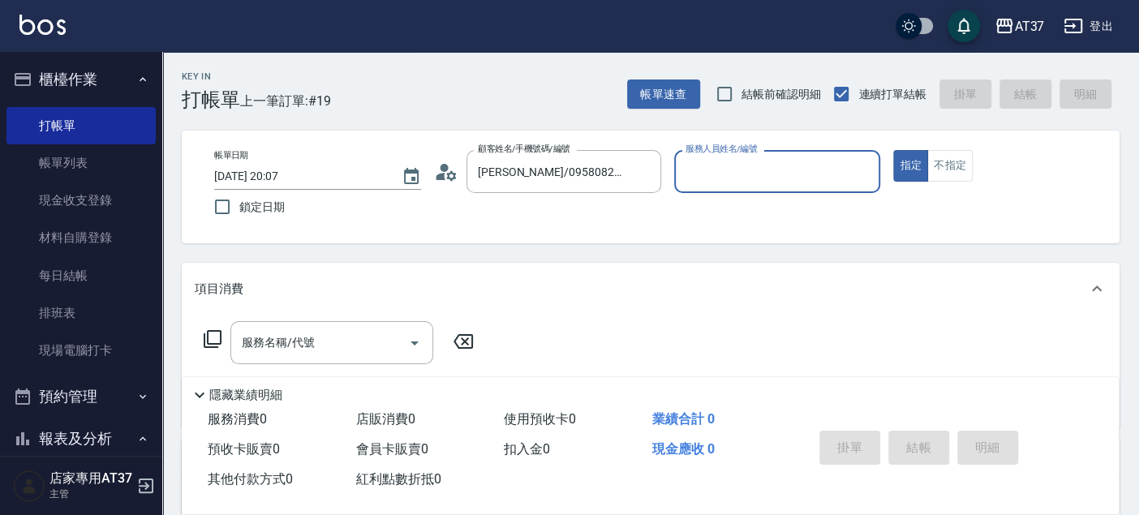
type input "Peggy-8"
click at [358, 357] on div "服務名稱/代號" at bounding box center [331, 342] width 203 height 43
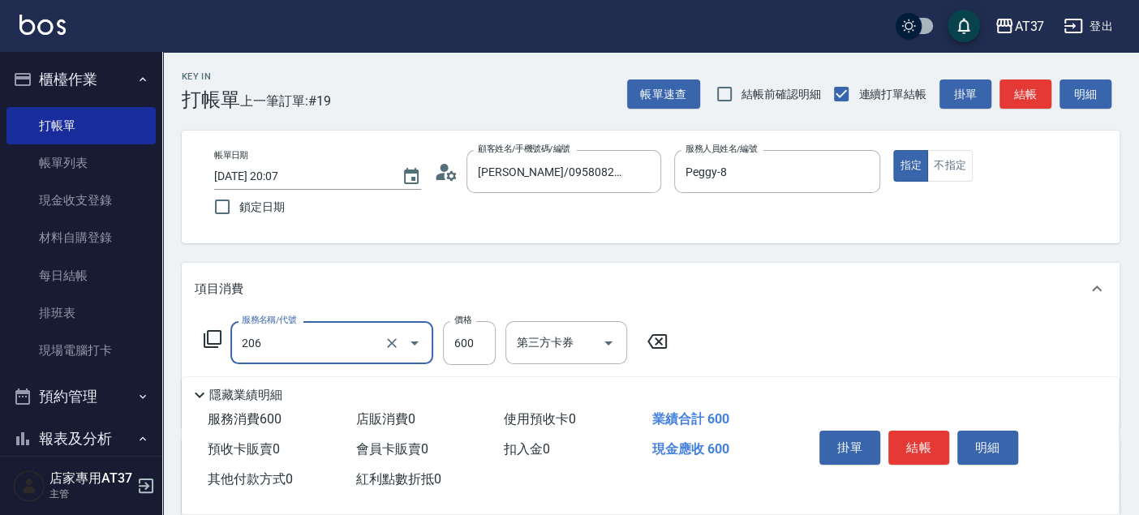
type input "A精油洗+剪(206)"
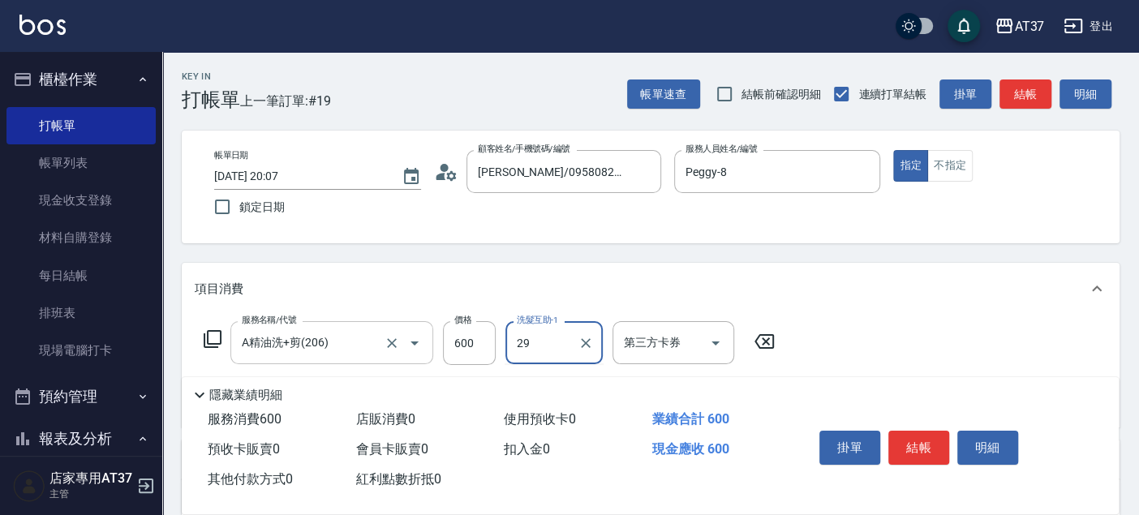
type input "29"
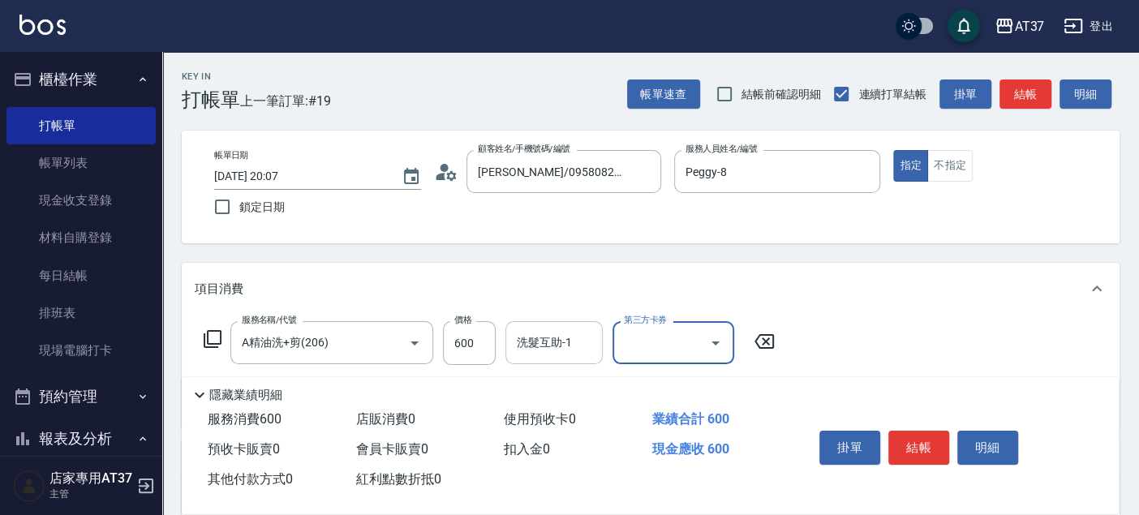
click at [556, 356] on input "洗髮互助-1" at bounding box center [554, 342] width 83 height 28
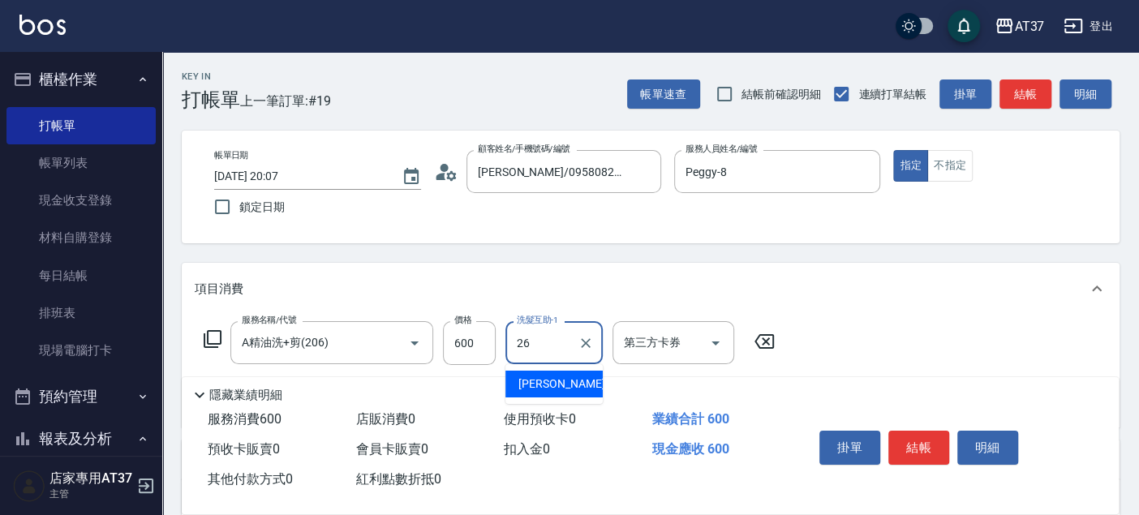
type input "[PERSON_NAME]-26"
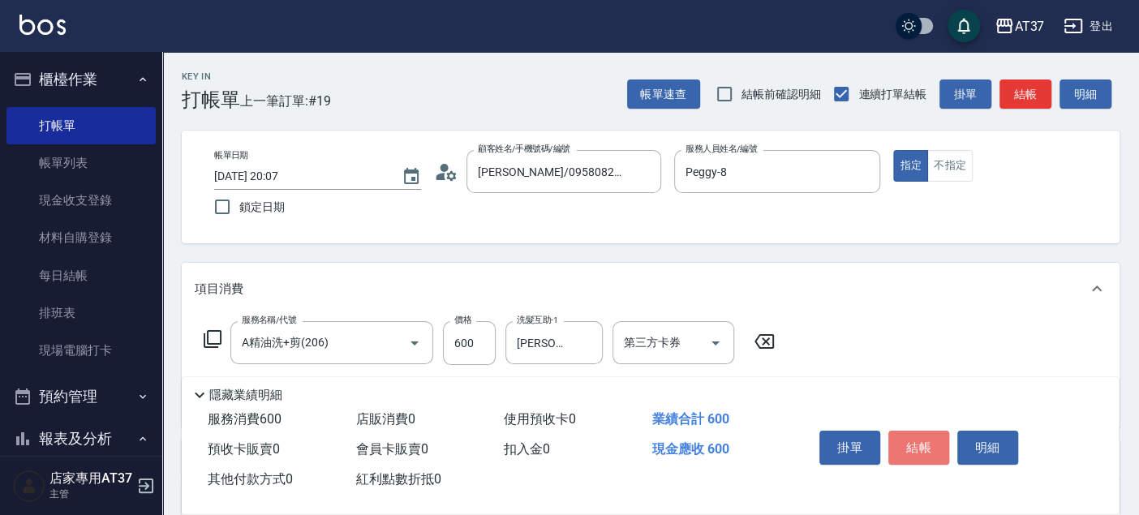
click at [947, 440] on button "結帳" at bounding box center [918, 448] width 61 height 34
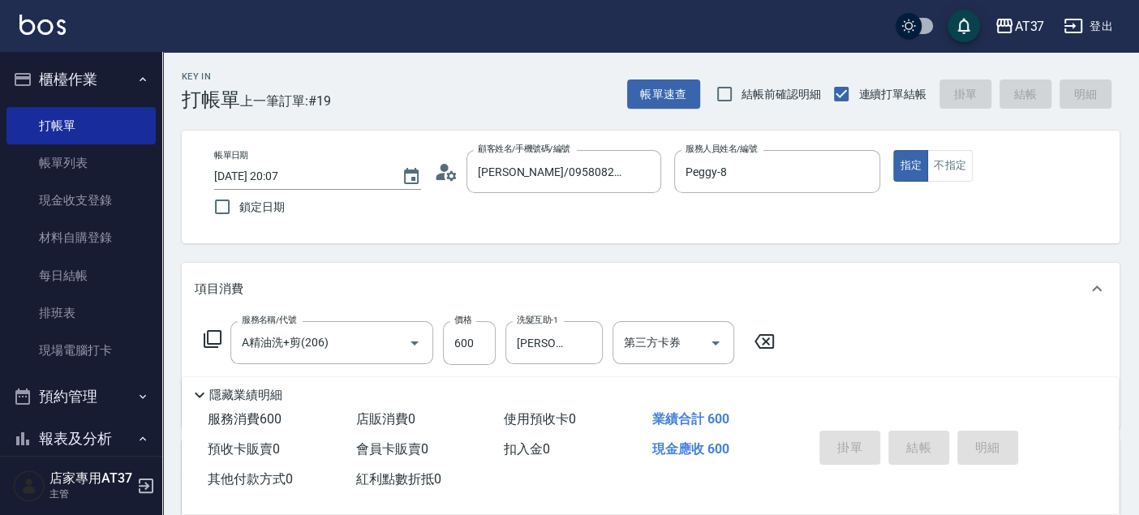
type input "[DATE] 20:08"
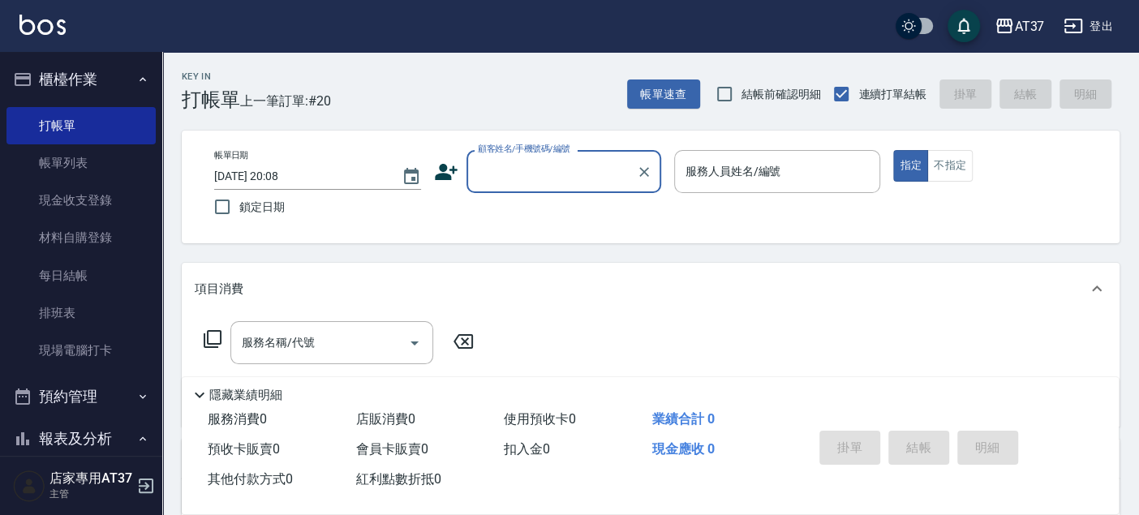
click at [452, 182] on icon at bounding box center [446, 172] width 24 height 24
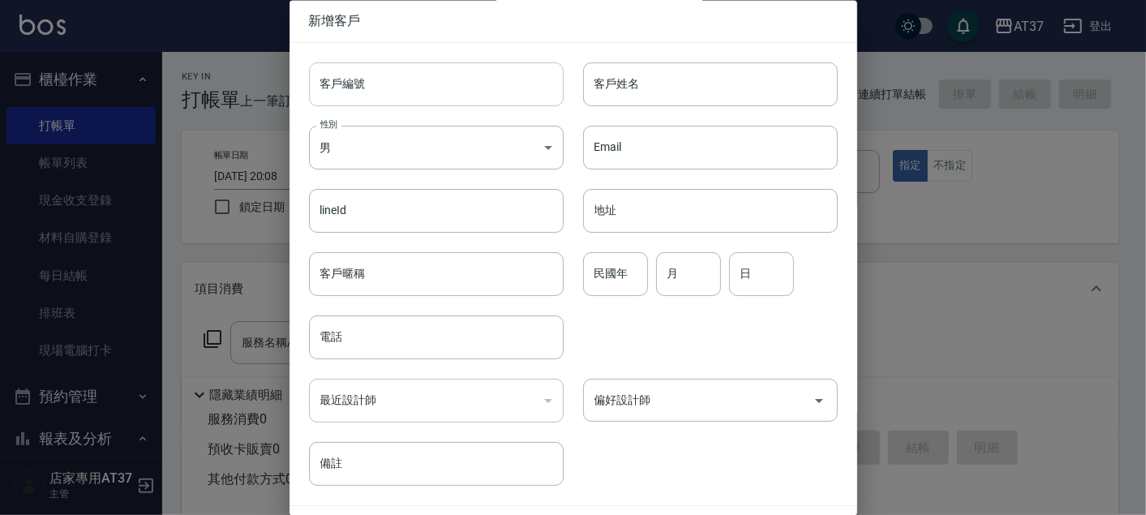
click at [389, 85] on input "客戶編號" at bounding box center [436, 84] width 255 height 44
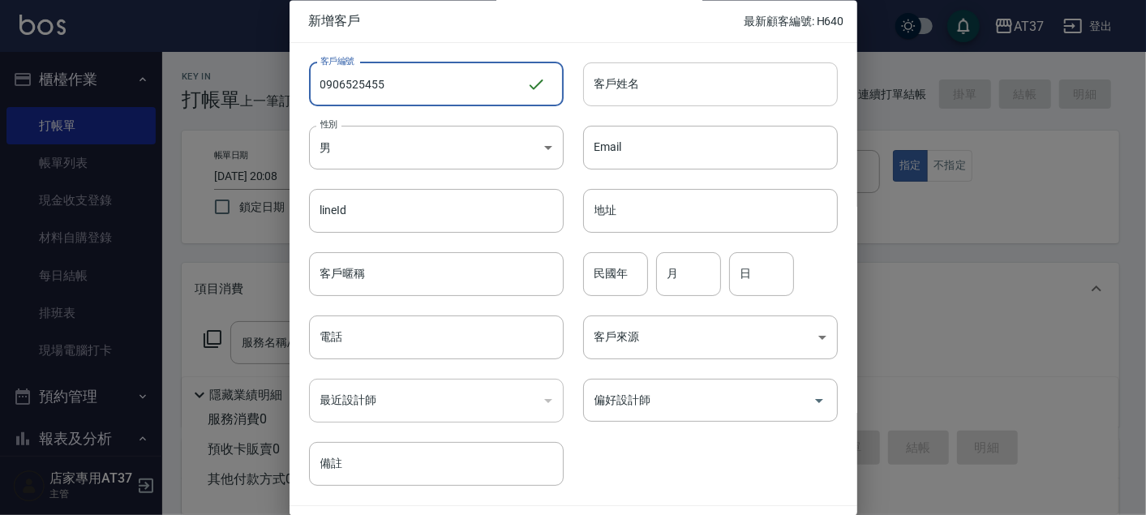
type input "0906525455"
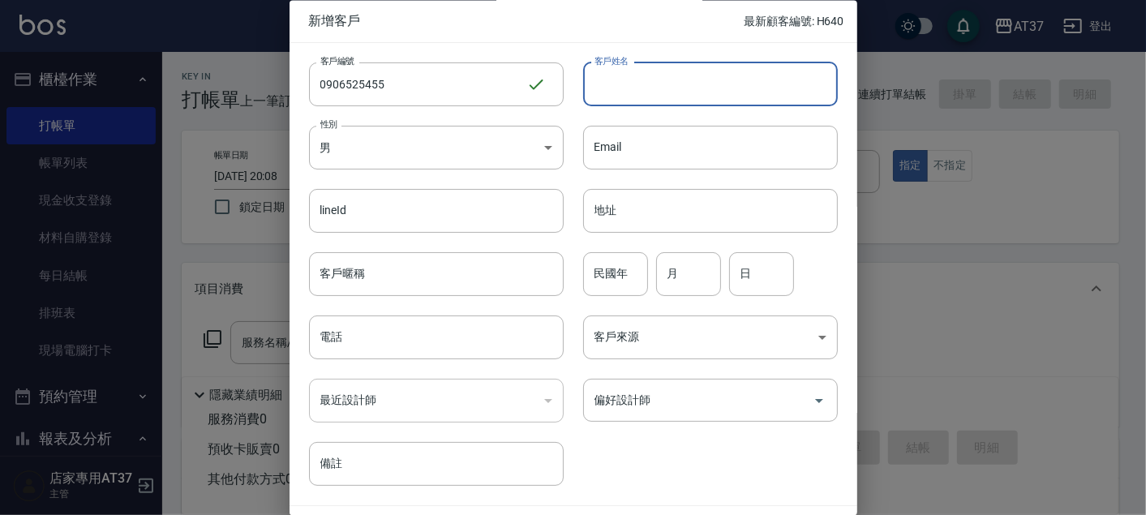
click at [628, 88] on input "客戶姓名" at bounding box center [710, 84] width 255 height 44
type input "[PERSON_NAME]"
click at [358, 158] on body "AT37 登出 櫃檯作業 打帳單 帳單列表 現金收支登錄 材料自購登錄 每日結帳 排班表 現場電腦打卡 預約管理 預約管理 單日預約紀錄 單週預約紀錄 報表及…" at bounding box center [573, 393] width 1146 height 787
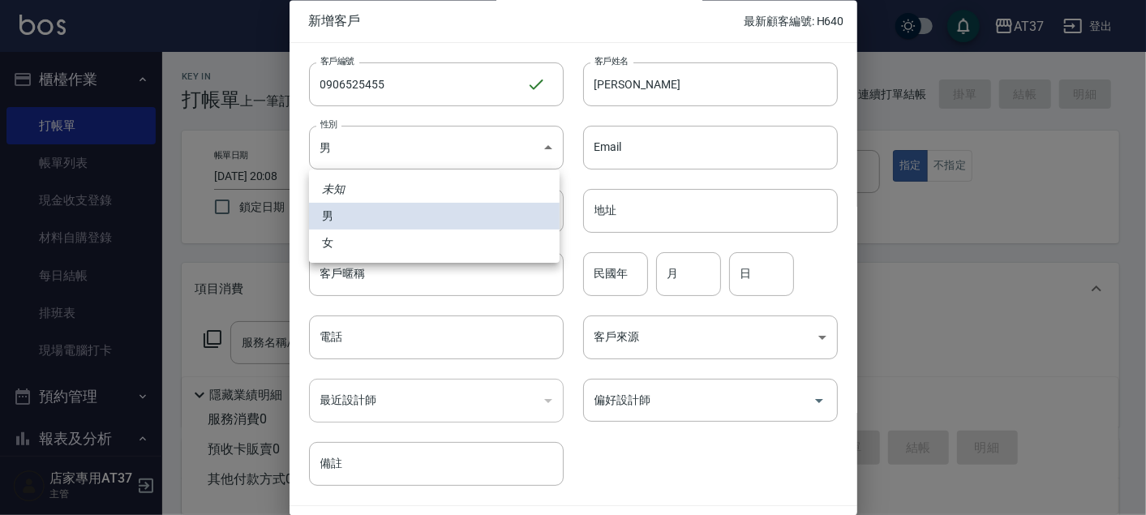
click at [348, 243] on li "女" at bounding box center [434, 242] width 251 height 27
type input "[DEMOGRAPHIC_DATA]"
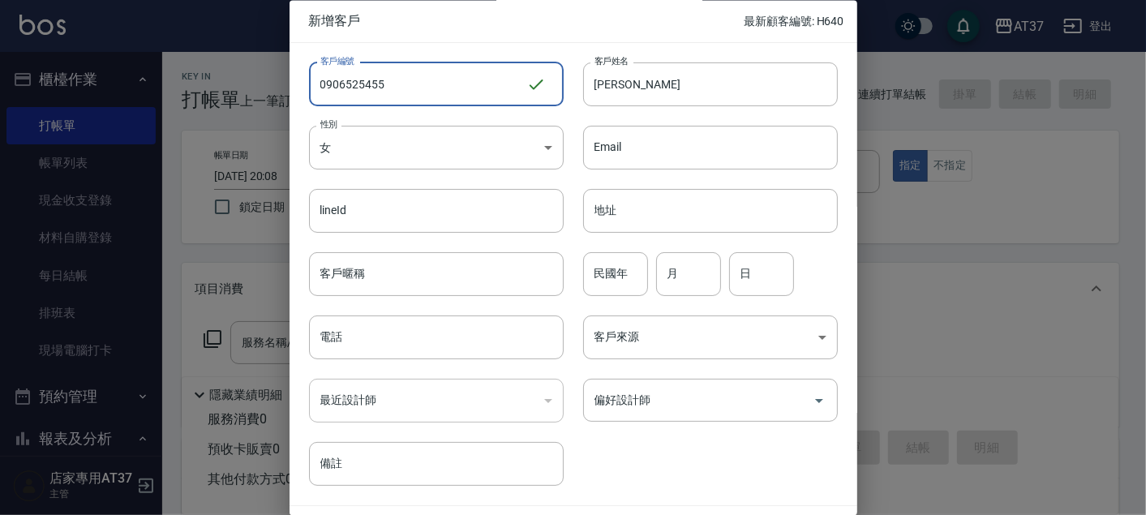
drag, startPoint x: 395, startPoint y: 74, endPoint x: 302, endPoint y: 74, distance: 93.3
click at [302, 74] on div "客戶編號 0906525455 ​ 客戶編號" at bounding box center [427, 74] width 274 height 63
click at [366, 332] on input "電話" at bounding box center [436, 338] width 255 height 44
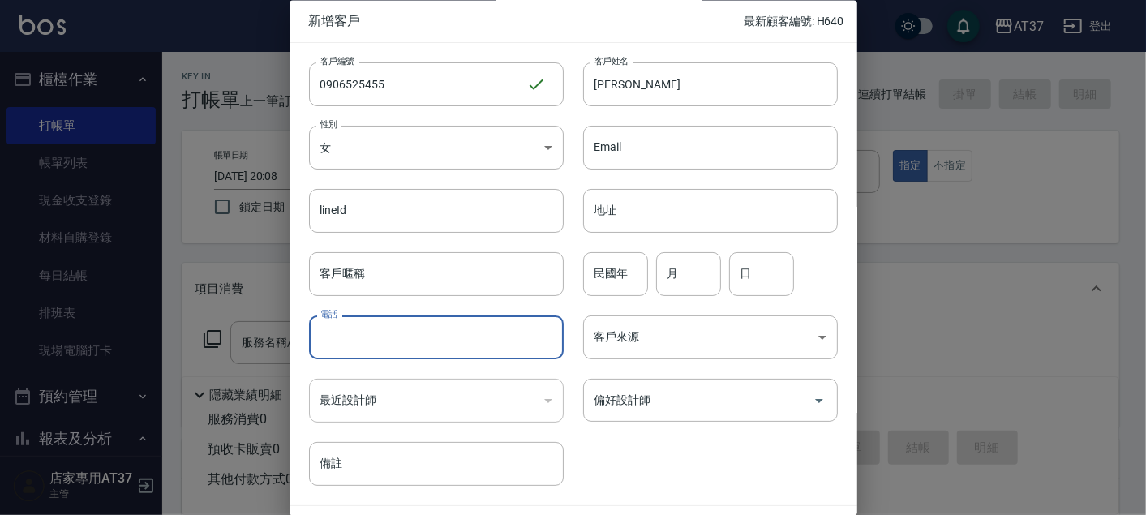
paste input "0906525455"
type input "0906525455"
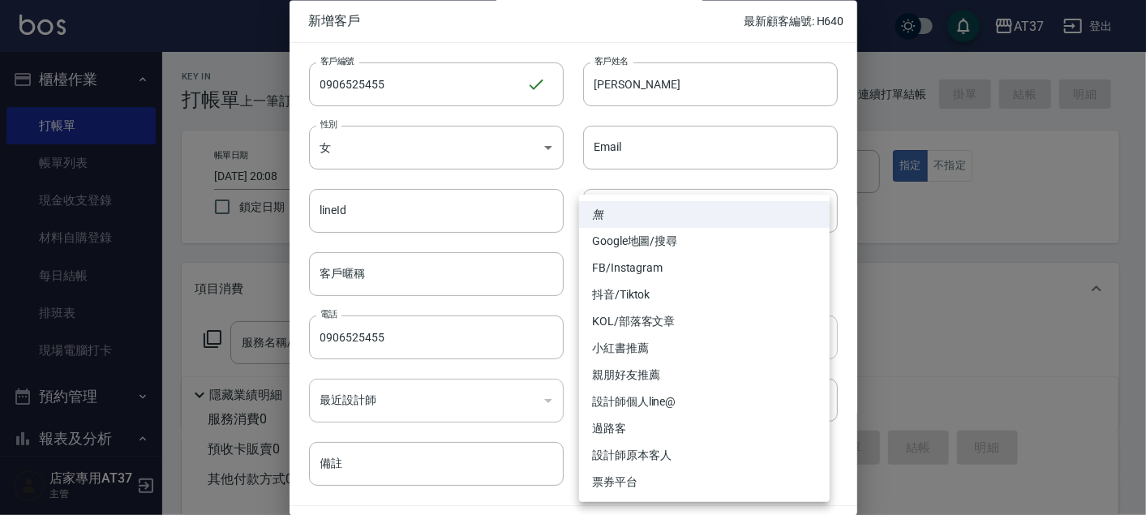
click at [639, 322] on body "AT37 登出 櫃檯作業 打帳單 帳單列表 現金收支登錄 材料自購登錄 每日結帳 排班表 現場電腦打卡 預約管理 預約管理 單日預約紀錄 單週預約紀錄 報表及…" at bounding box center [573, 393] width 1146 height 787
click at [566, 180] on div at bounding box center [573, 257] width 1146 height 515
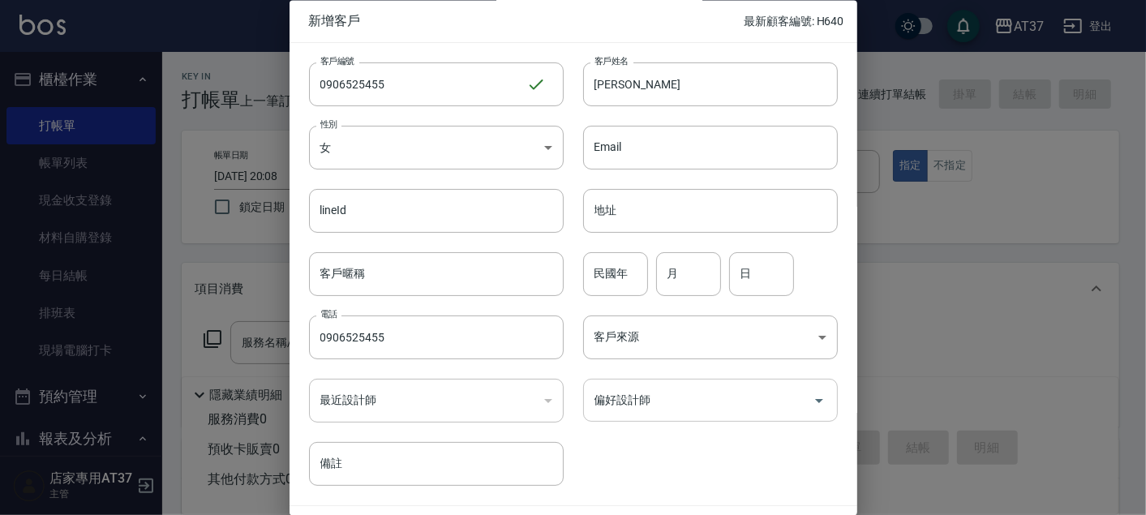
click at [649, 401] on input "偏好設計師" at bounding box center [698, 401] width 216 height 28
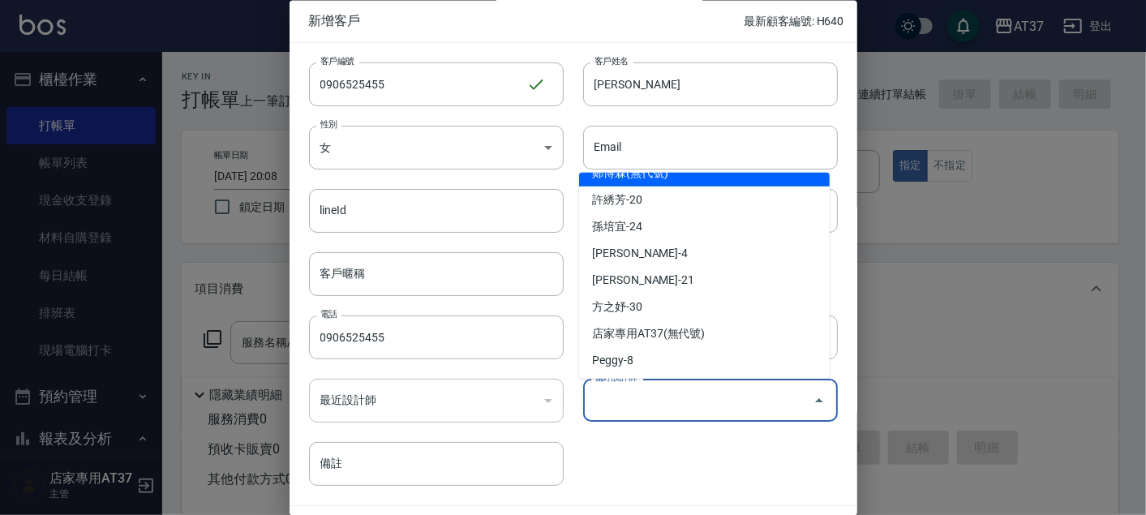
scroll to position [208, 0]
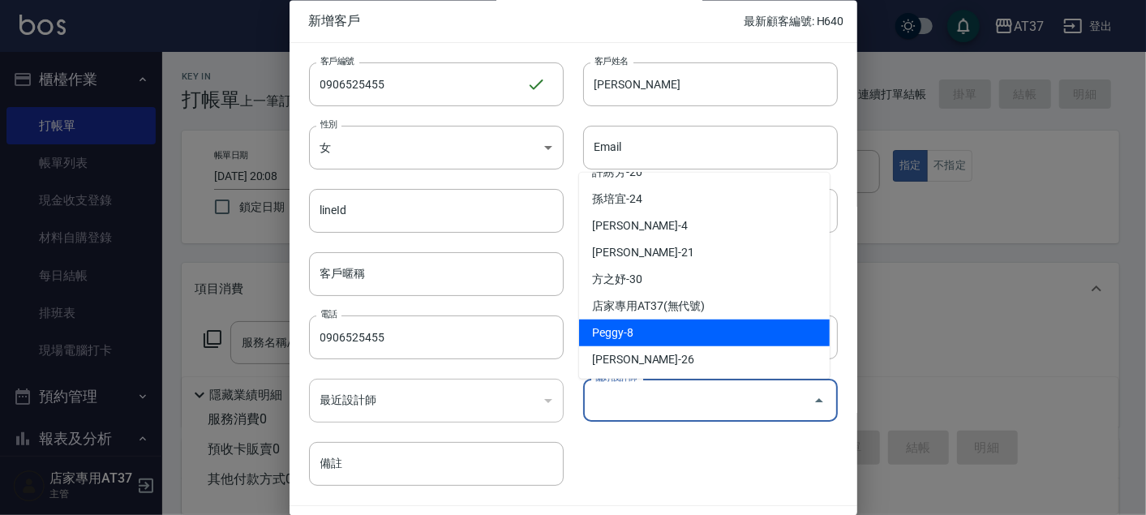
click at [644, 323] on li "Peggy-8" at bounding box center [704, 333] width 251 height 27
type input "[PERSON_NAME]"
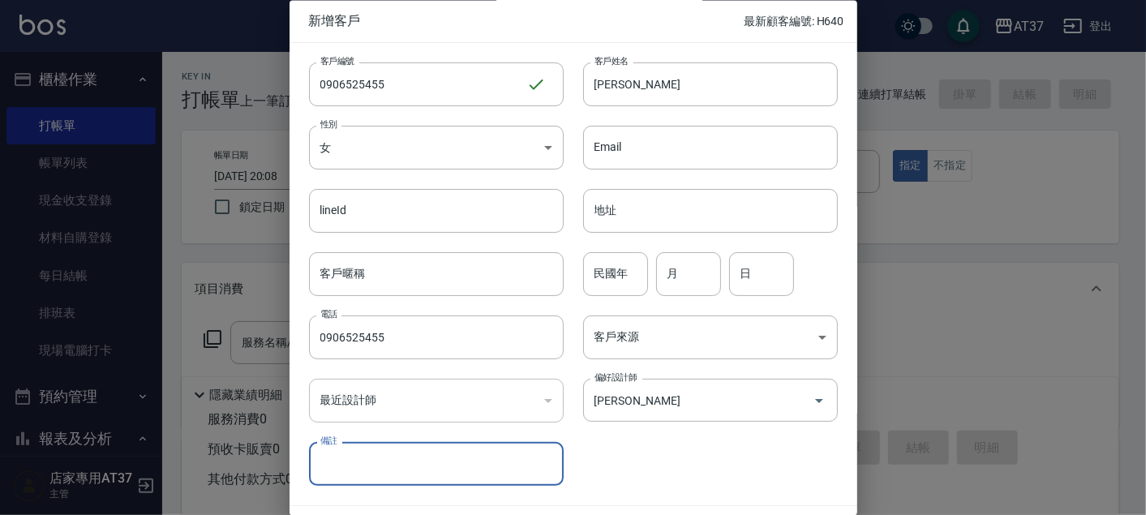
click at [691, 427] on div "客戶編號 0906525455 ​ 客戶編號 客戶姓名 [PERSON_NAME]姓名 性別 女 [DEMOGRAPHIC_DATA] 性別 Email Em…" at bounding box center [564, 265] width 548 height 444
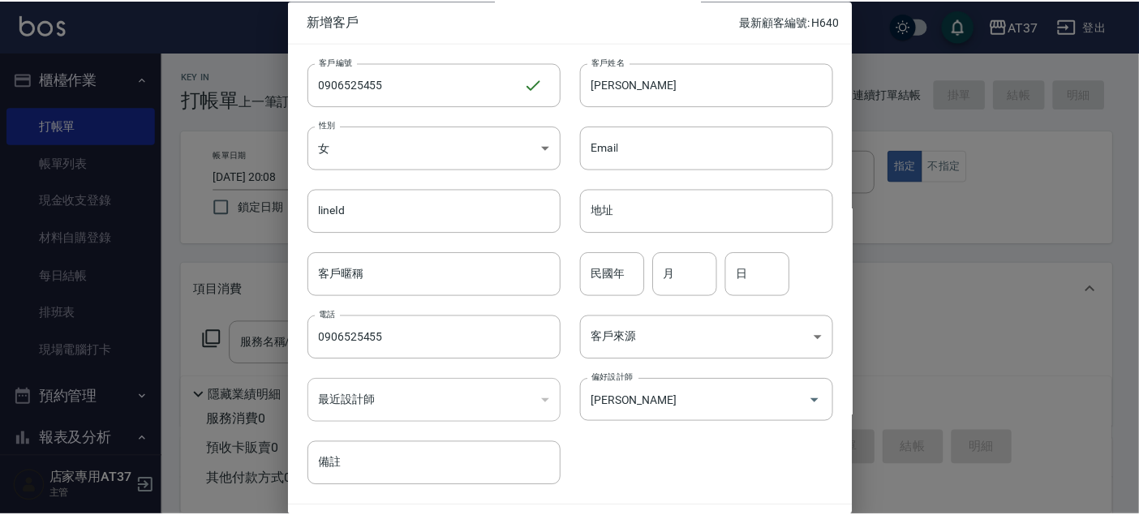
scroll to position [46, 0]
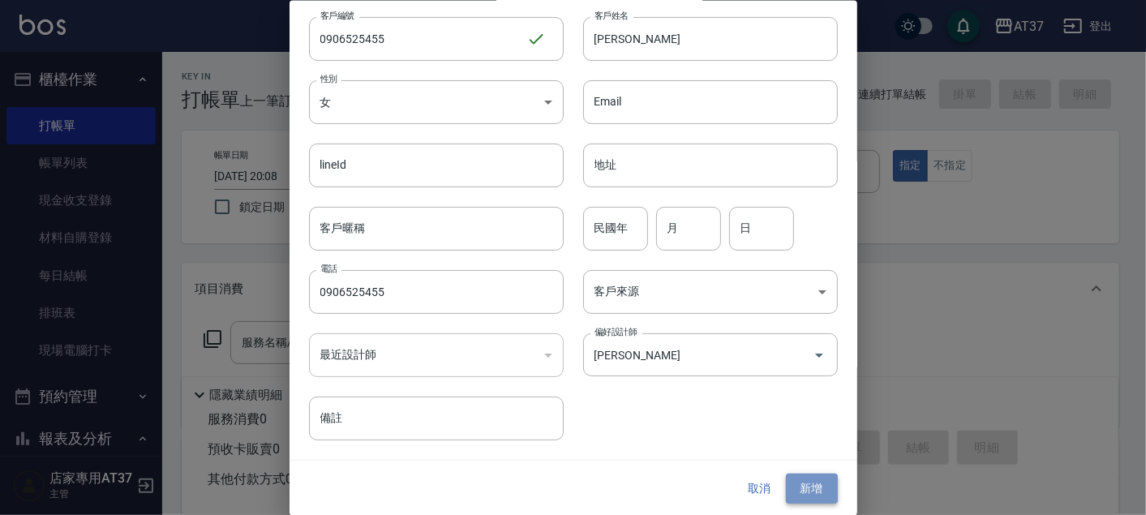
click at [799, 478] on button "新增" at bounding box center [812, 489] width 52 height 30
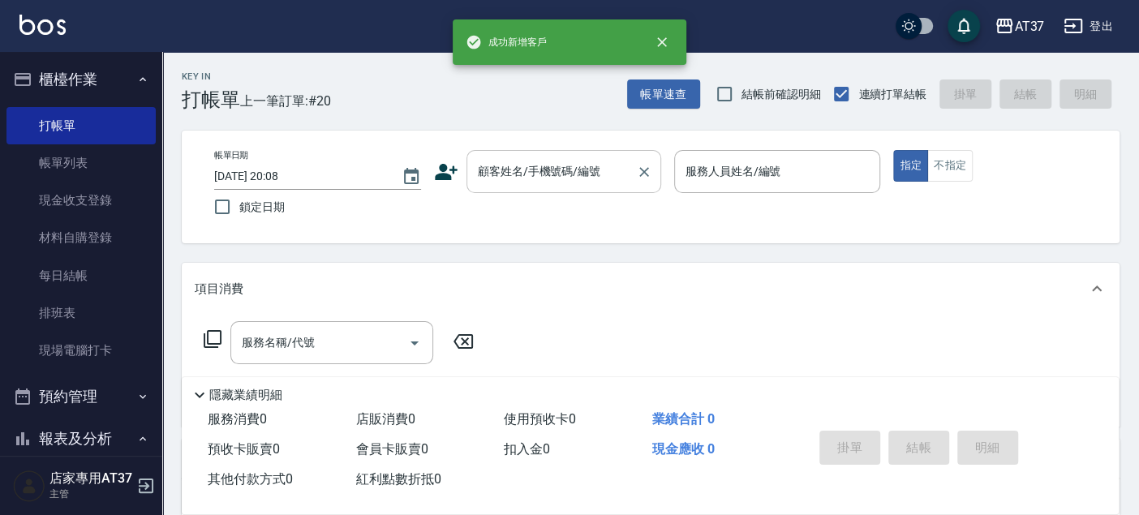
click at [569, 174] on input "顧客姓名/手機號碼/編號" at bounding box center [552, 171] width 156 height 28
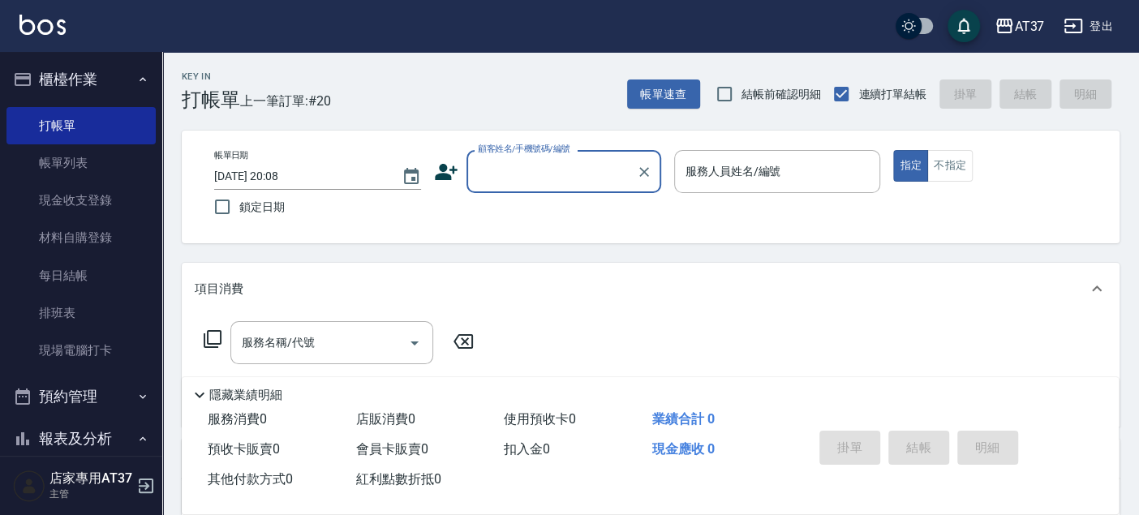
paste input "0906525455"
click at [549, 209] on li "[PERSON_NAME]/0906525455/0906525455" at bounding box center [563, 212] width 195 height 27
type input "[PERSON_NAME]/0906525455/0906525455"
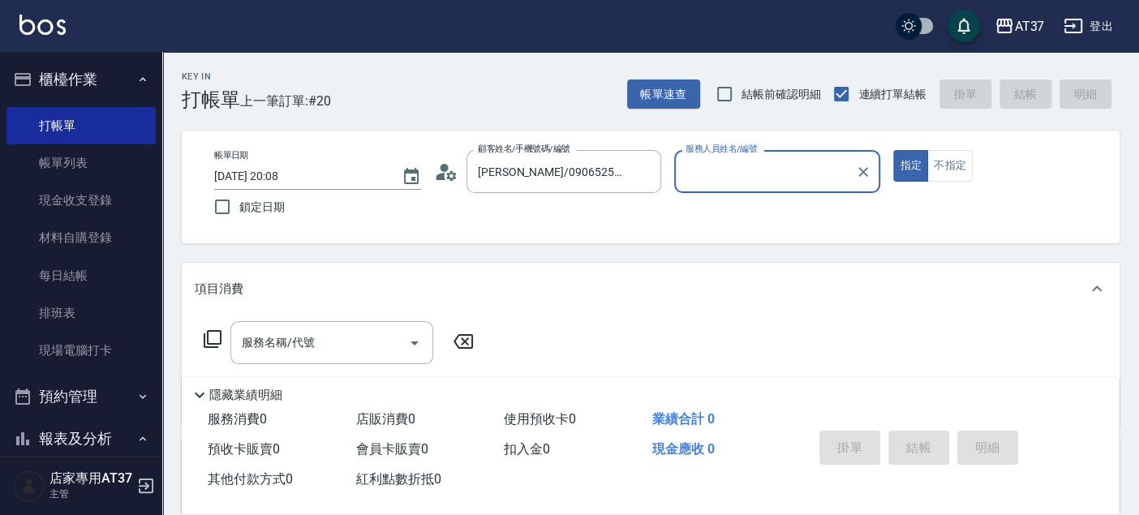
type input "Peggy-8"
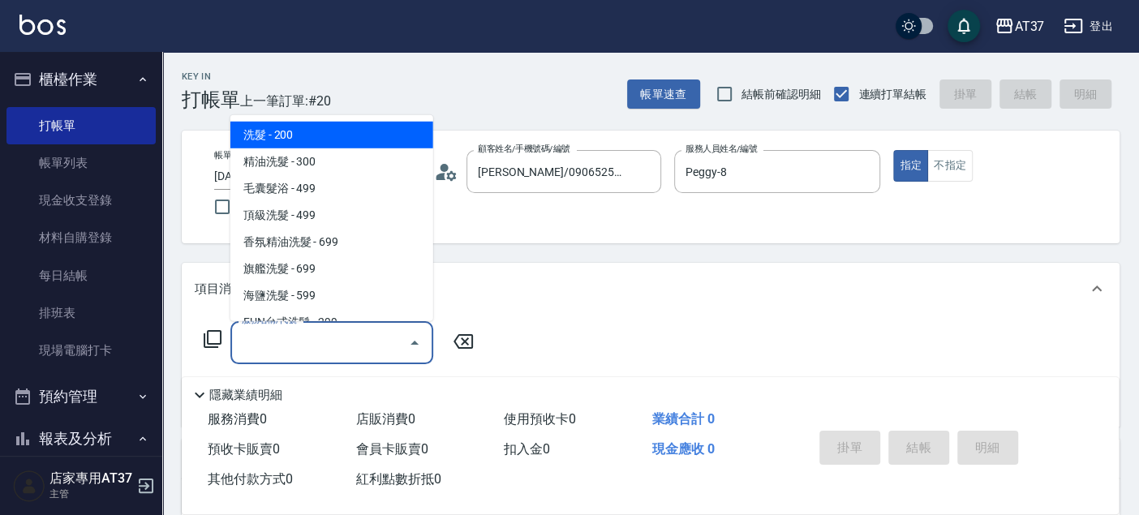
click at [355, 338] on input "服務名稱/代號" at bounding box center [320, 342] width 164 height 28
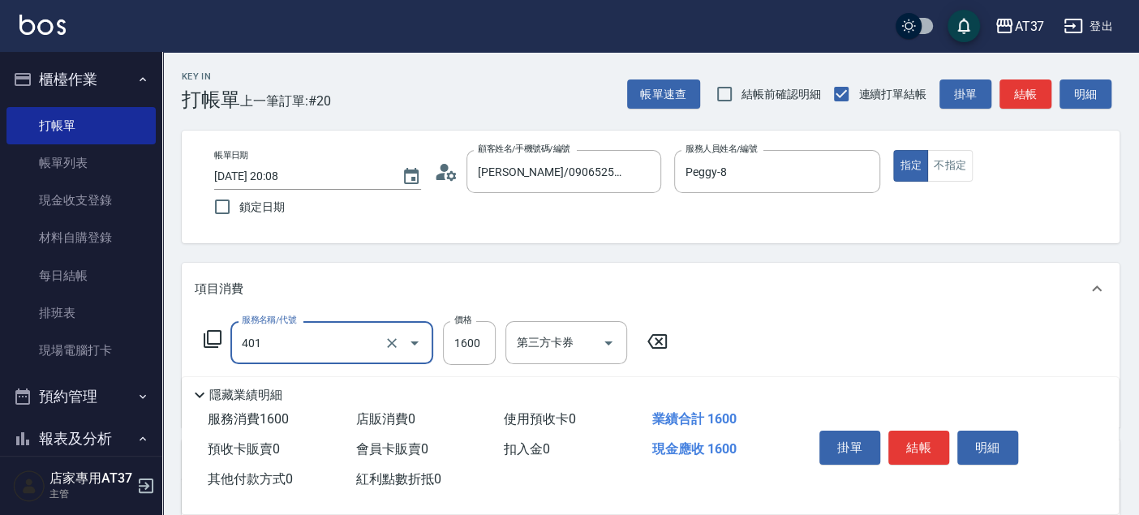
type input "基本染髮(401)"
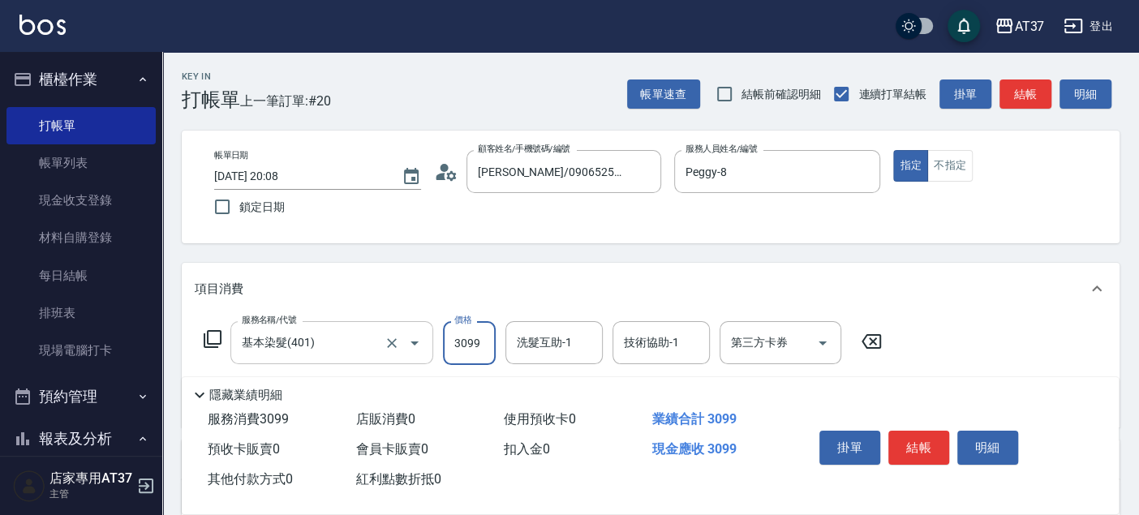
type input "3099"
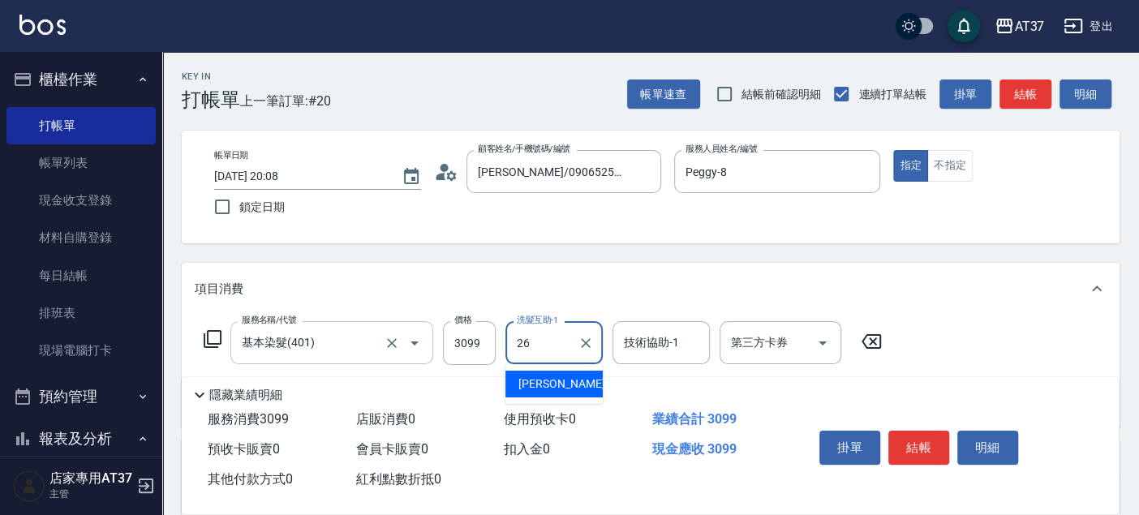
type input "[PERSON_NAME]-26"
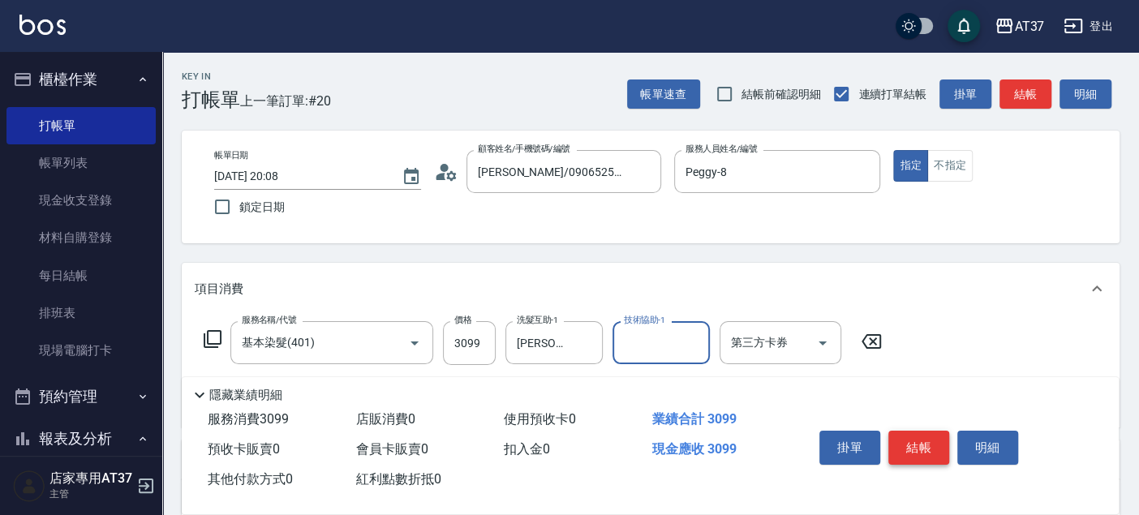
click at [923, 454] on button "結帳" at bounding box center [918, 448] width 61 height 34
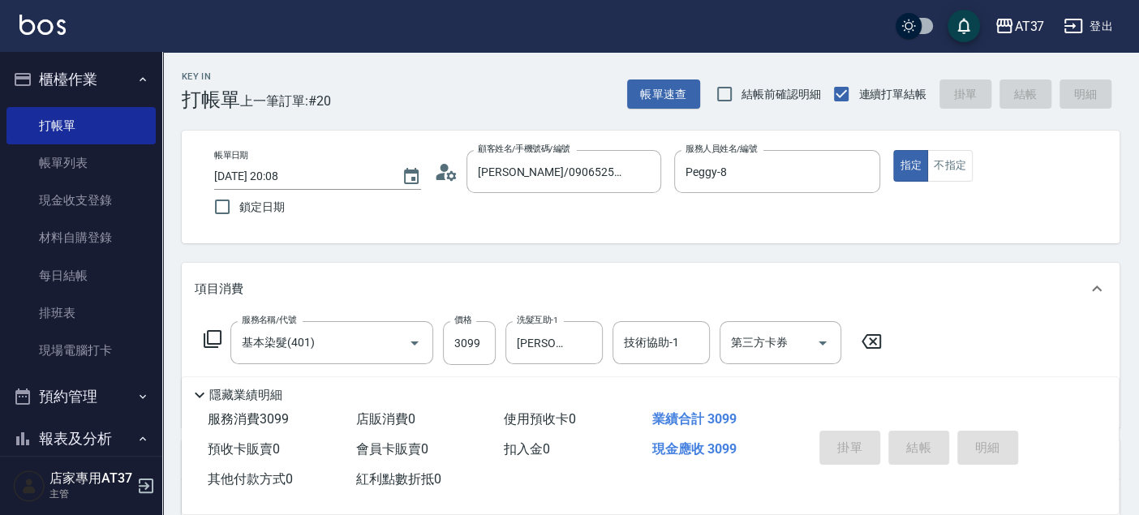
type input "[DATE] 20:10"
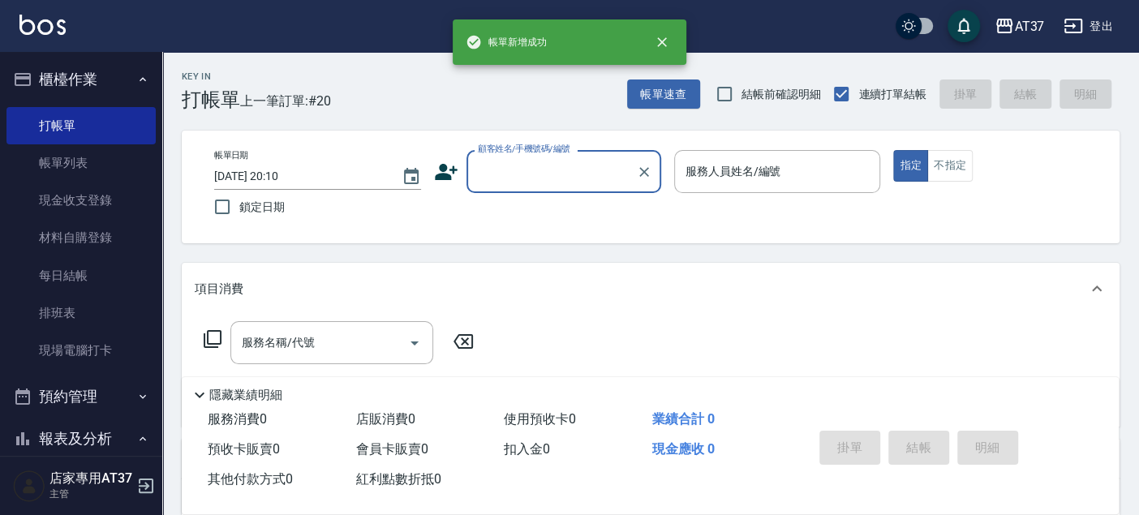
scroll to position [0, 0]
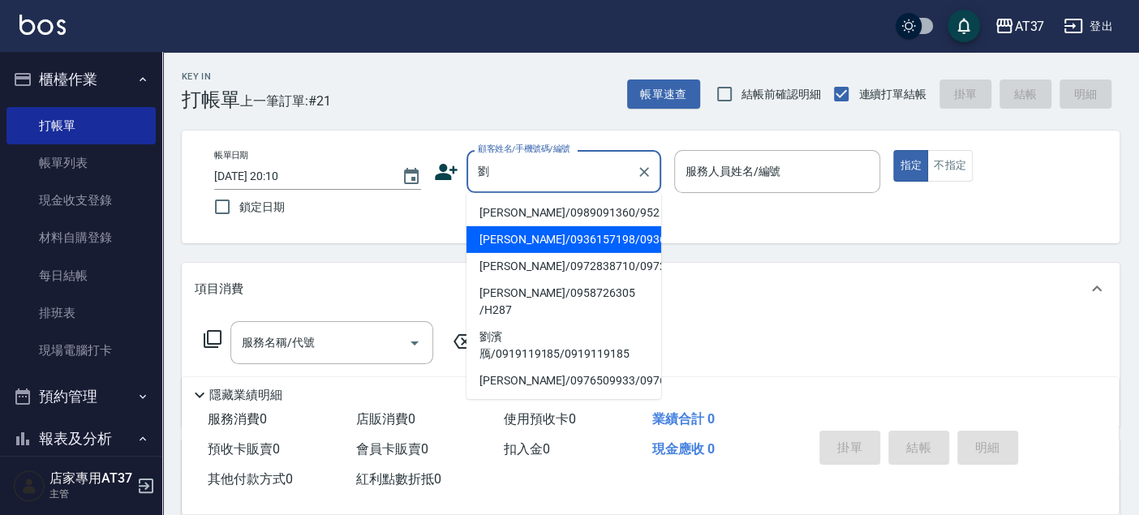
click at [554, 241] on li "[PERSON_NAME]/0936157198/0936157198" at bounding box center [563, 239] width 195 height 27
type input "[PERSON_NAME]/0936157198/0936157198"
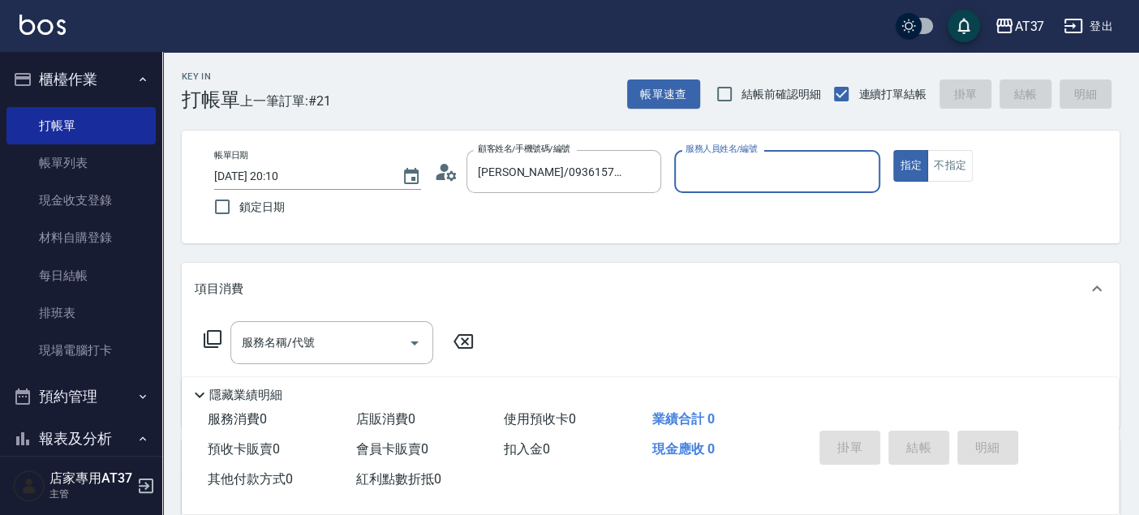
type input "Peggy-8"
click at [333, 353] on input "服務名稱/代號" at bounding box center [320, 342] width 164 height 28
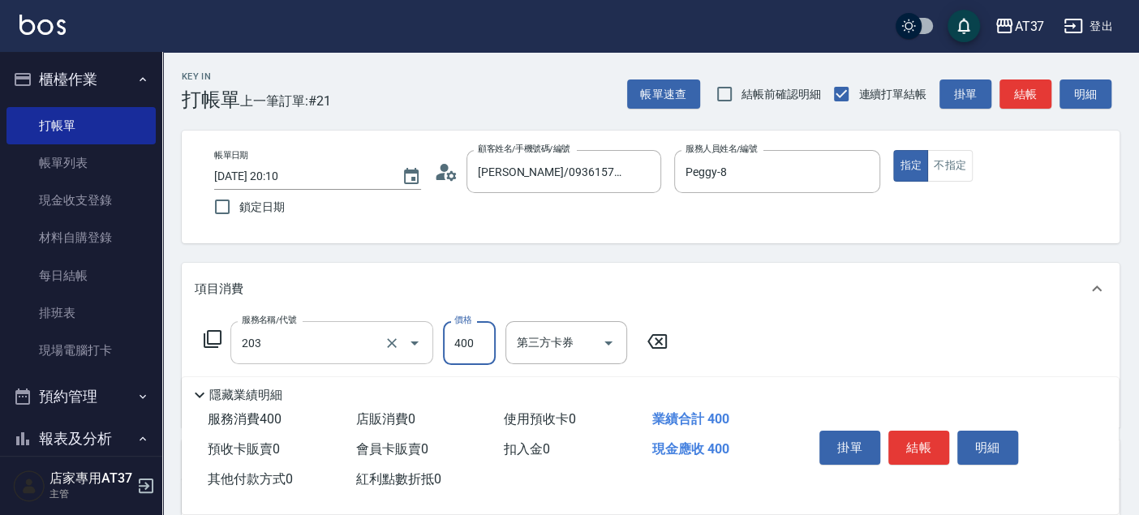
type input "B級洗+剪(203)"
click at [941, 442] on button "結帳" at bounding box center [918, 448] width 61 height 34
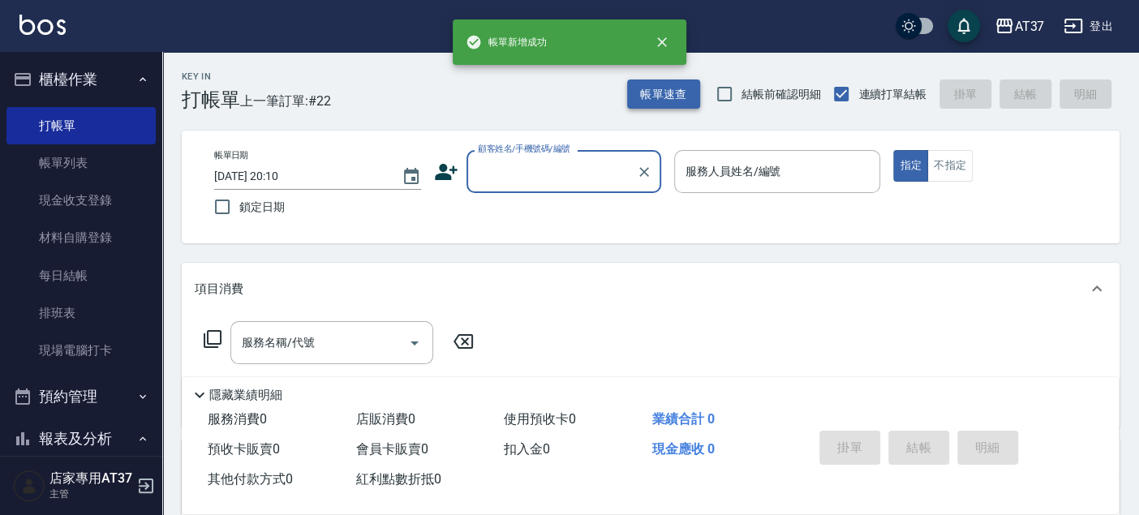
click at [663, 83] on button "帳單速查" at bounding box center [663, 94] width 73 height 30
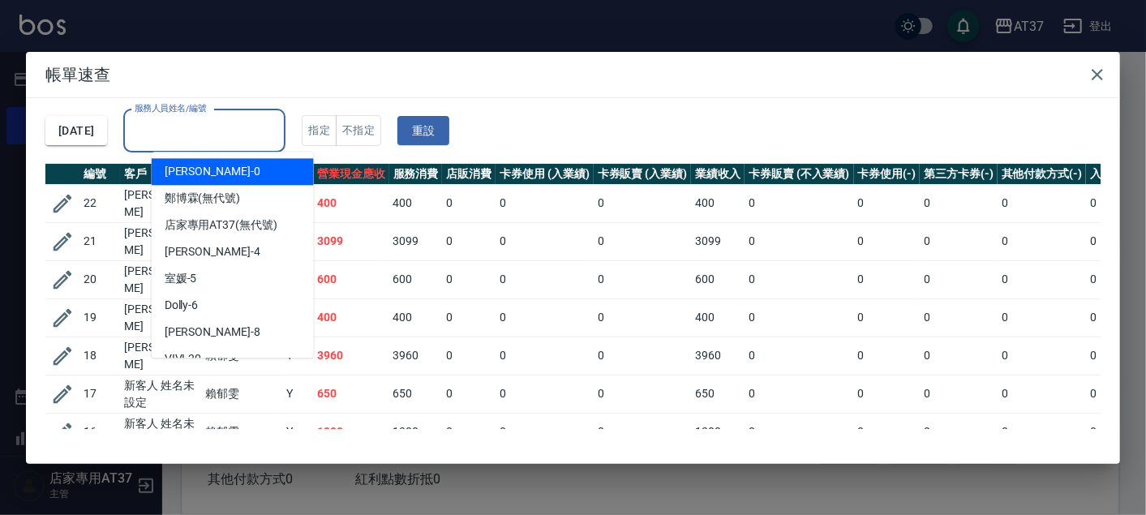
click at [249, 125] on input "服務人員姓名/編號" at bounding box center [205, 131] width 148 height 28
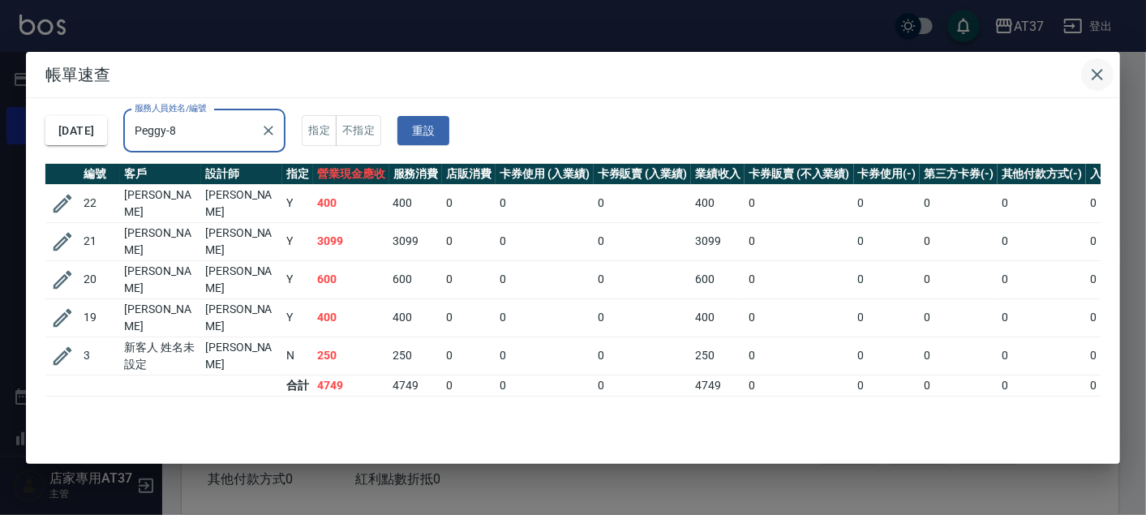
type input "Peggy-8"
click at [1104, 76] on icon "button" at bounding box center [1096, 74] width 19 height 19
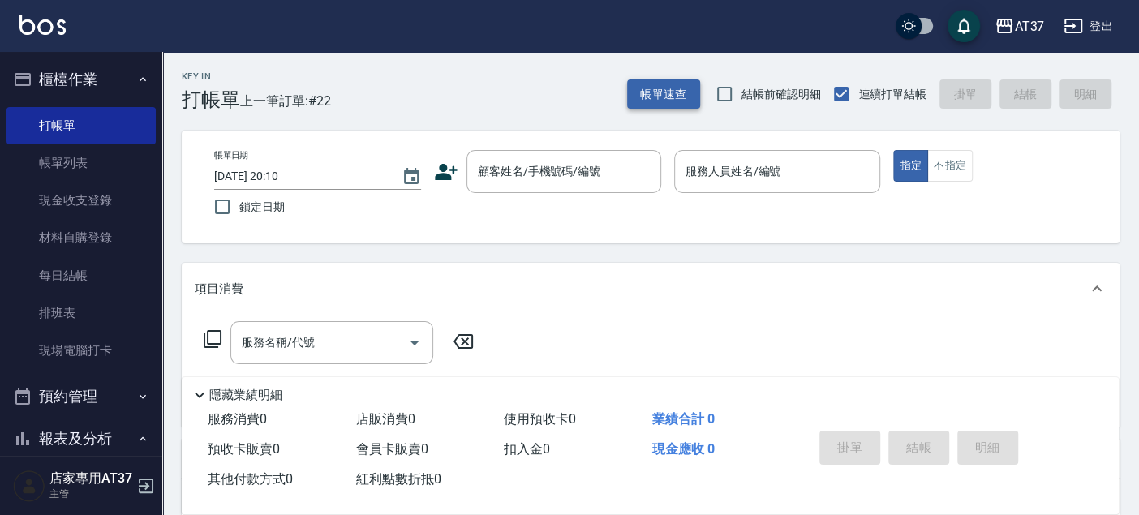
click at [671, 98] on button "帳單速查" at bounding box center [663, 94] width 73 height 30
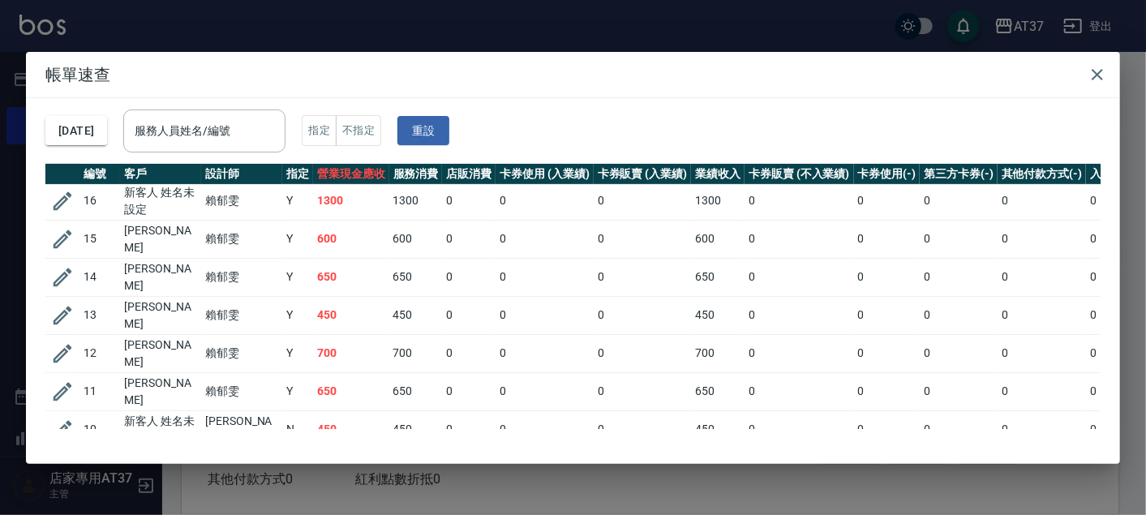
scroll to position [360, 0]
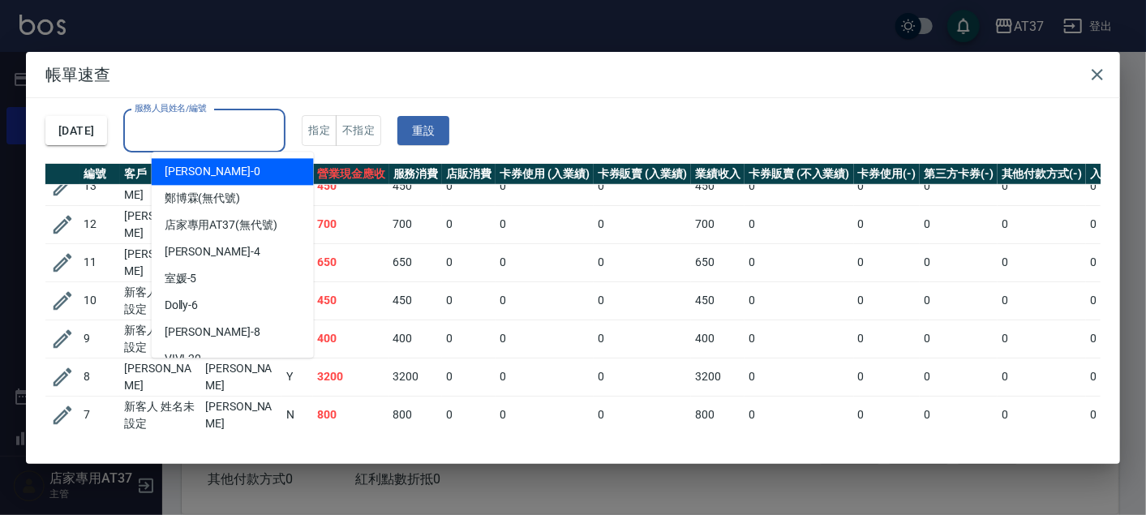
click at [232, 131] on input "服務人員姓名/編號" at bounding box center [205, 131] width 148 height 28
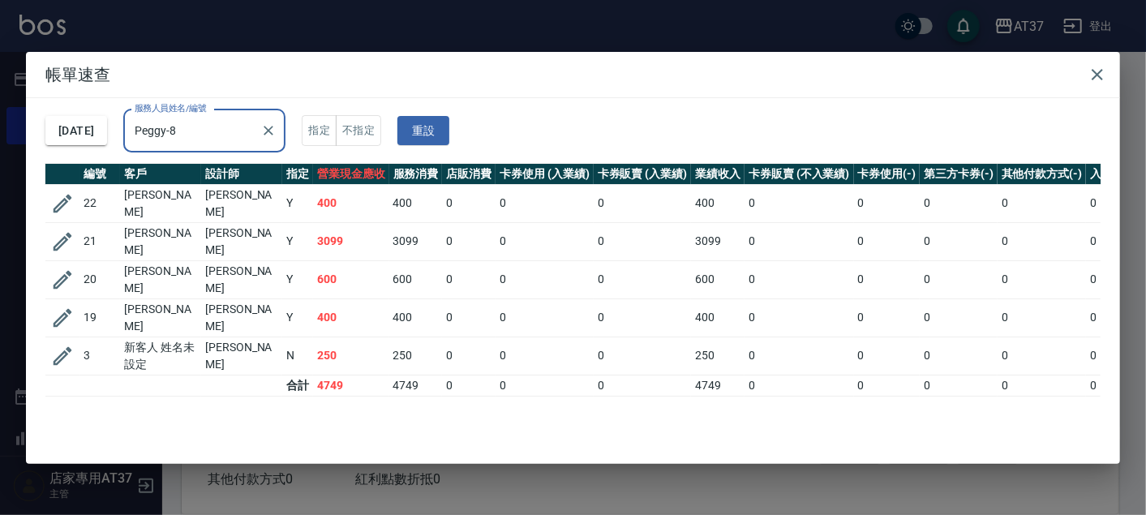
type input "Peggy-8"
click at [1104, 67] on icon "button" at bounding box center [1096, 74] width 19 height 19
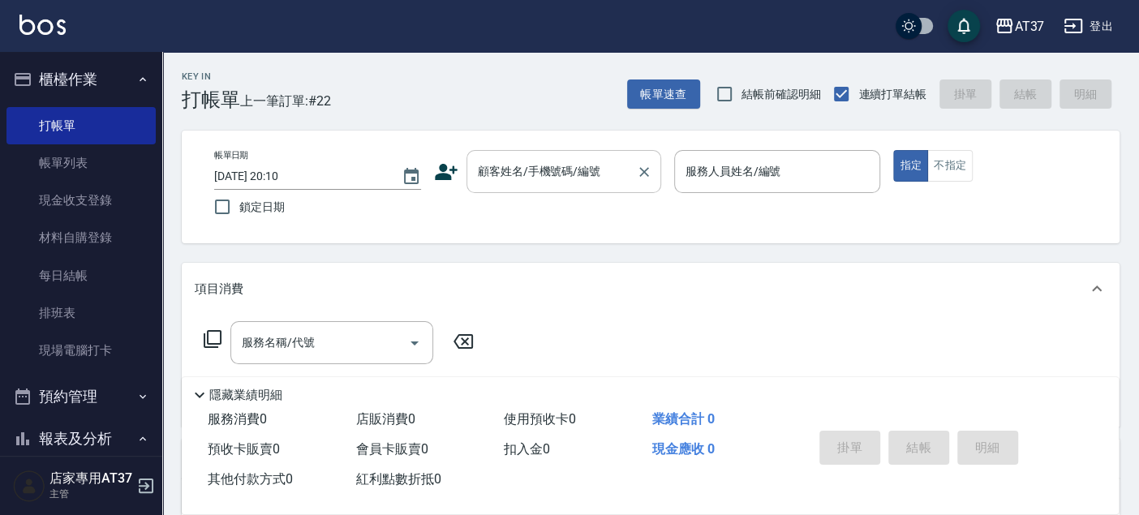
click at [466, 166] on div "顧客姓名/手機號碼/編號" at bounding box center [563, 171] width 195 height 43
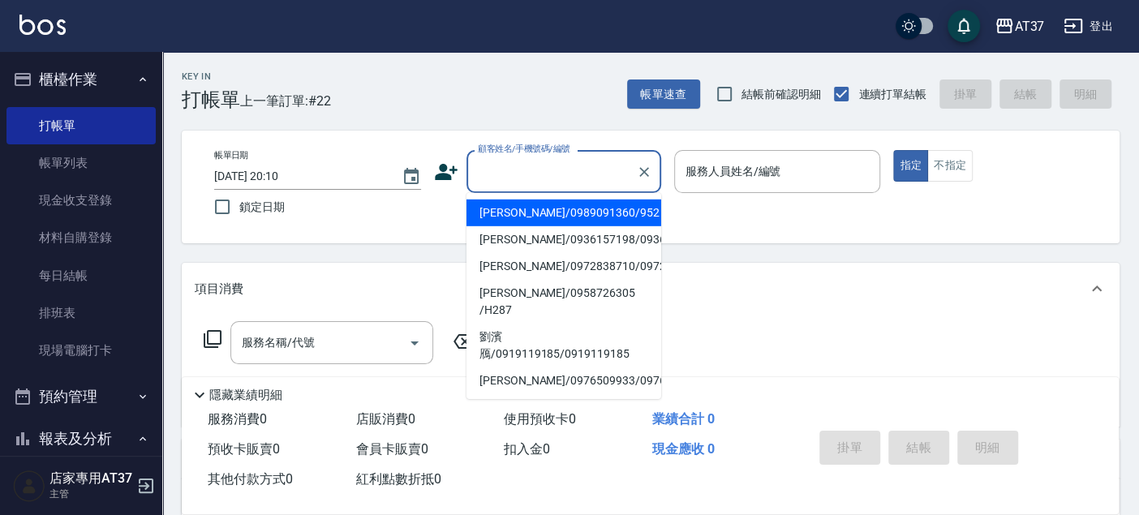
click at [444, 174] on icon at bounding box center [446, 172] width 23 height 16
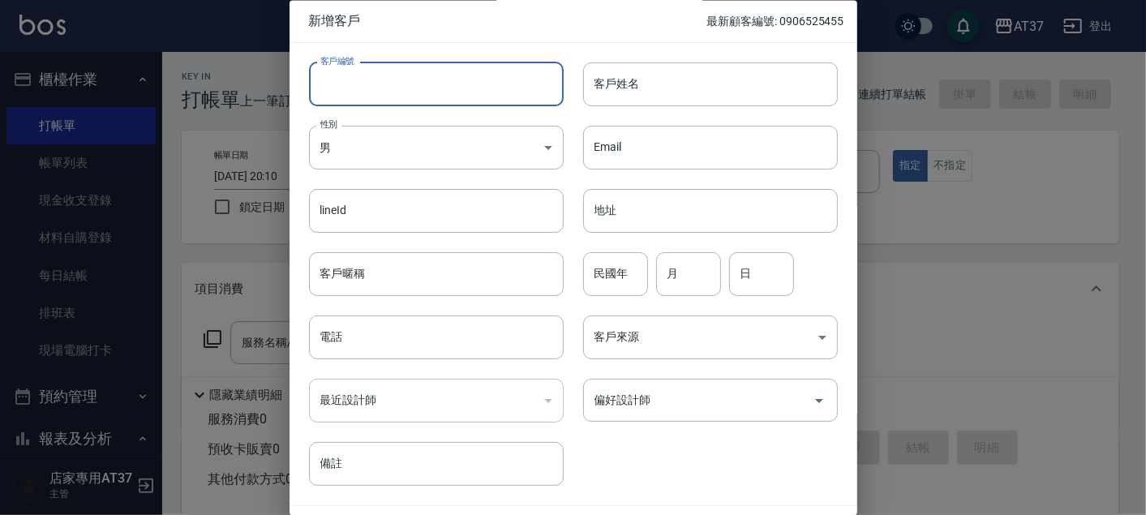
click at [380, 80] on input "客戶編號" at bounding box center [436, 84] width 255 height 44
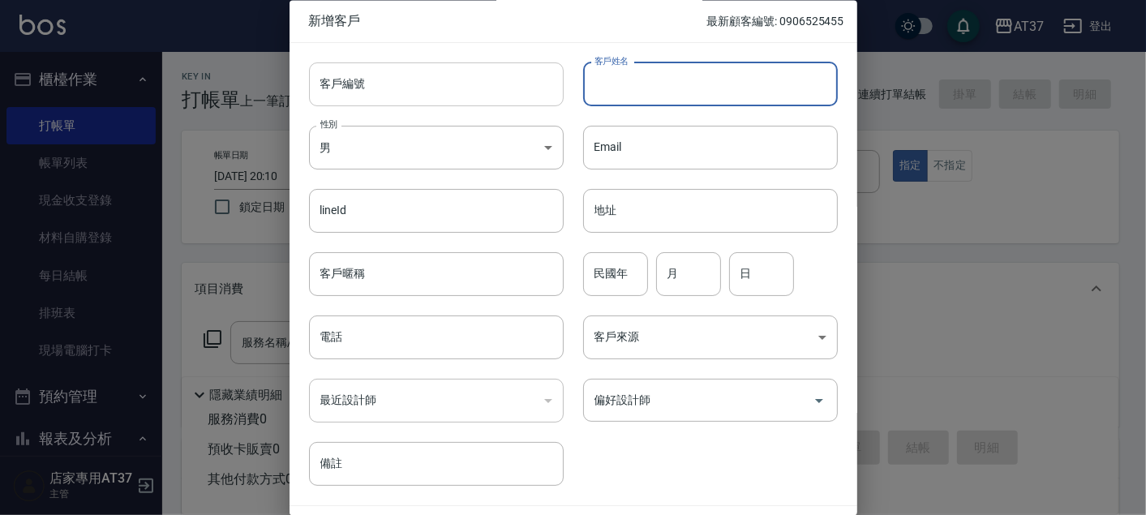
click at [380, 80] on input "客戶編號" at bounding box center [436, 84] width 255 height 44
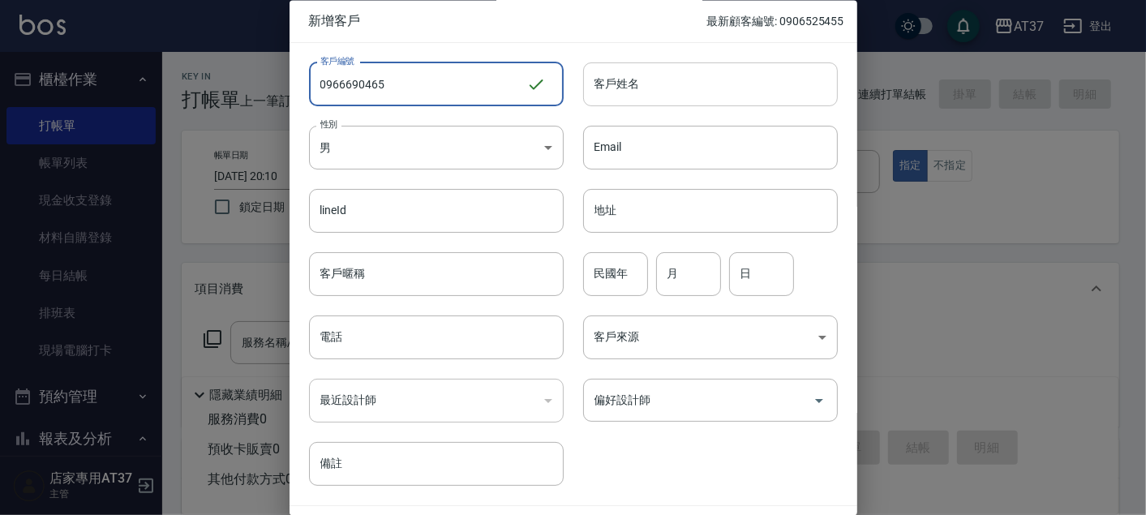
type input "0966690465"
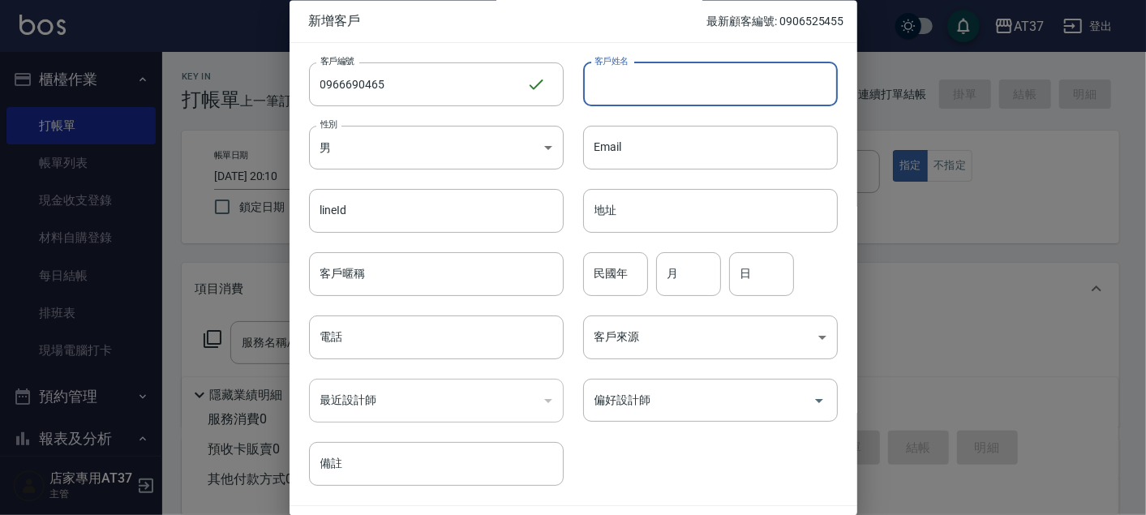
click at [635, 71] on input "客戶姓名" at bounding box center [710, 84] width 255 height 44
type input "[PERSON_NAME]"
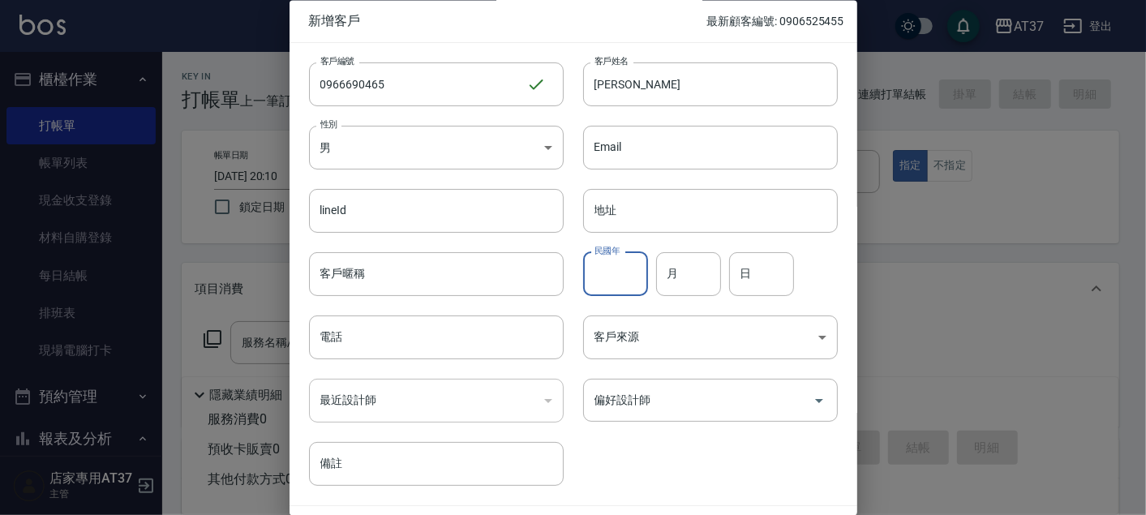
click at [630, 271] on input "民國年" at bounding box center [615, 274] width 65 height 44
type input "94"
type input "11"
type input "16"
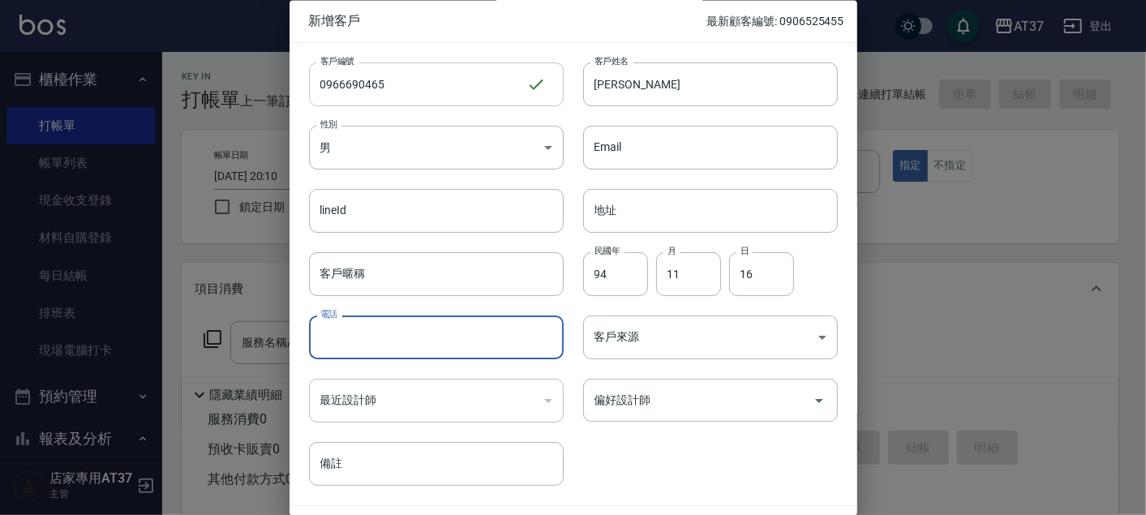
click at [343, 82] on input "0966690465" at bounding box center [417, 84] width 217 height 44
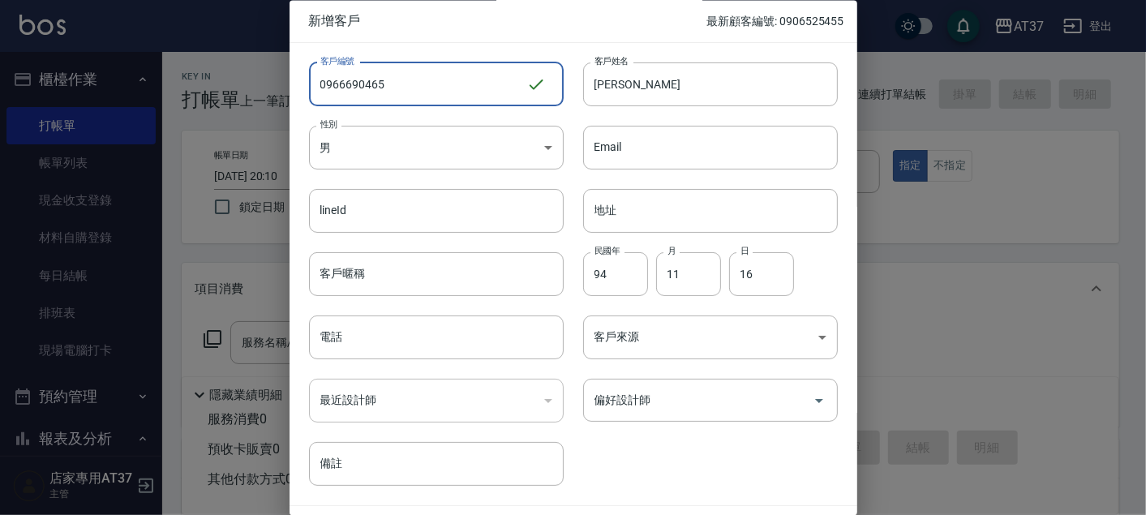
drag, startPoint x: 412, startPoint y: 83, endPoint x: 309, endPoint y: 83, distance: 103.0
click at [309, 83] on input "0966690465" at bounding box center [417, 84] width 217 height 44
click at [364, 328] on input "電話" at bounding box center [436, 338] width 255 height 44
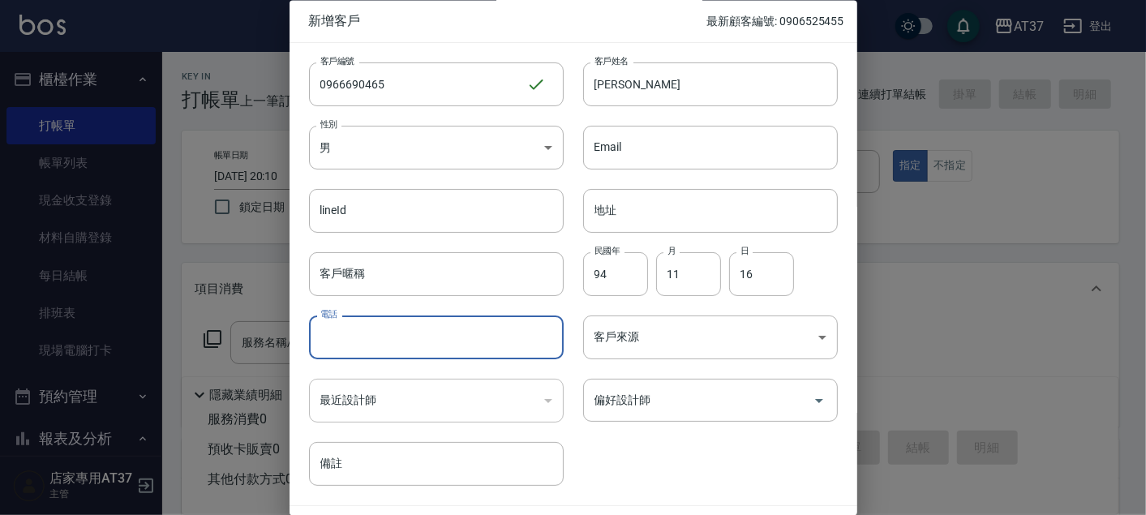
paste input "0966690465"
type input "0966690465"
click at [651, 389] on input "偏好設計師" at bounding box center [698, 401] width 216 height 28
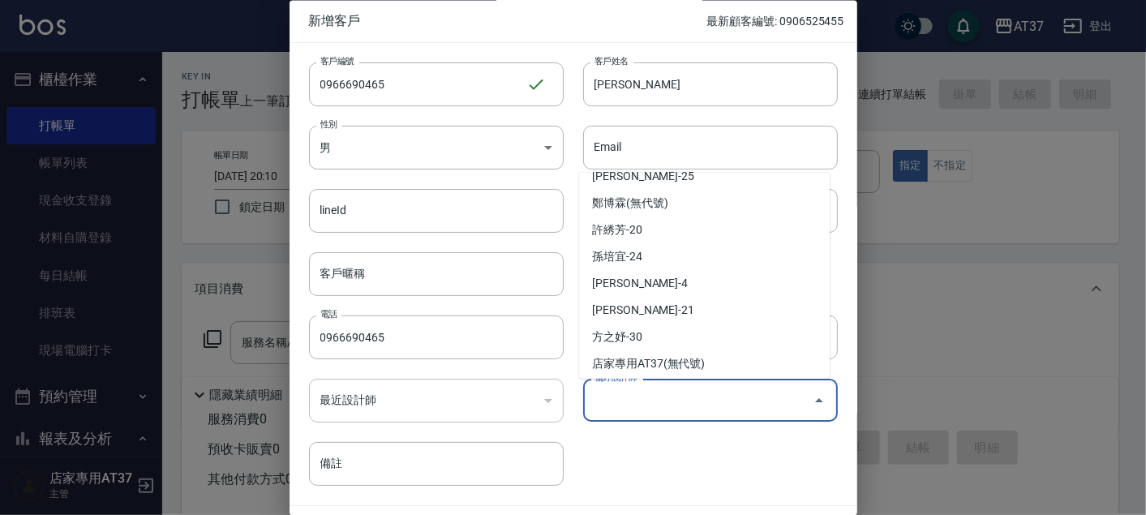
scroll to position [180, 0]
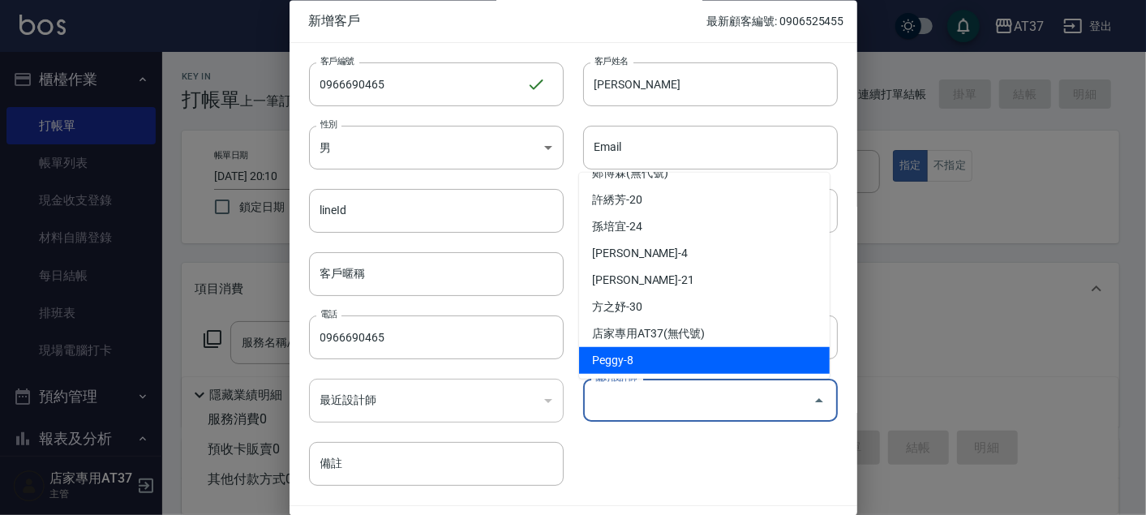
click at [693, 352] on li "Peggy-8" at bounding box center [704, 360] width 251 height 27
type input "[PERSON_NAME]"
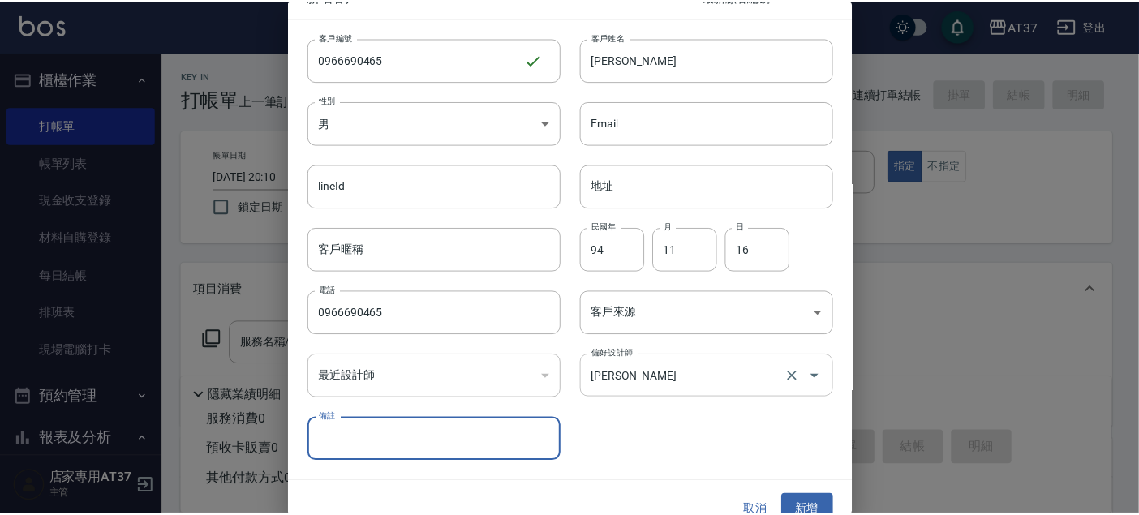
scroll to position [46, 0]
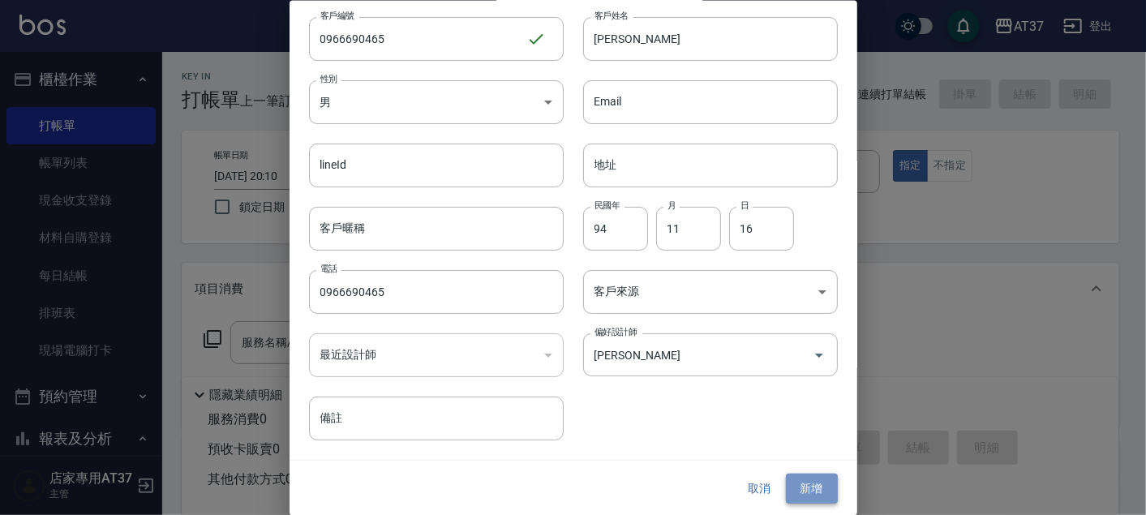
click at [800, 482] on button "新增" at bounding box center [812, 489] width 52 height 30
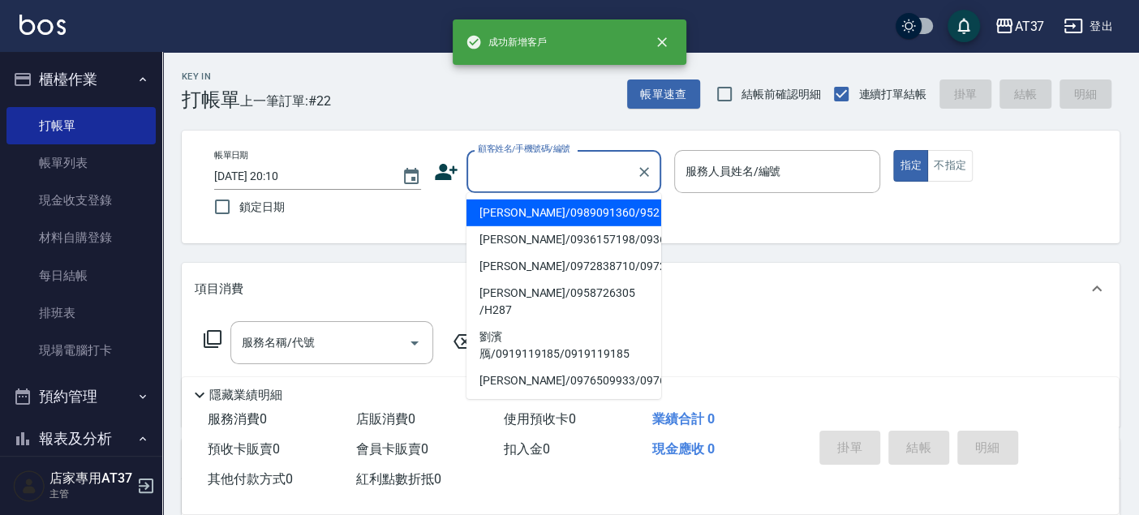
click at [556, 185] on input "顧客姓名/手機號碼/編號" at bounding box center [552, 171] width 156 height 28
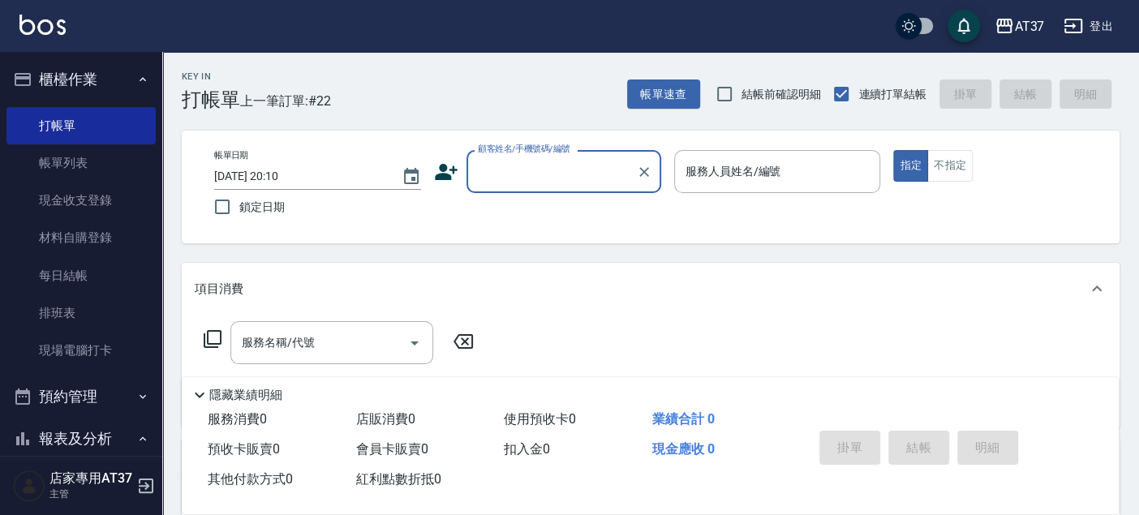
paste input "0966690465"
click at [577, 214] on li "[PERSON_NAME]/0966690465/0966690465" at bounding box center [563, 212] width 195 height 27
type input "[PERSON_NAME]/0966690465/0966690465"
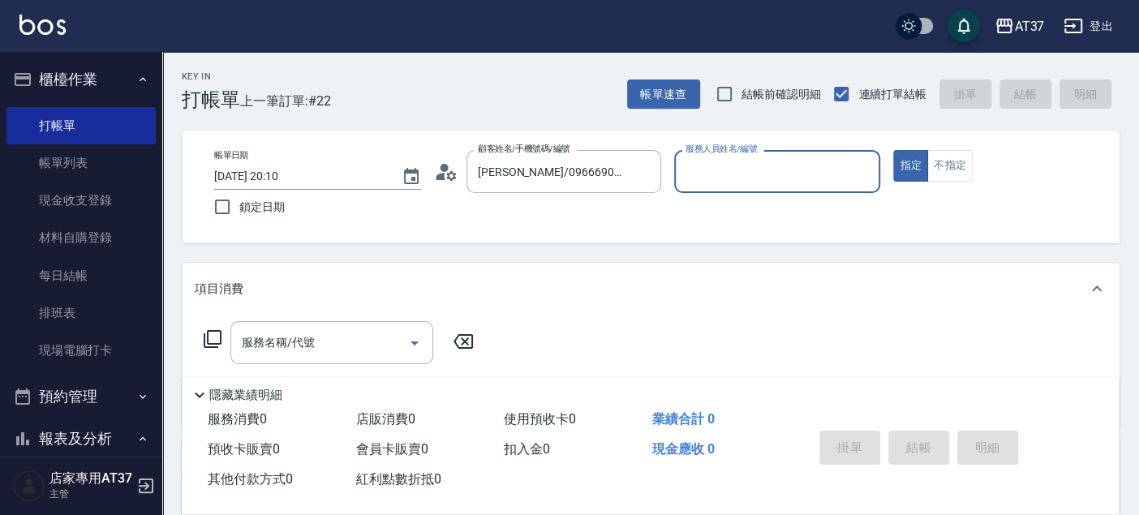
type input "Peggy-8"
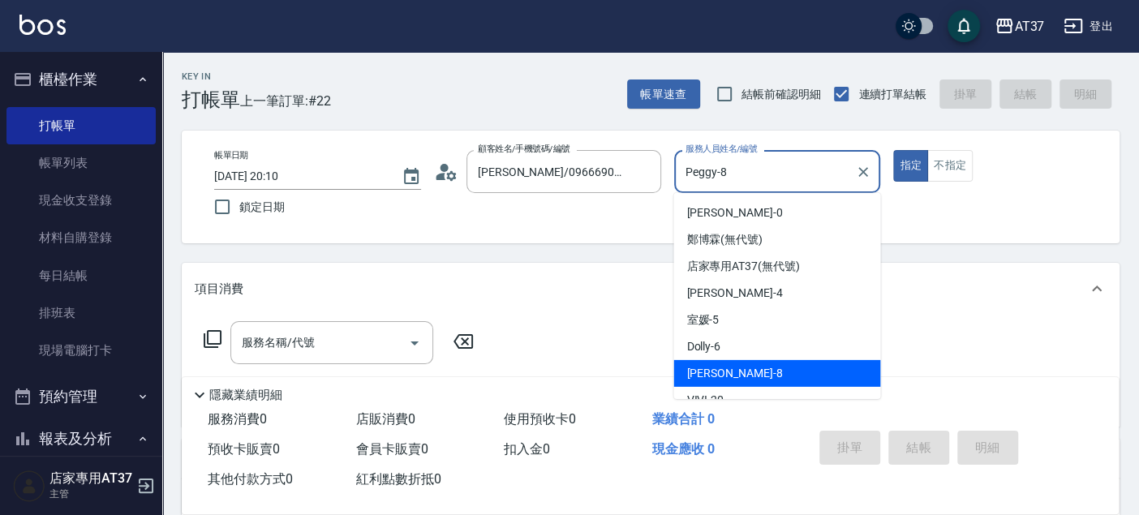
click at [709, 174] on input "Peggy-8" at bounding box center [765, 171] width 168 height 28
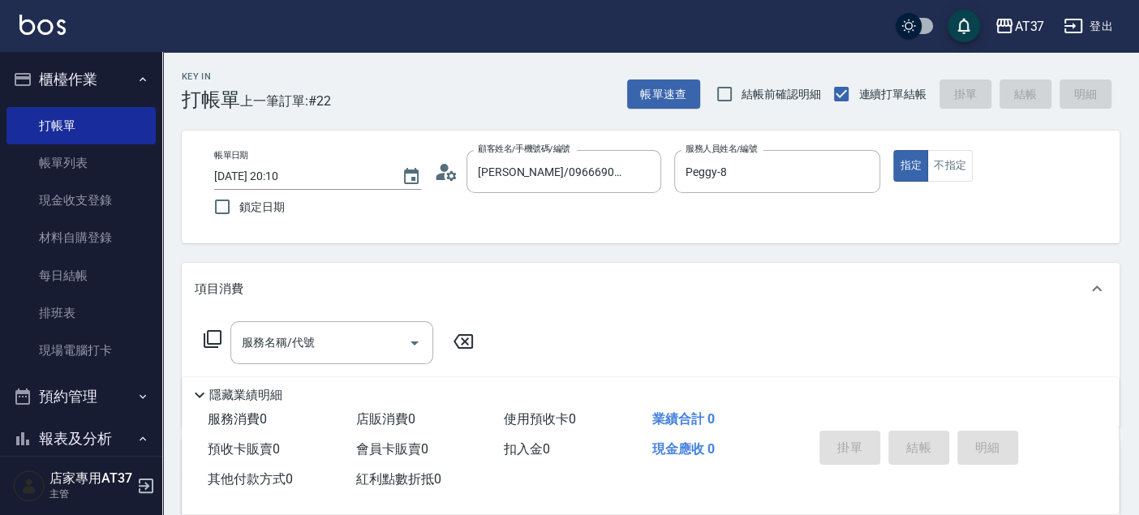
click at [556, 309] on div "項目消費" at bounding box center [650, 289] width 937 height 52
click at [796, 164] on input "Peggy-8" at bounding box center [765, 171] width 168 height 28
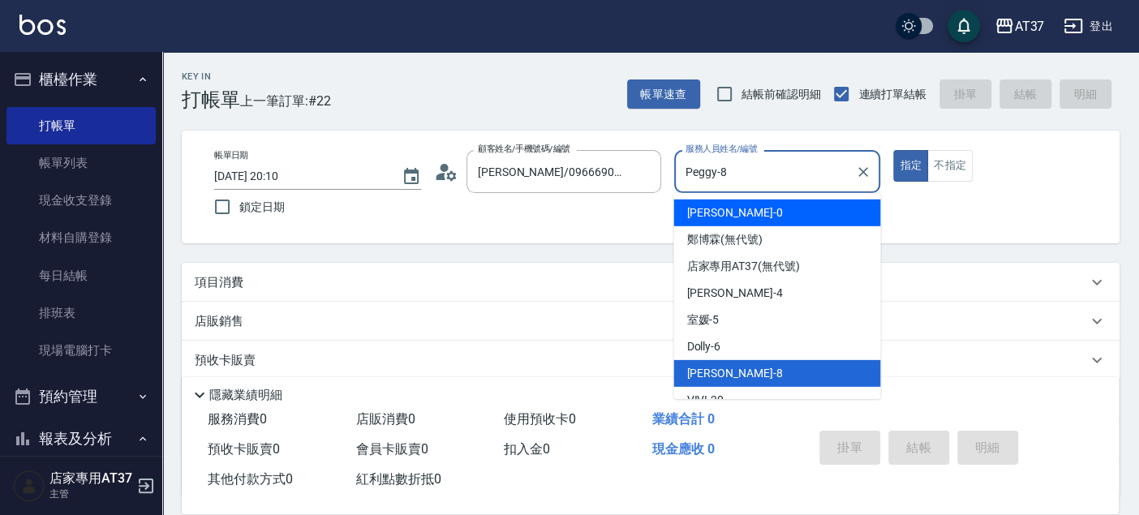
click at [611, 208] on div "帳單日期 [DATE] 20:10 鎖定日期 顧客姓名/手機號碼/編號 [PERSON_NAME]/0966690465/0966690465 顧客姓名/手機…" at bounding box center [650, 187] width 899 height 74
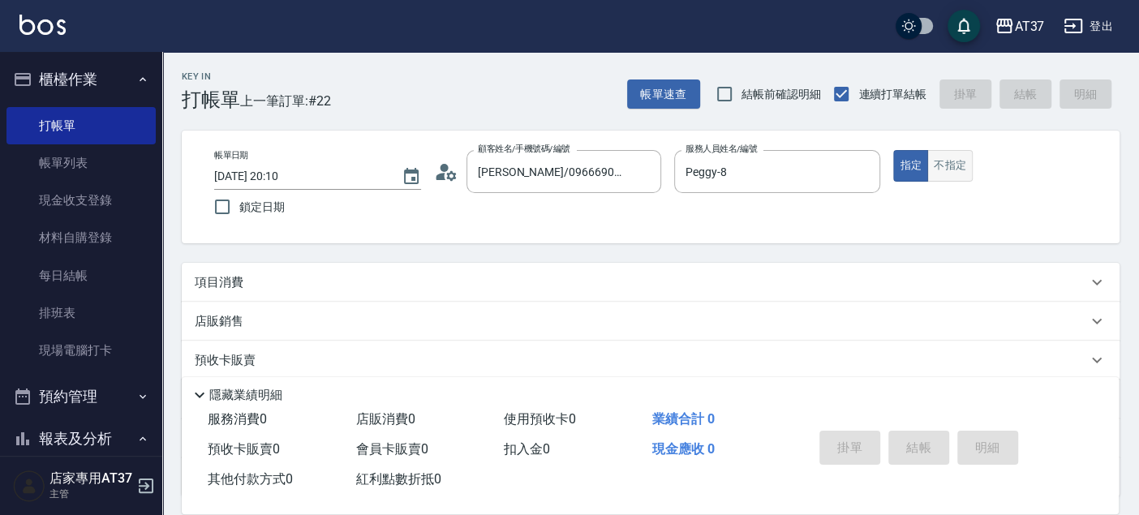
click at [950, 165] on button "不指定" at bounding box center [949, 166] width 45 height 32
click at [236, 285] on p "項目消費" at bounding box center [219, 282] width 49 height 17
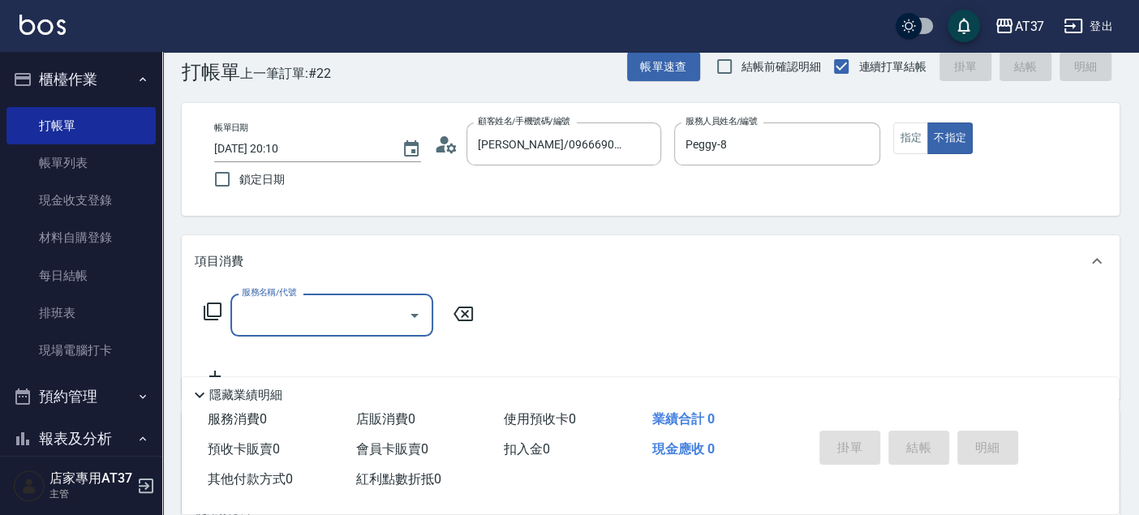
scroll to position [0, 0]
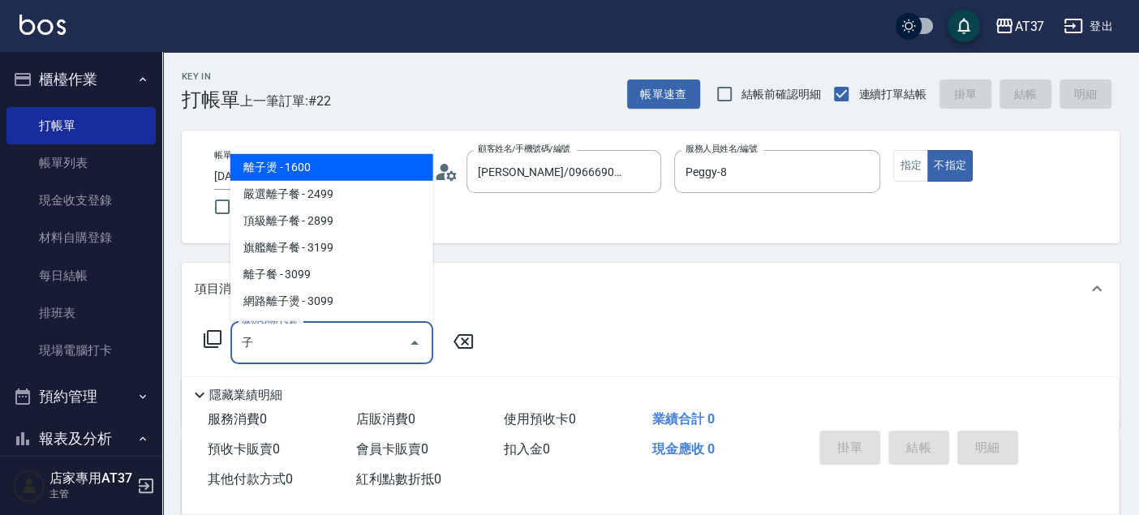
drag, startPoint x: 343, startPoint y: 171, endPoint x: 438, endPoint y: 261, distance: 130.8
click at [343, 171] on span "離子燙 - 1600" at bounding box center [331, 167] width 203 height 27
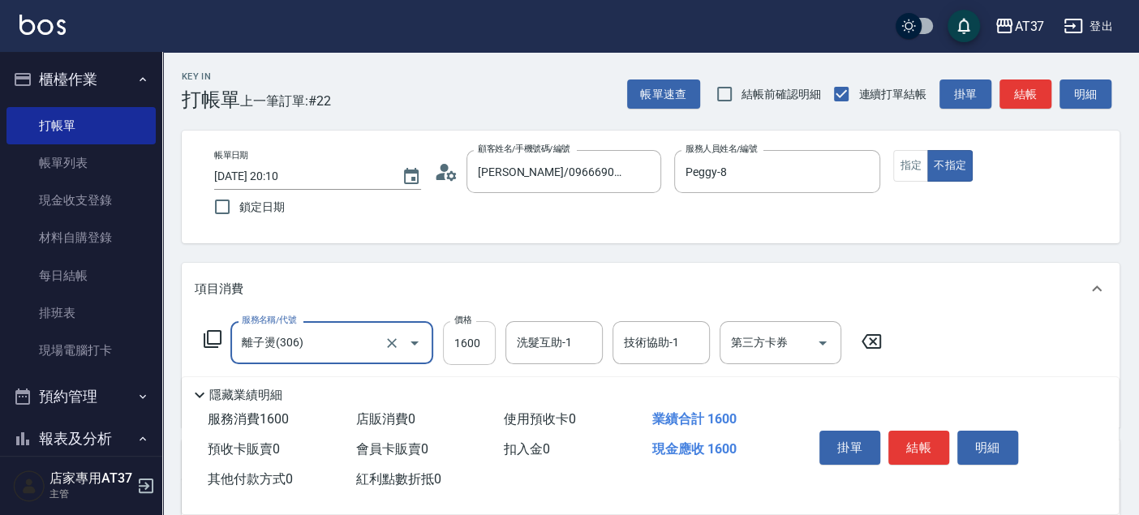
type input "離子燙(306)"
click at [465, 337] on input "1600" at bounding box center [469, 343] width 53 height 44
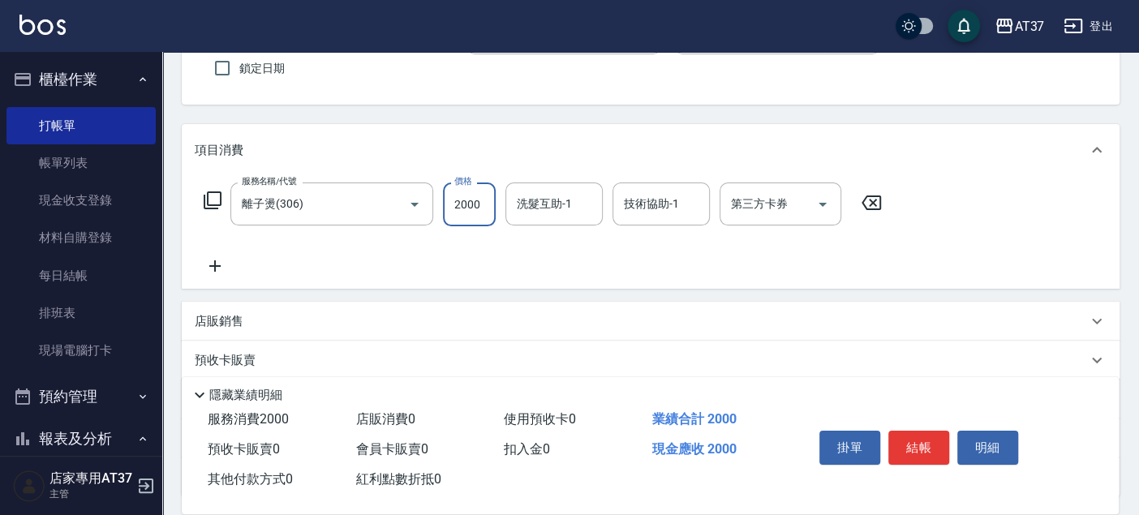
scroll to position [180, 0]
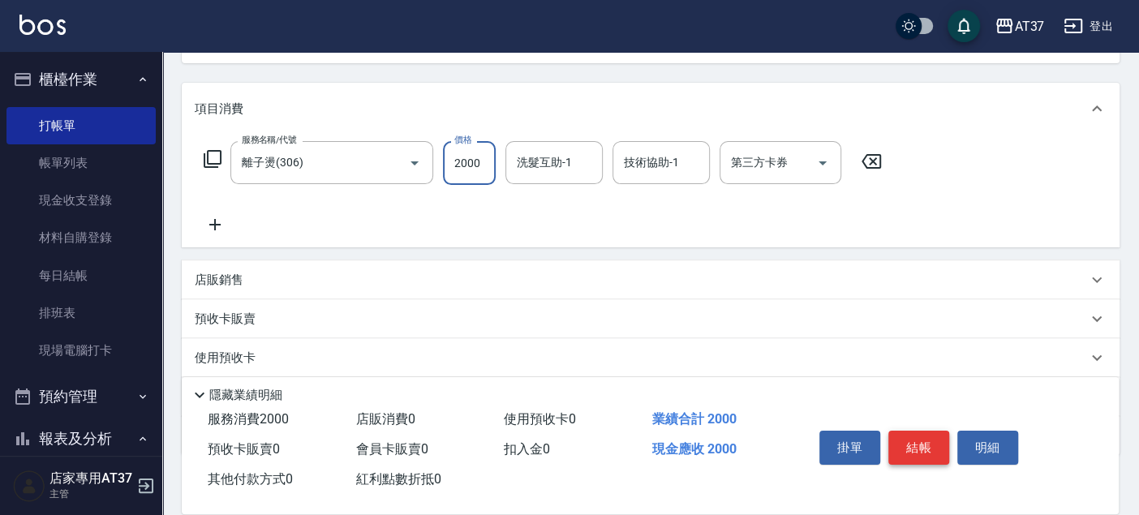
type input "2000"
click at [897, 434] on button "結帳" at bounding box center [918, 448] width 61 height 34
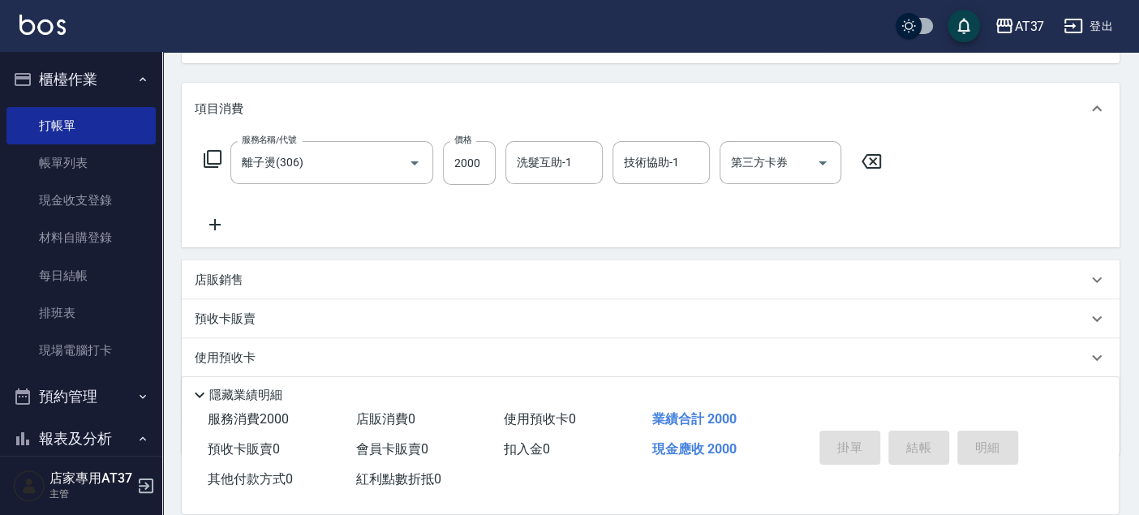
type input "[DATE] 20:15"
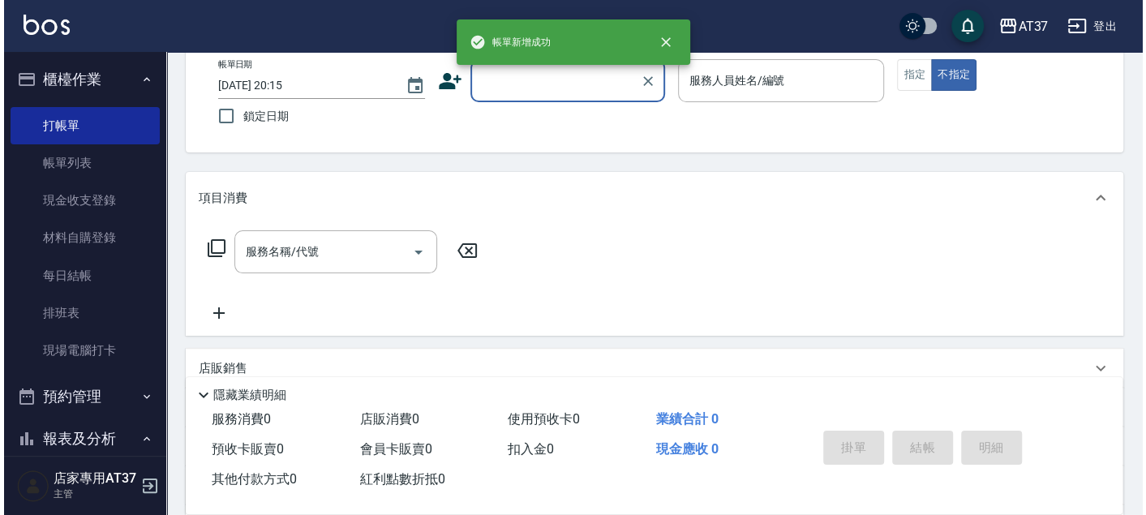
scroll to position [0, 0]
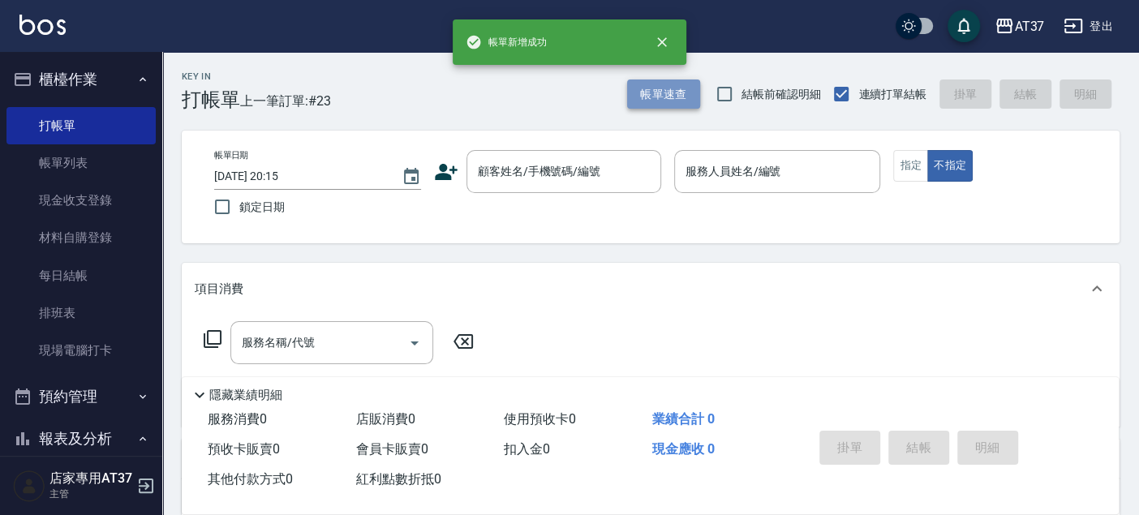
click at [650, 92] on button "帳單速查" at bounding box center [663, 94] width 73 height 30
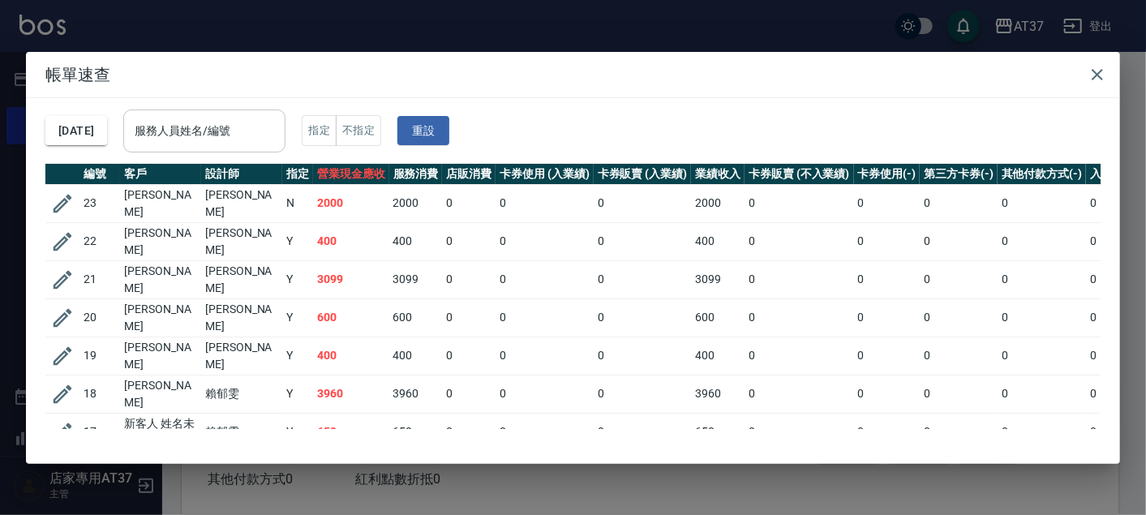
click at [217, 139] on input "服務人員姓名/編號" at bounding box center [205, 131] width 148 height 28
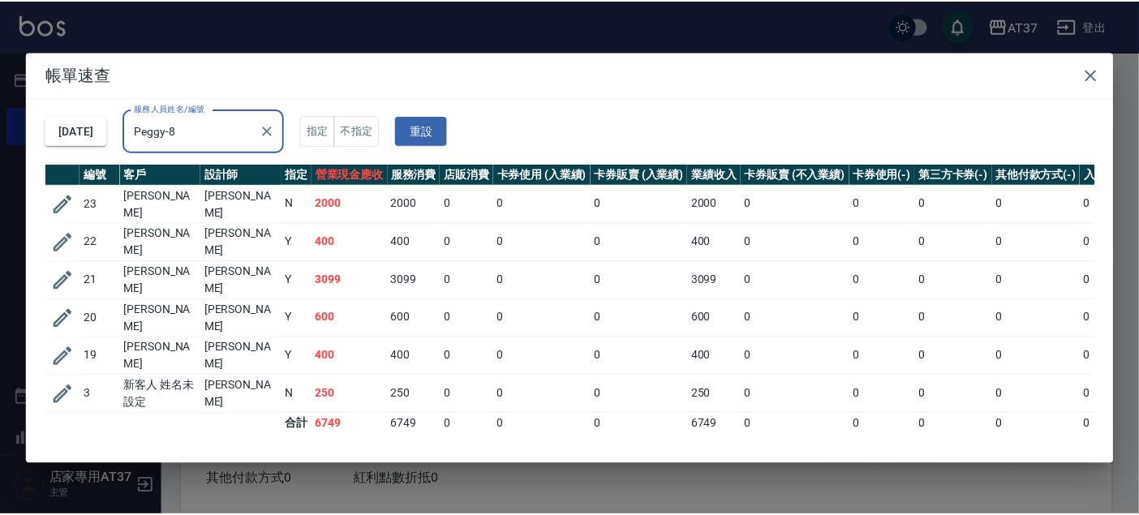
scroll to position [1, 0]
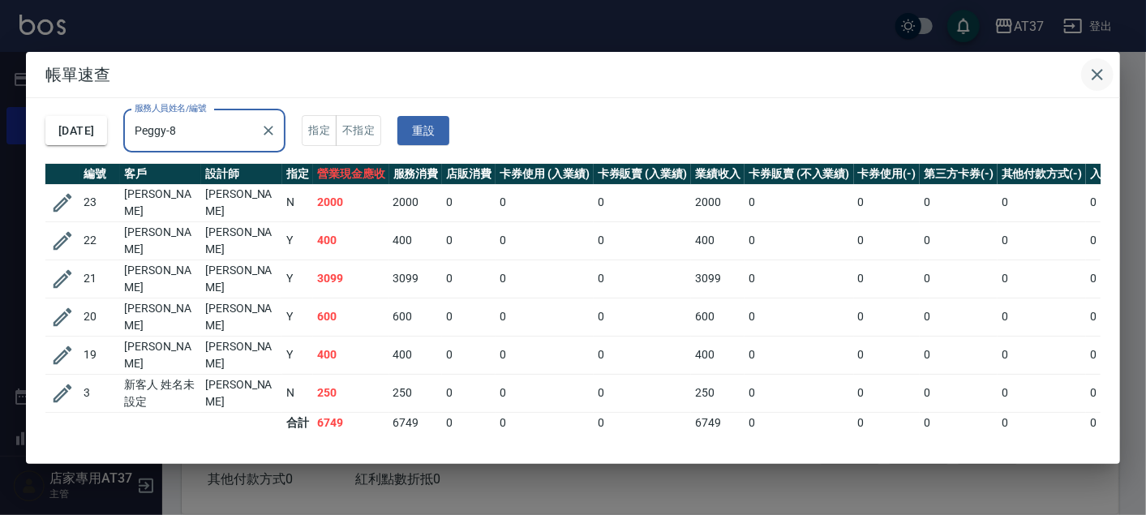
type input "Peggy-8"
click at [1111, 74] on button "button" at bounding box center [1097, 74] width 32 height 32
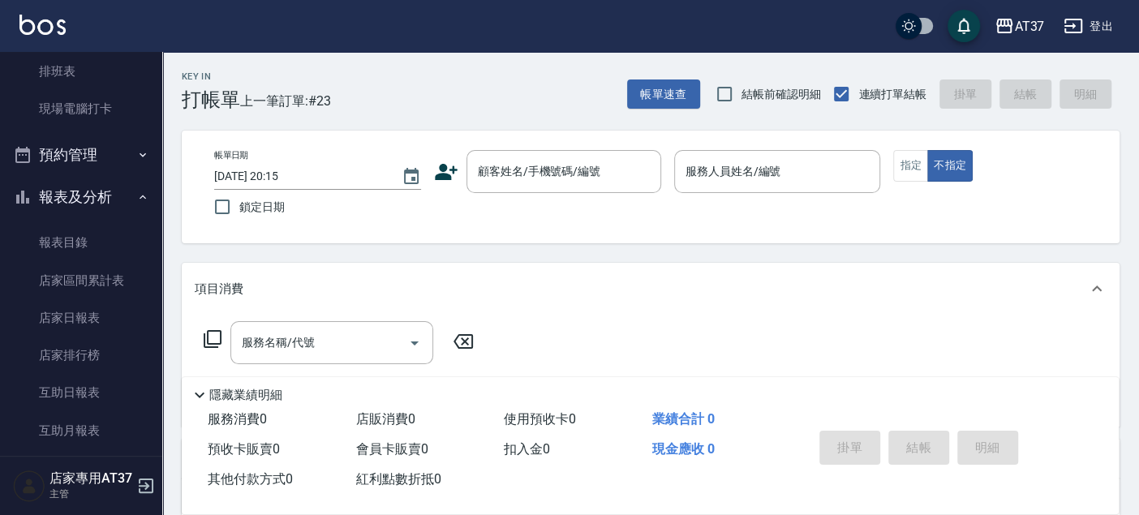
scroll to position [270, 0]
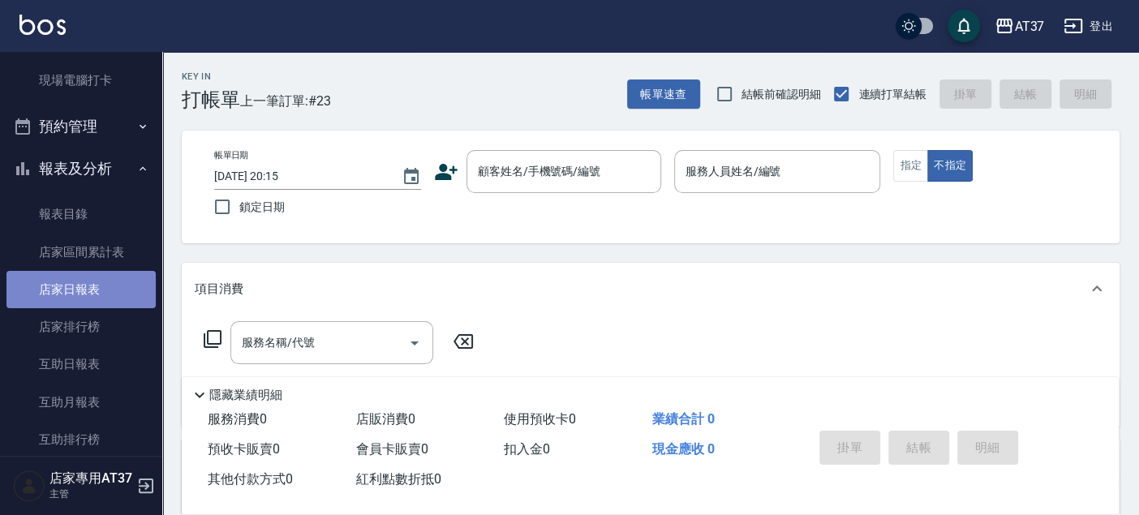
click at [96, 290] on link "店家日報表" at bounding box center [80, 289] width 149 height 37
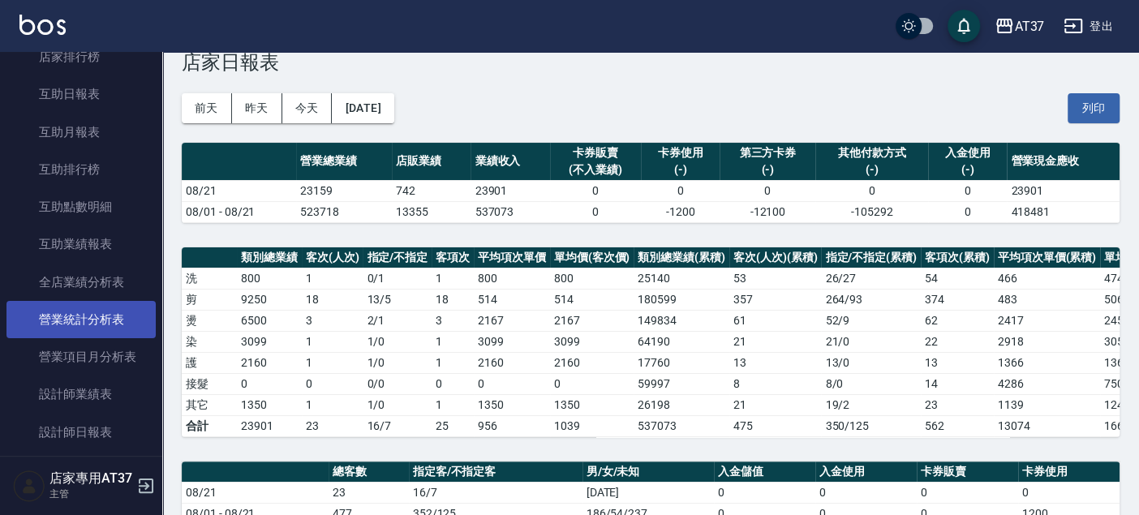
scroll to position [630, 0]
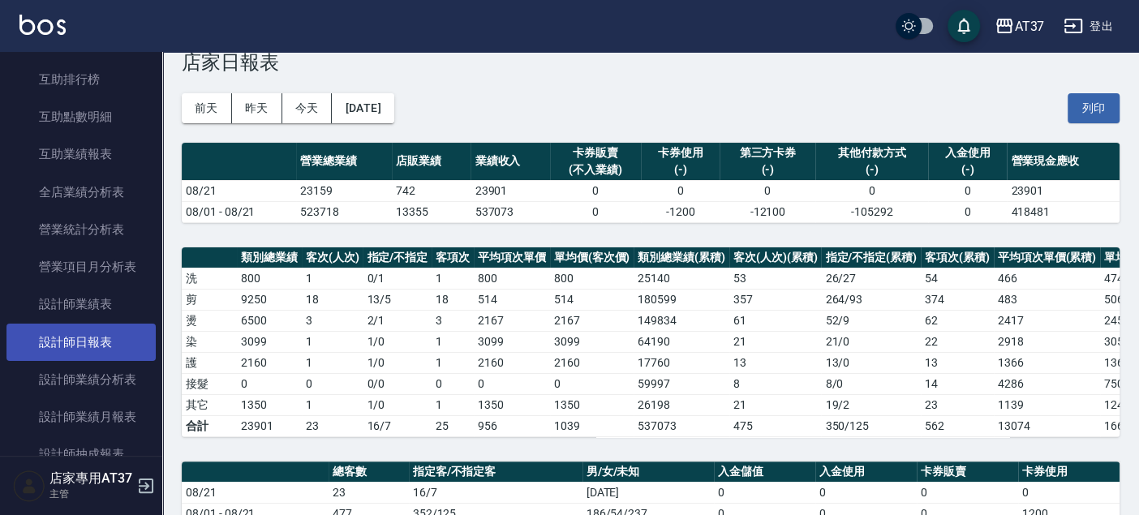
click at [99, 333] on link "設計師日報表" at bounding box center [80, 342] width 149 height 37
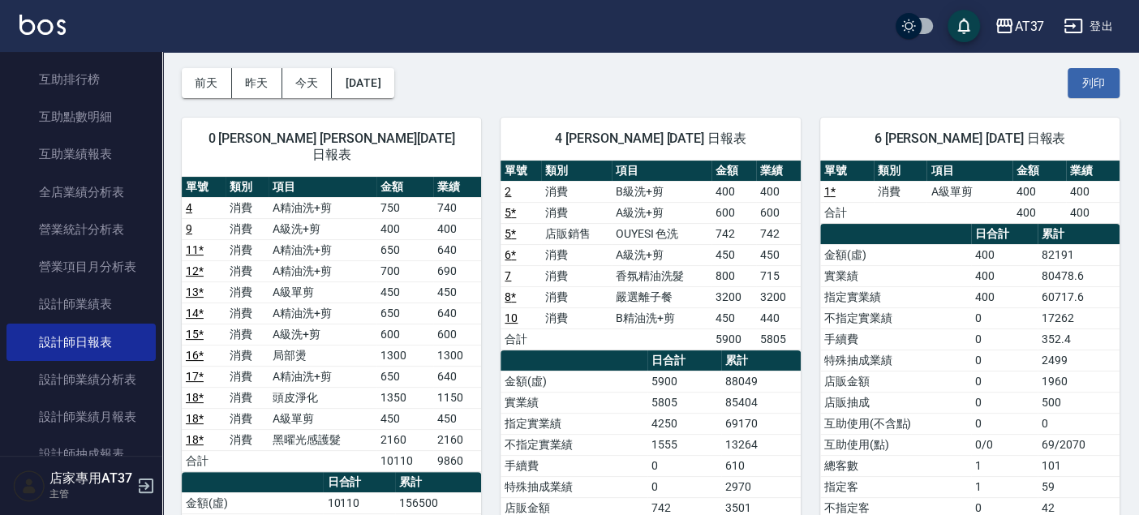
scroll to position [90, 0]
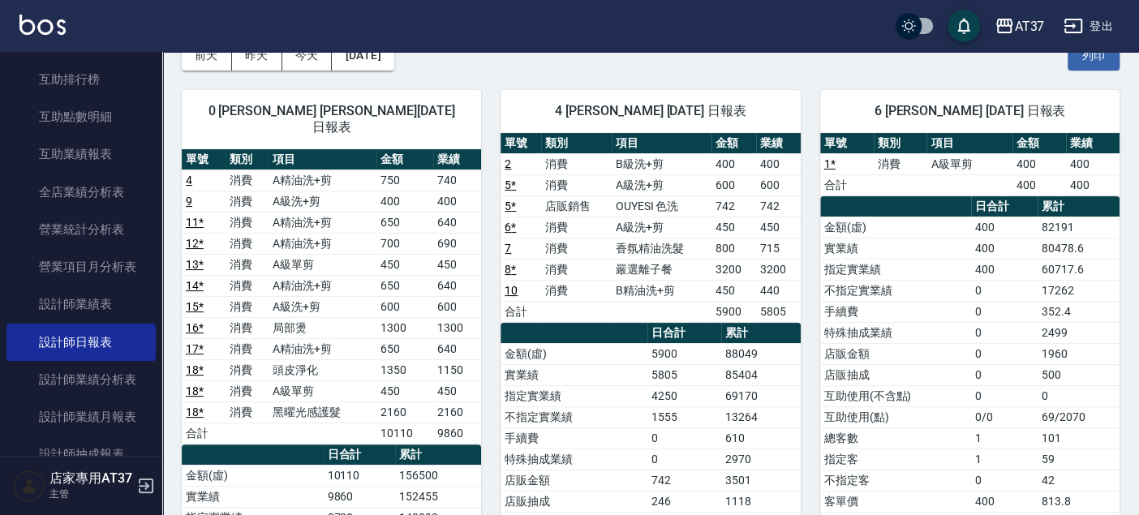
click at [490, 382] on div "4 [PERSON_NAME] [DATE] 日報表 單號 類別 項目 金額 業績 2 消費 B級洗+剪 400 400 5 * 消費 A級洗+剪 600 6…" at bounding box center [640, 447] width 319 height 752
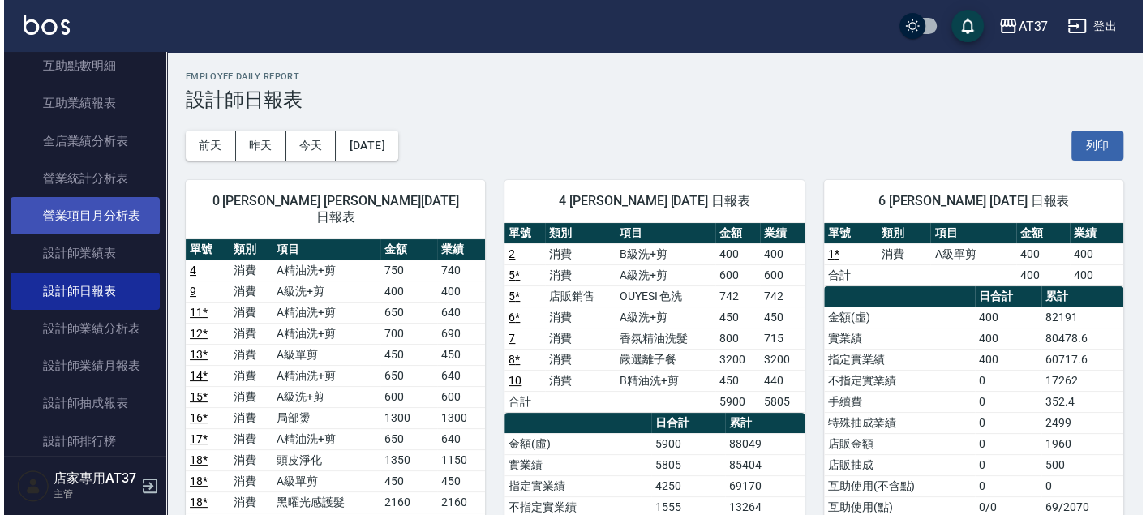
scroll to position [720, 0]
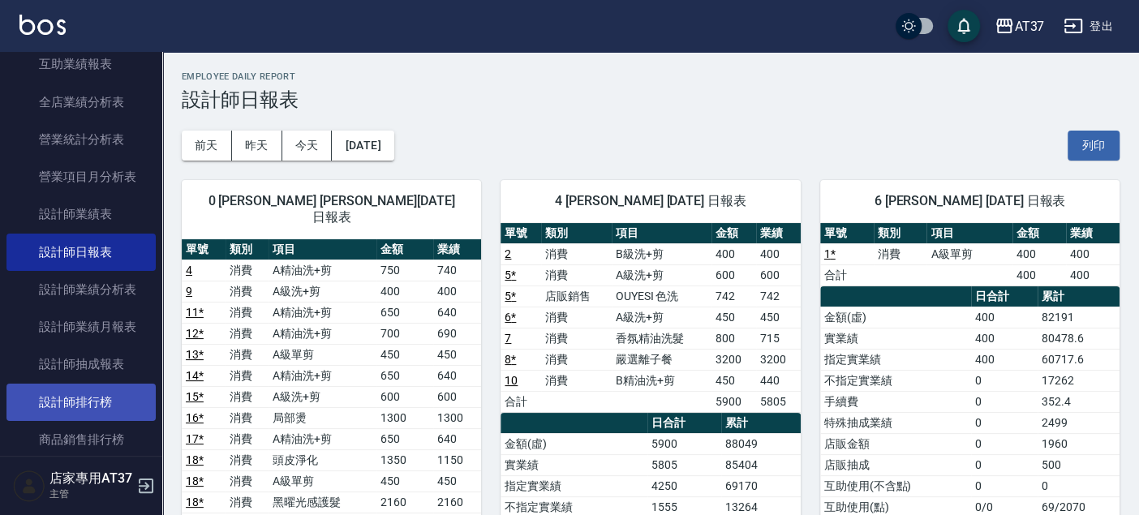
click at [105, 408] on link "設計師排行榜" at bounding box center [80, 402] width 149 height 37
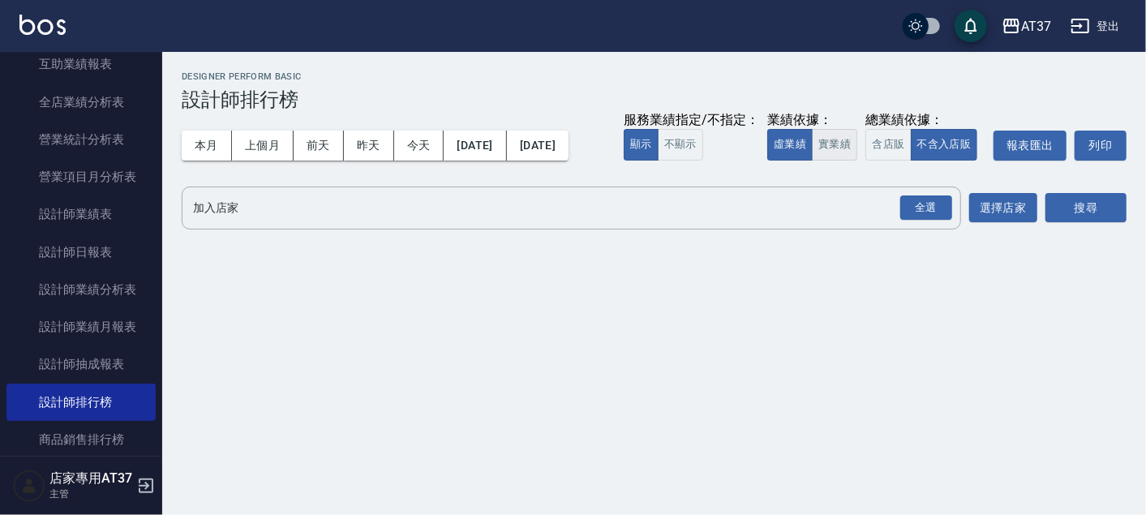
click at [832, 148] on button "實業績" at bounding box center [834, 145] width 45 height 32
click at [833, 191] on div "全選 加入店家" at bounding box center [571, 208] width 779 height 43
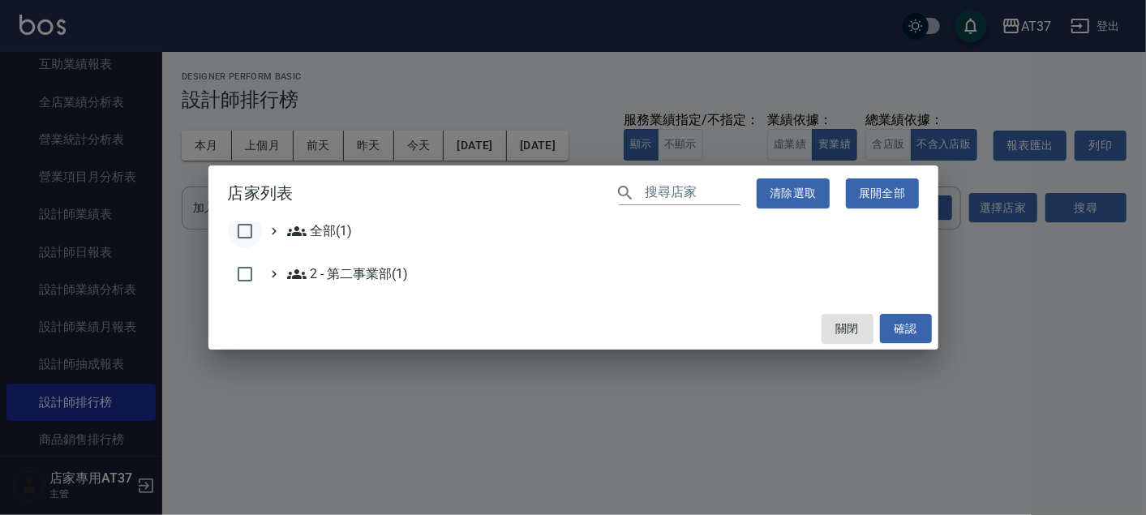
click at [234, 231] on input "checkbox" at bounding box center [245, 231] width 34 height 34
checkbox input "true"
click at [893, 331] on button "確認" at bounding box center [906, 329] width 52 height 30
checkbox input "false"
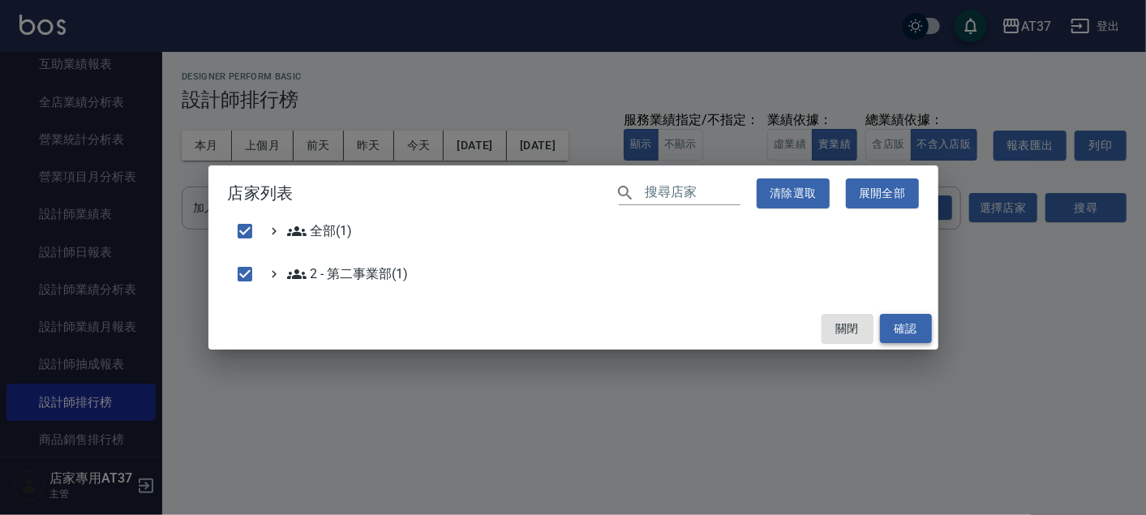
checkbox input "false"
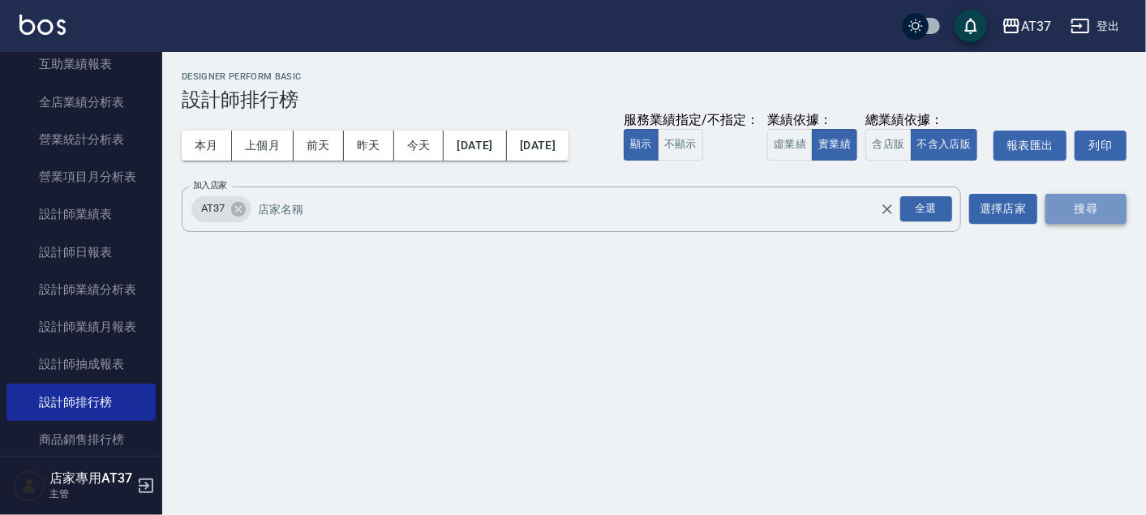
click at [1103, 202] on button "搜尋" at bounding box center [1085, 209] width 81 height 30
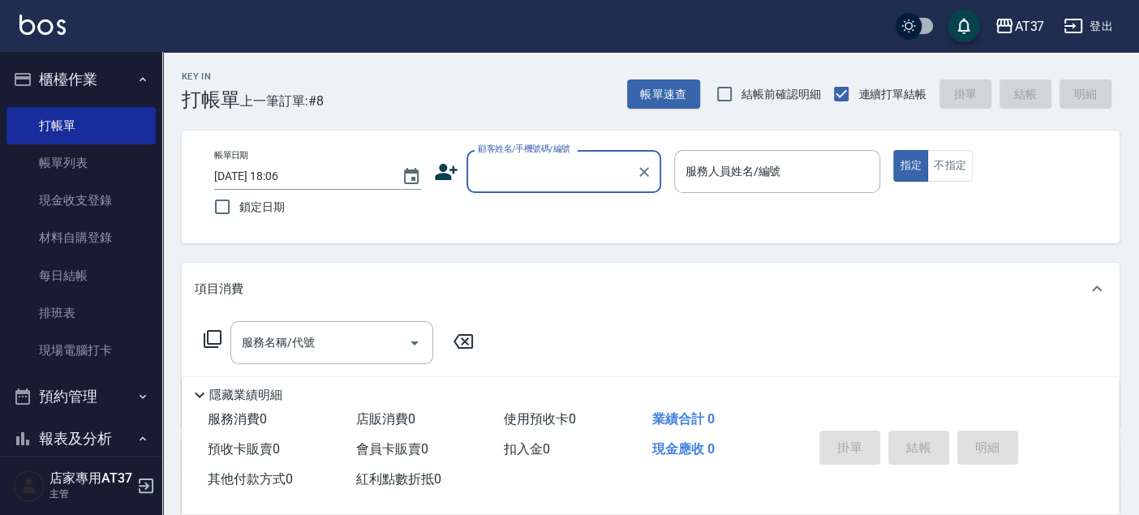
drag, startPoint x: 70, startPoint y: 314, endPoint x: 513, endPoint y: 306, distance: 443.7
click at [70, 314] on link "排班表" at bounding box center [80, 312] width 149 height 37
